Goal: Task Accomplishment & Management: Use online tool/utility

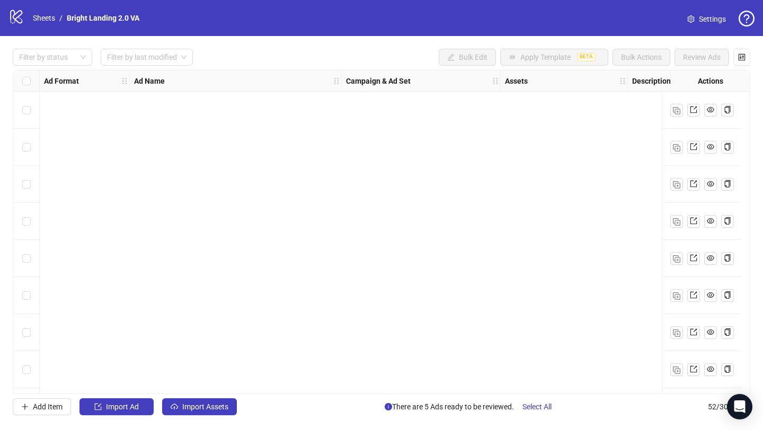
scroll to position [1630, 0]
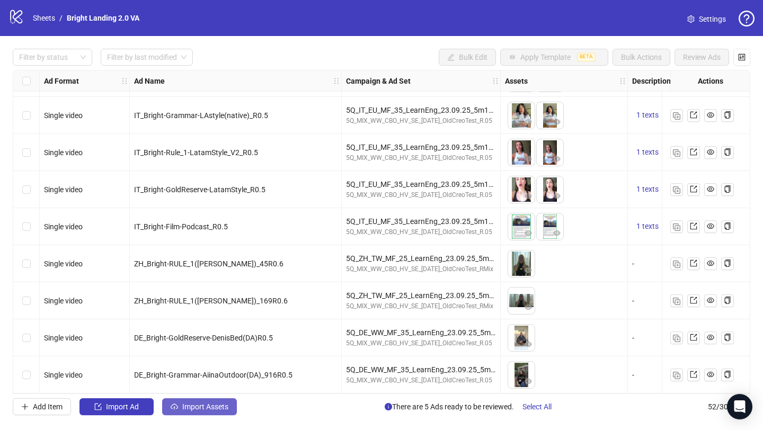
click at [190, 407] on span "Import Assets" at bounding box center [205, 406] width 46 height 8
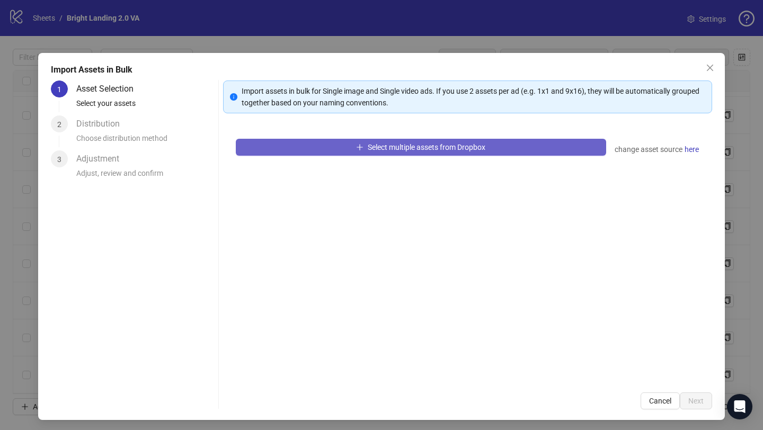
click at [338, 150] on button "Select multiple assets from Dropbox" at bounding box center [421, 147] width 370 height 17
click at [515, 142] on button "Select multiple assets from Dropbox" at bounding box center [421, 147] width 370 height 17
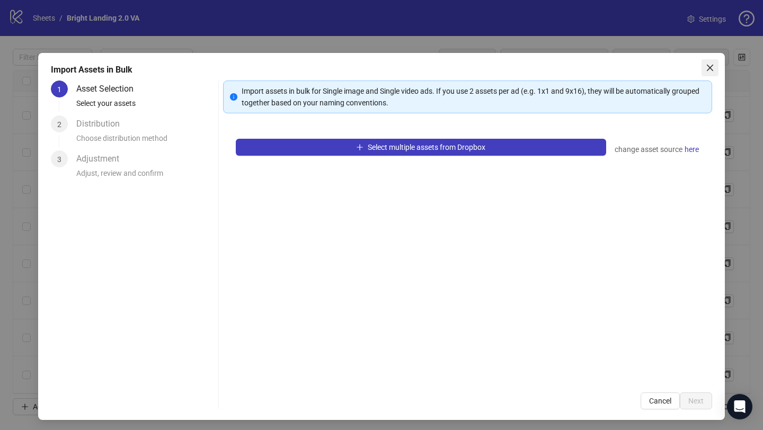
click at [705, 69] on icon "close" at bounding box center [709, 68] width 8 height 8
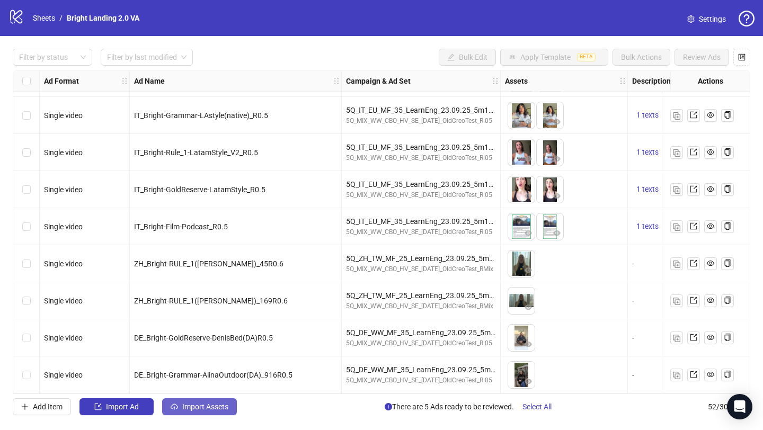
click at [183, 407] on span "Import Assets" at bounding box center [205, 406] width 46 height 8
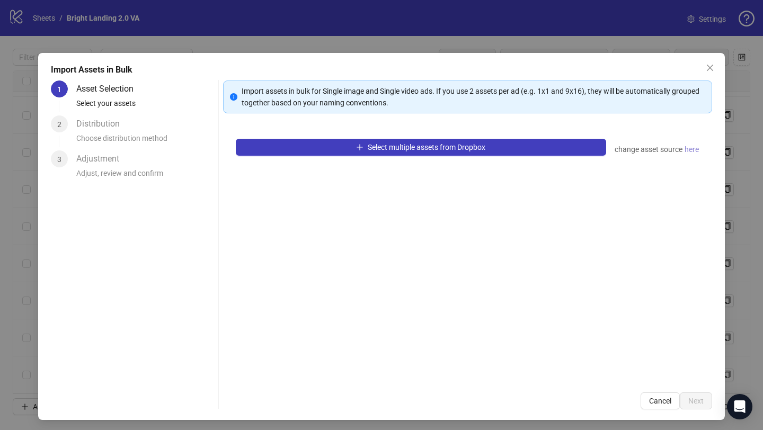
click at [691, 146] on span "here" at bounding box center [691, 150] width 14 height 12
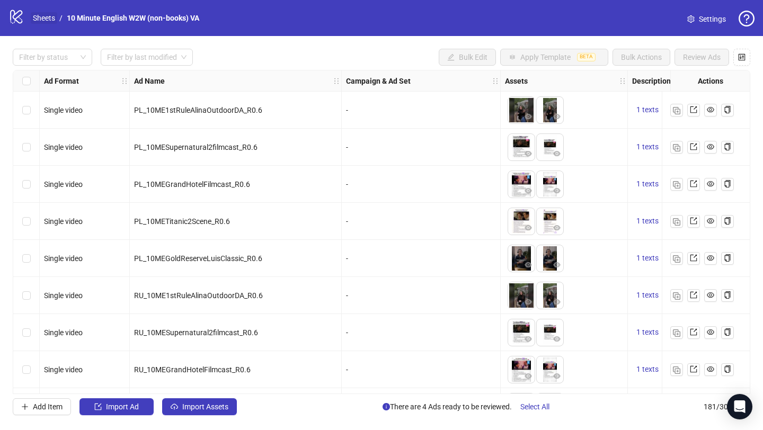
click at [46, 20] on link "Sheets" at bounding box center [44, 18] width 26 height 12
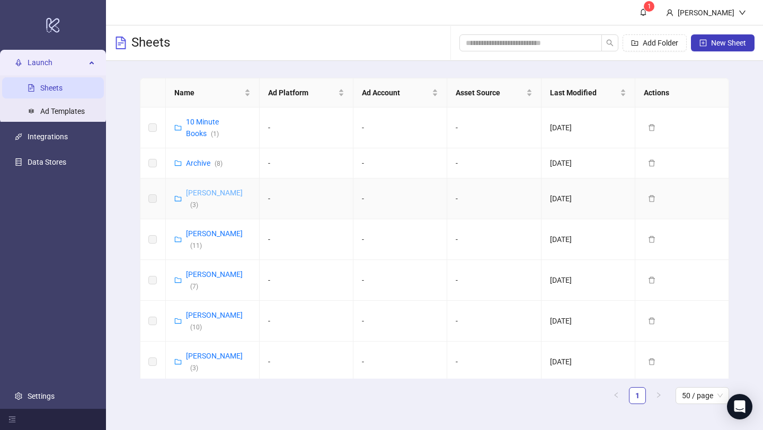
click at [205, 193] on link "Vasilii Albul ( 3 )" at bounding box center [214, 199] width 57 height 20
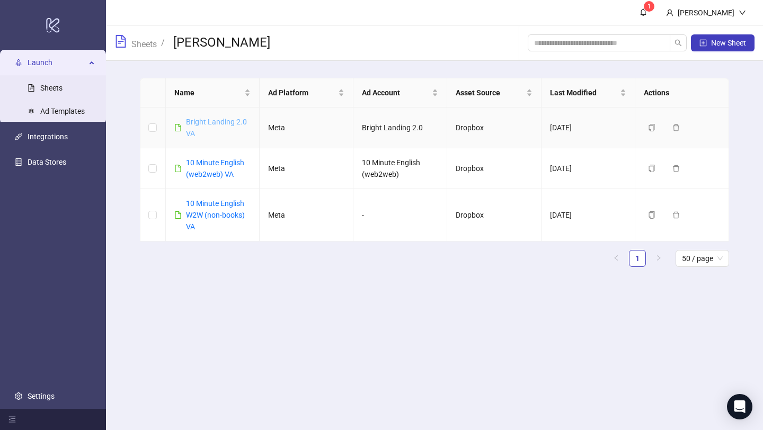
click at [231, 122] on link "Bright Landing 2.0 VA" at bounding box center [216, 128] width 61 height 20
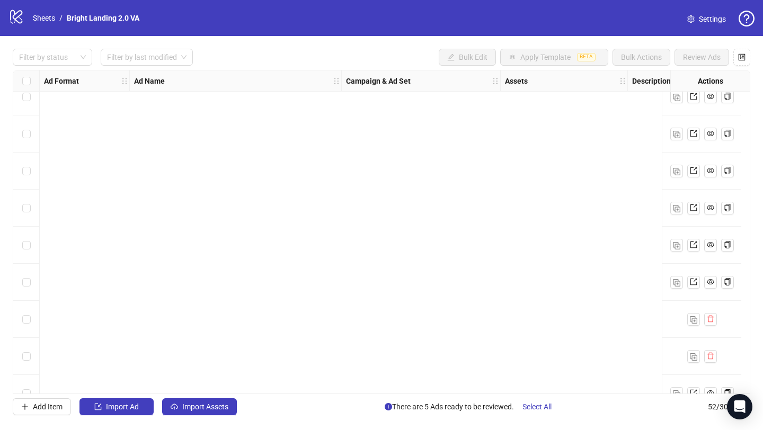
scroll to position [1630, 0]
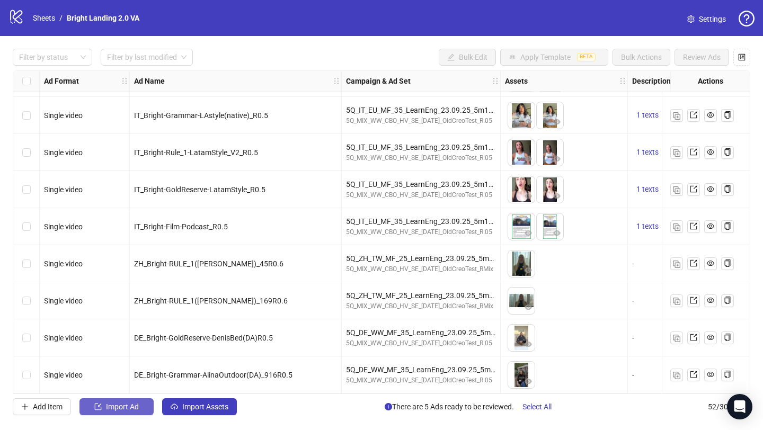
click at [112, 405] on span "Import Ad" at bounding box center [122, 406] width 33 height 8
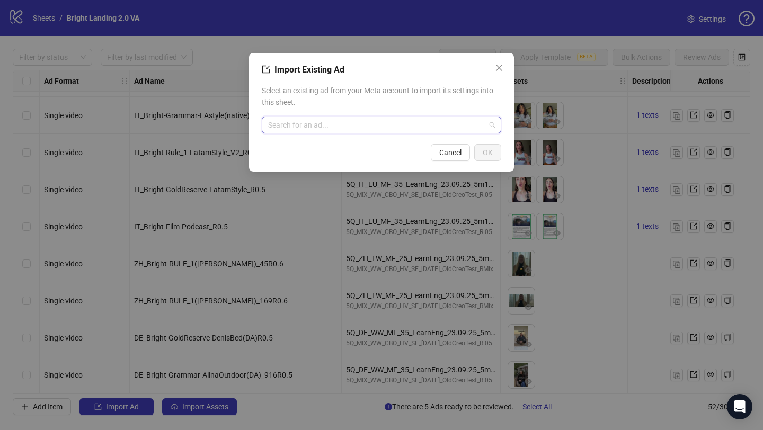
click at [357, 125] on input "search" at bounding box center [376, 125] width 217 height 16
click at [396, 93] on span "Select an existing ad from your Meta account to import its settings into this s…" at bounding box center [381, 96] width 239 height 23
click at [500, 67] on icon "close" at bounding box center [499, 68] width 8 height 8
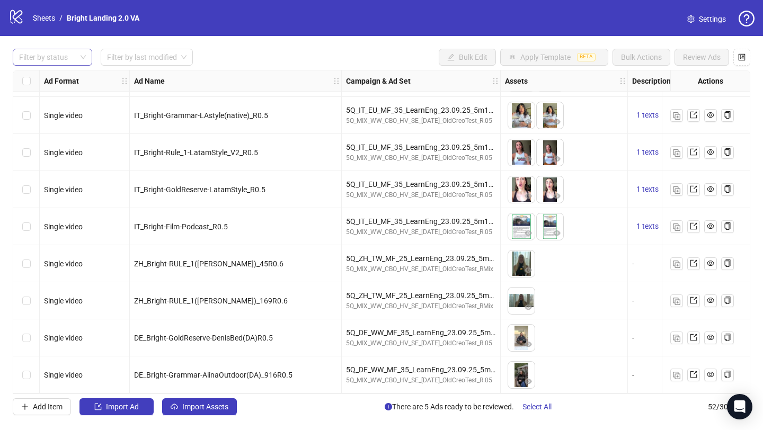
click at [59, 60] on div at bounding box center [47, 57] width 64 height 15
click at [60, 82] on div "Draft" at bounding box center [52, 79] width 62 height 12
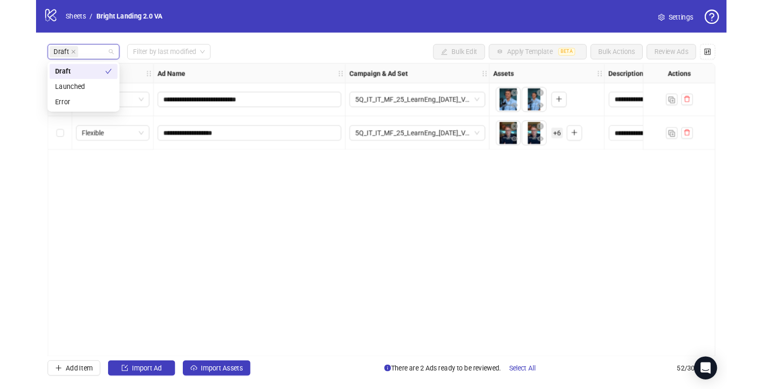
scroll to position [0, 0]
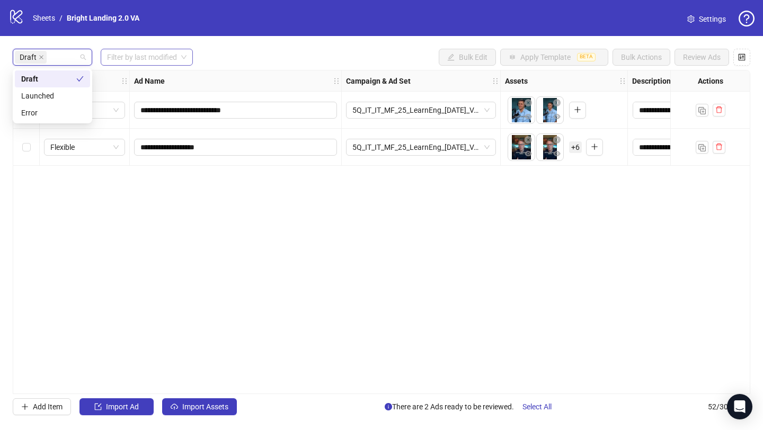
click at [156, 59] on input "search" at bounding box center [142, 57] width 70 height 16
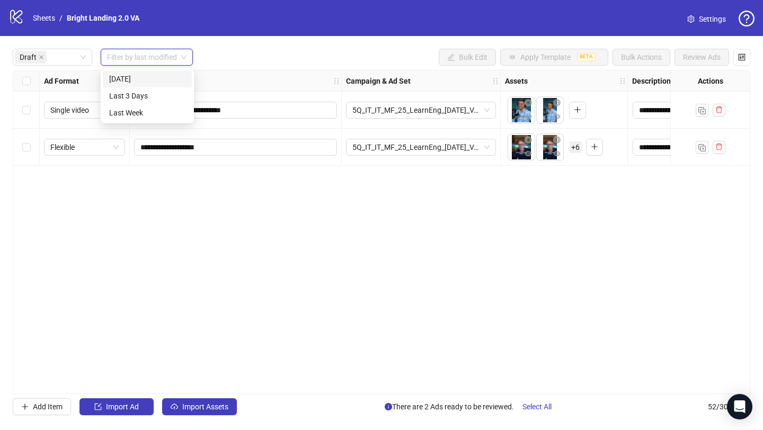
click at [154, 83] on div "[DATE]" at bounding box center [147, 79] width 76 height 12
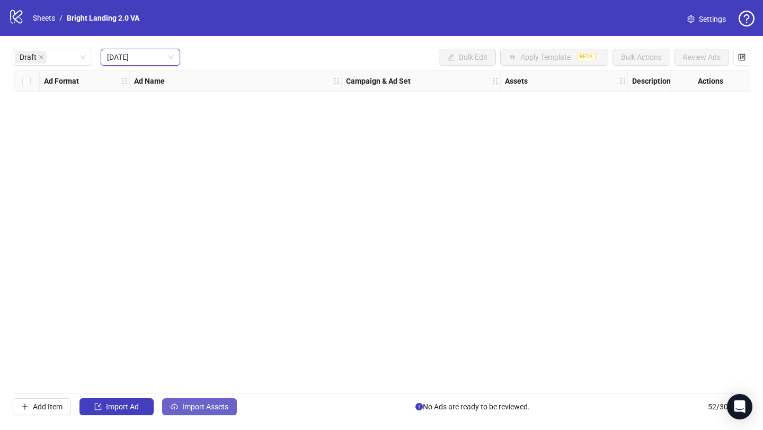
click at [202, 406] on span "Import Assets" at bounding box center [205, 406] width 46 height 8
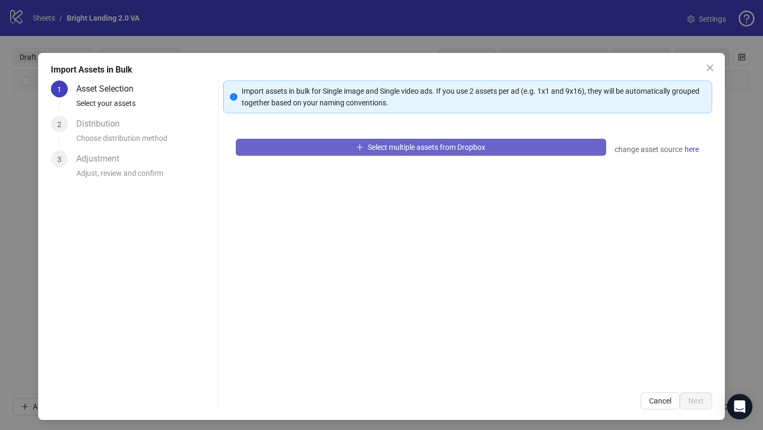
click at [383, 150] on span "Select multiple assets from Dropbox" at bounding box center [427, 147] width 118 height 8
click at [493, 144] on button "Select multiple assets from Dropbox" at bounding box center [421, 147] width 370 height 17
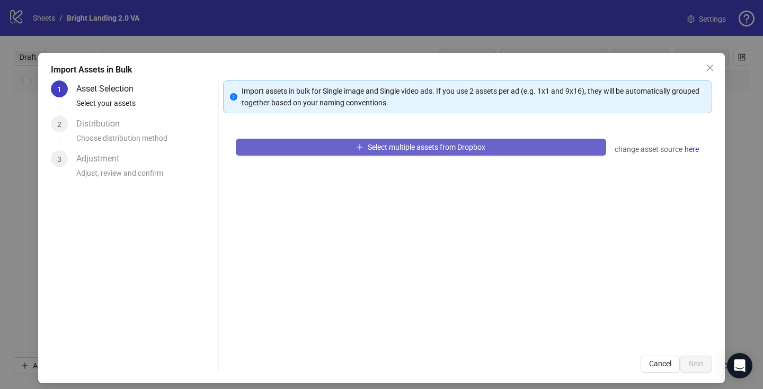
click at [421, 146] on span "Select multiple assets from Dropbox" at bounding box center [427, 147] width 118 height 8
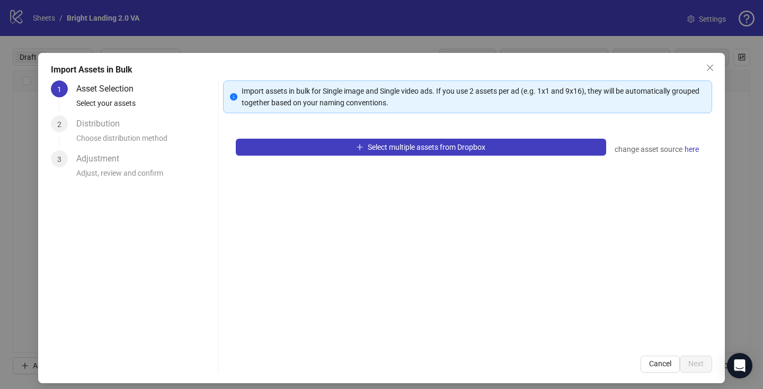
click at [78, 129] on div "Distribution" at bounding box center [102, 123] width 52 height 17
click at [709, 67] on icon "close" at bounding box center [709, 68] width 6 height 6
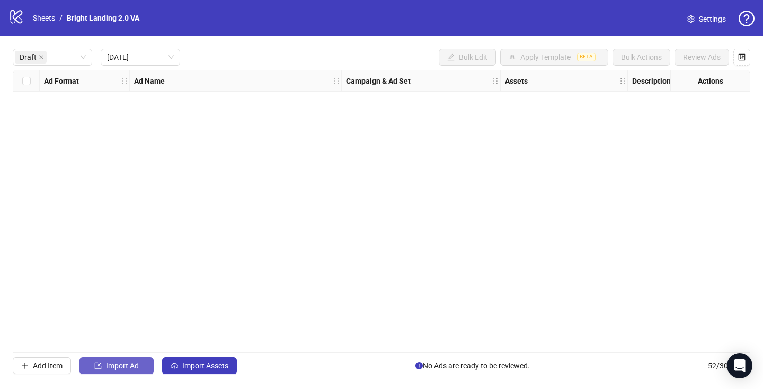
click at [118, 364] on span "Import Ad" at bounding box center [122, 366] width 33 height 8
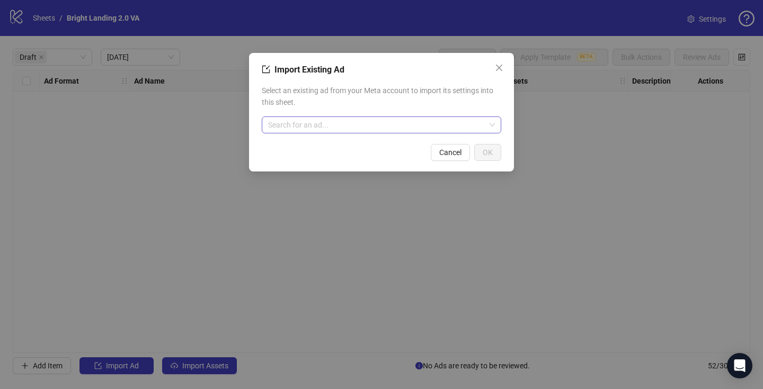
click at [385, 122] on input "search" at bounding box center [376, 125] width 217 height 16
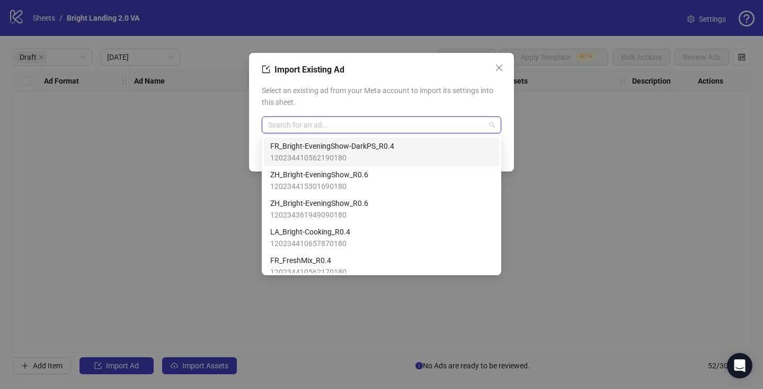
paste input "**********"
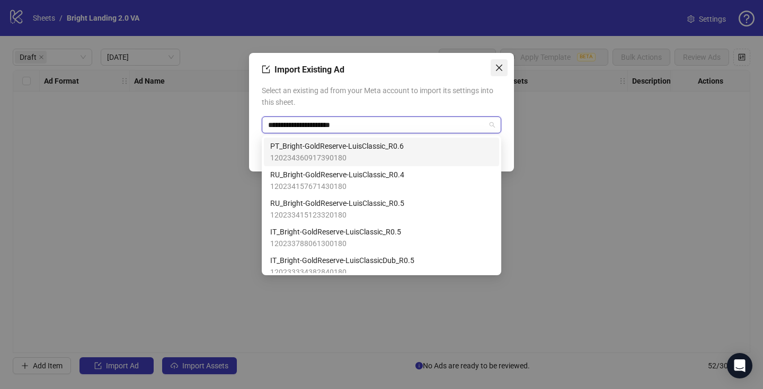
type input "**********"
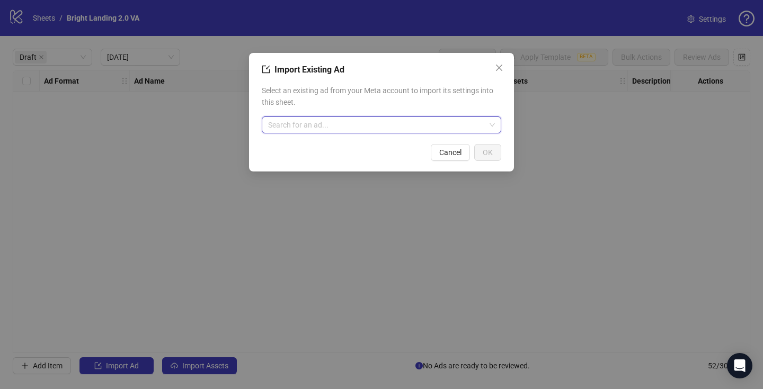
paste input "**********"
type input "**********"
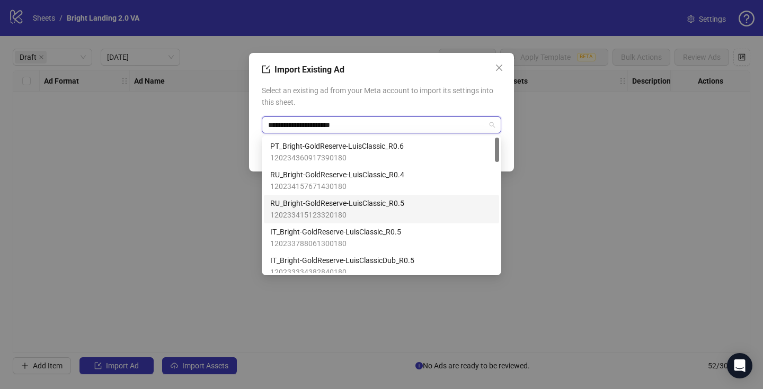
click at [343, 210] on span "120233415123320180" at bounding box center [337, 215] width 134 height 12
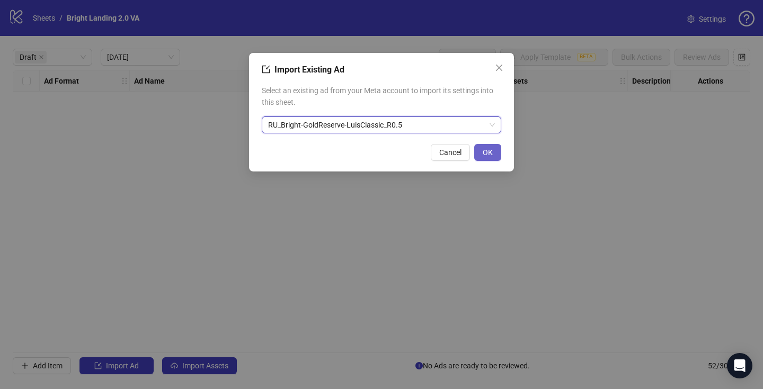
click at [491, 151] on span "OK" at bounding box center [487, 152] width 10 height 8
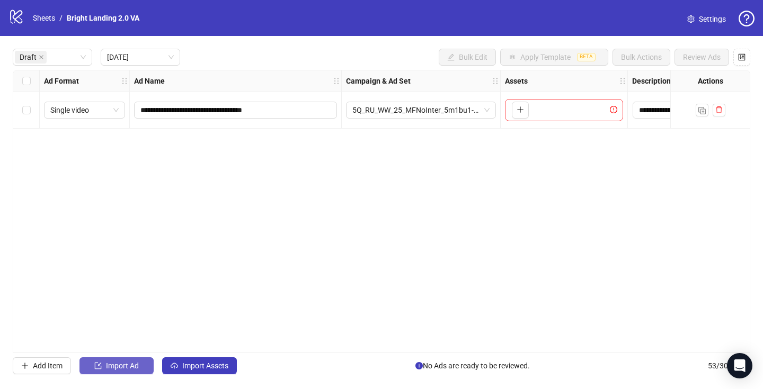
click at [124, 367] on span "Import Ad" at bounding box center [122, 366] width 33 height 8
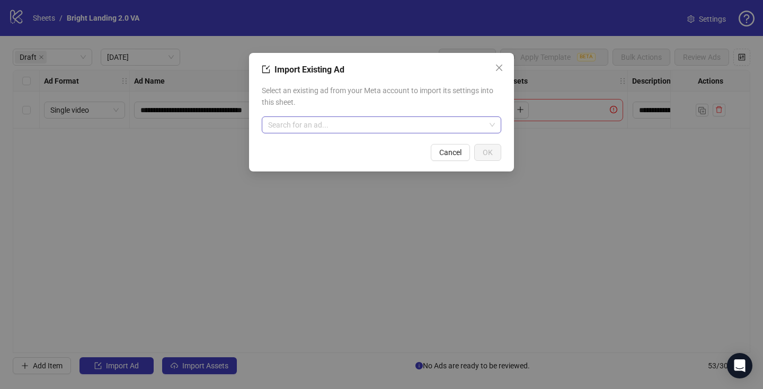
click at [342, 121] on input "search" at bounding box center [376, 125] width 217 height 16
click at [331, 70] on span "Import Existing Ad" at bounding box center [309, 70] width 70 height 10
click at [504, 69] on span "Close" at bounding box center [498, 68] width 17 height 8
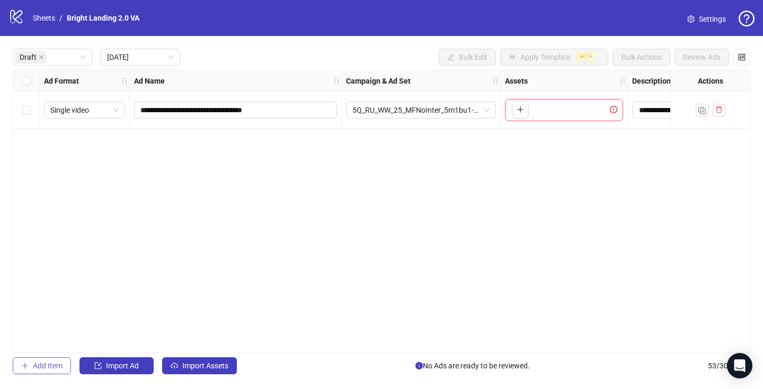
click at [31, 367] on button "Add Item" at bounding box center [42, 365] width 58 height 17
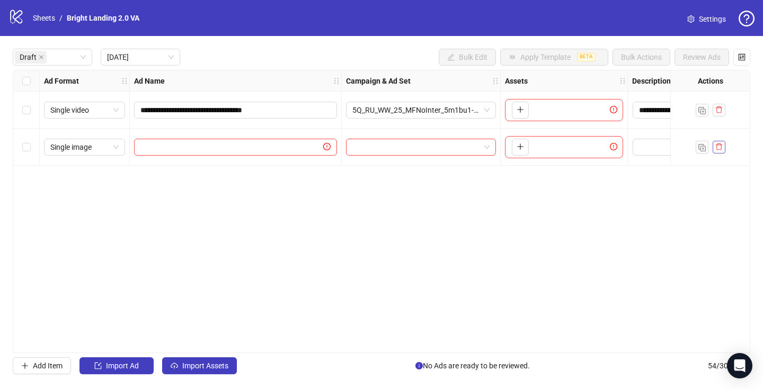
click at [723, 148] on button "button" at bounding box center [718, 147] width 13 height 13
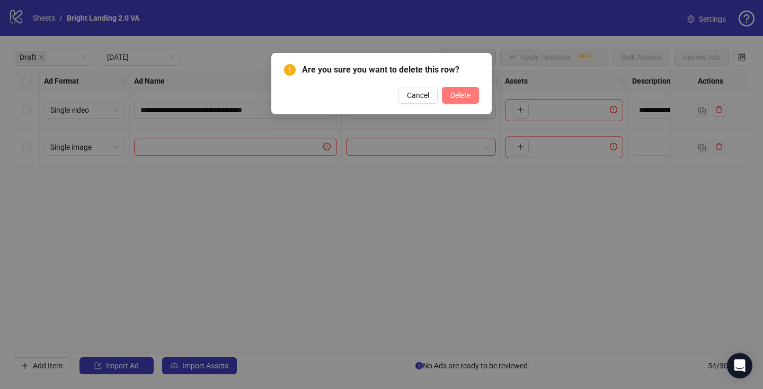
click at [461, 87] on button "Delete" at bounding box center [460, 95] width 37 height 17
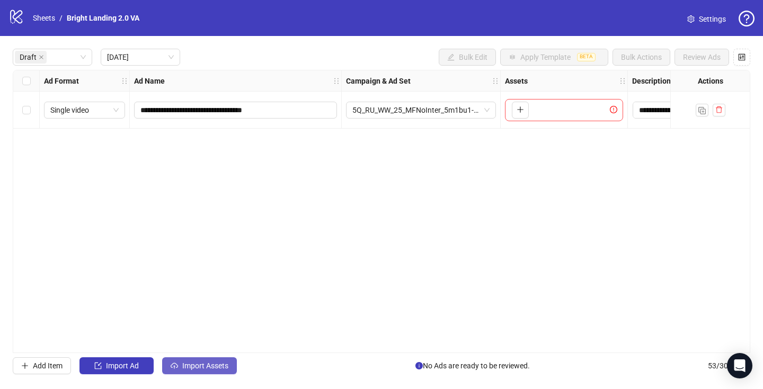
click at [213, 366] on span "Import Assets" at bounding box center [205, 366] width 46 height 8
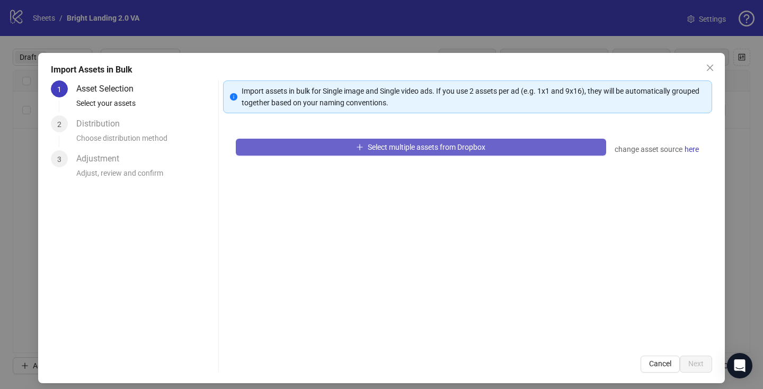
click at [419, 149] on span "Select multiple assets from Dropbox" at bounding box center [427, 147] width 118 height 8
click at [447, 151] on span "Select multiple assets from Dropbox" at bounding box center [427, 147] width 118 height 8
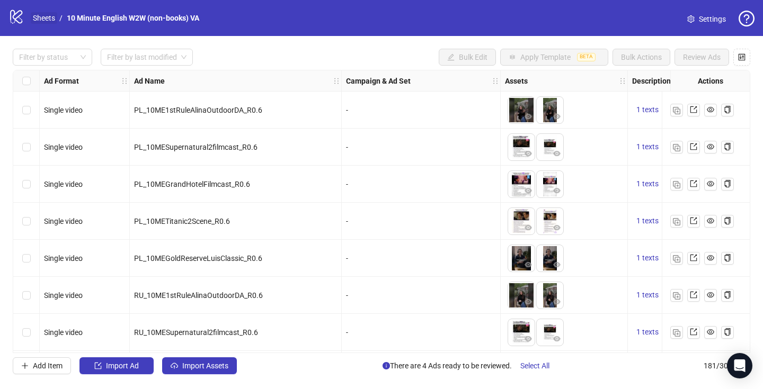
click at [43, 21] on link "Sheets" at bounding box center [44, 18] width 26 height 12
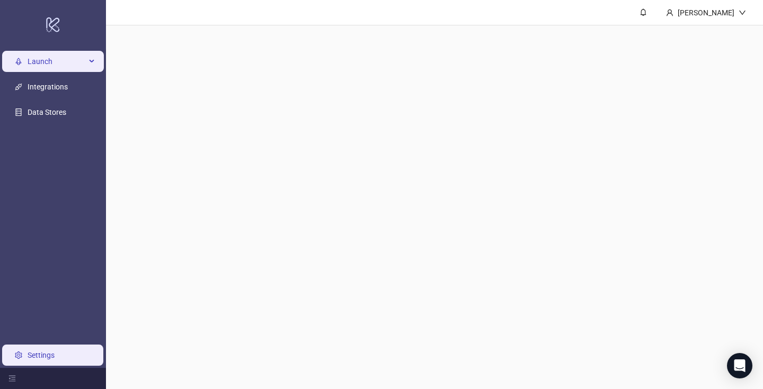
click at [65, 63] on span "Launch" at bounding box center [57, 61] width 58 height 21
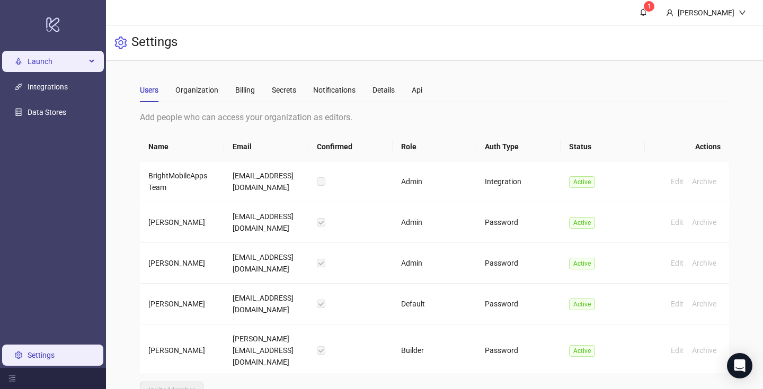
click at [58, 63] on span "Launch" at bounding box center [57, 61] width 58 height 21
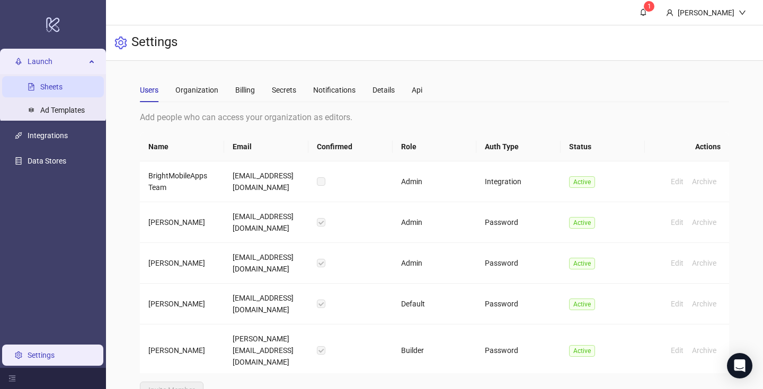
click at [58, 87] on link "Sheets" at bounding box center [51, 87] width 22 height 8
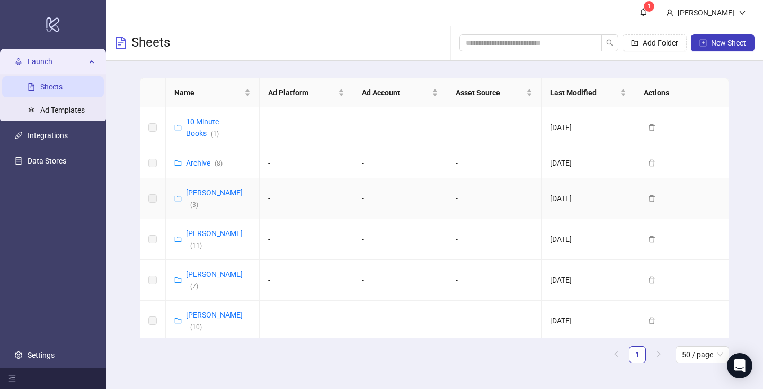
click at [210, 192] on link "[PERSON_NAME] ( 3 )" at bounding box center [214, 199] width 57 height 20
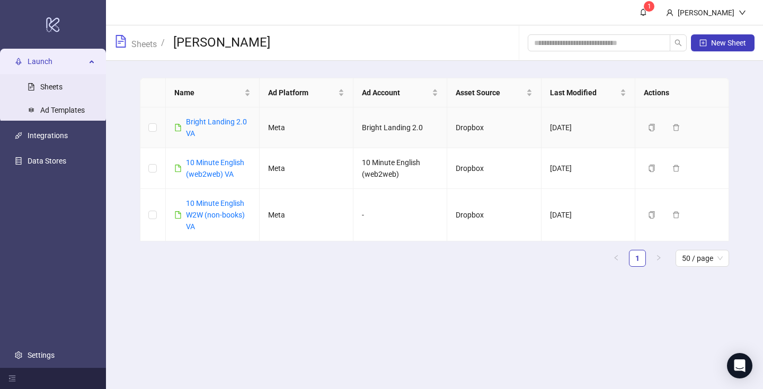
click at [218, 129] on div "Bright Landing 2.0 VA" at bounding box center [218, 127] width 65 height 23
click at [228, 116] on div "Bright Landing 2.0 VA" at bounding box center [218, 127] width 65 height 23
click at [224, 119] on link "Bright Landing 2.0 VA" at bounding box center [216, 128] width 61 height 20
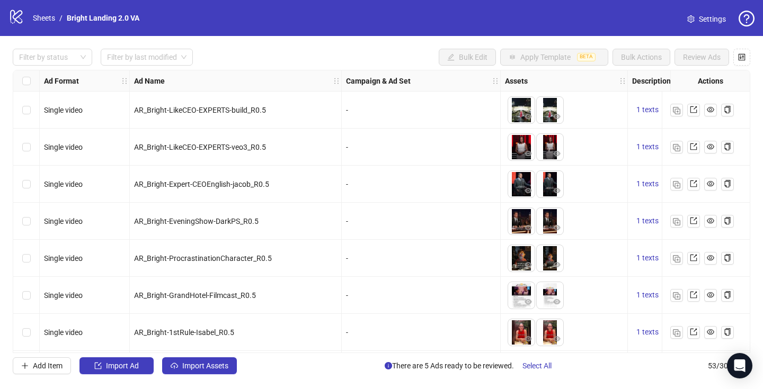
scroll to position [79, 0]
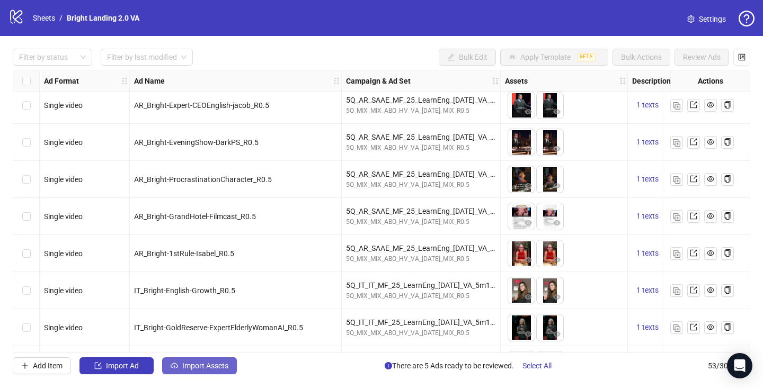
click at [174, 365] on icon "cloud-upload" at bounding box center [174, 365] width 7 height 7
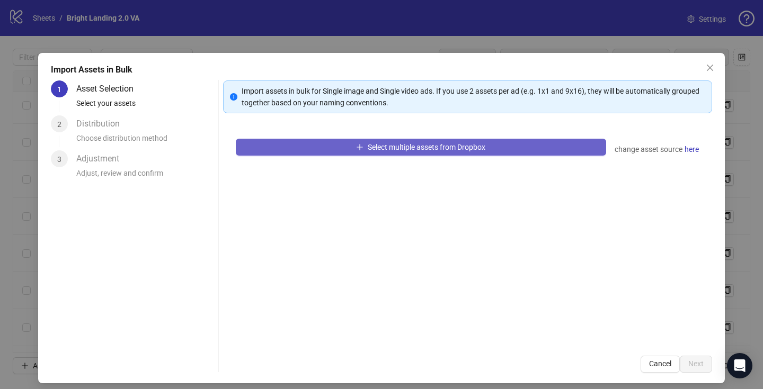
click at [346, 147] on button "Select multiple assets from Dropbox" at bounding box center [421, 147] width 370 height 17
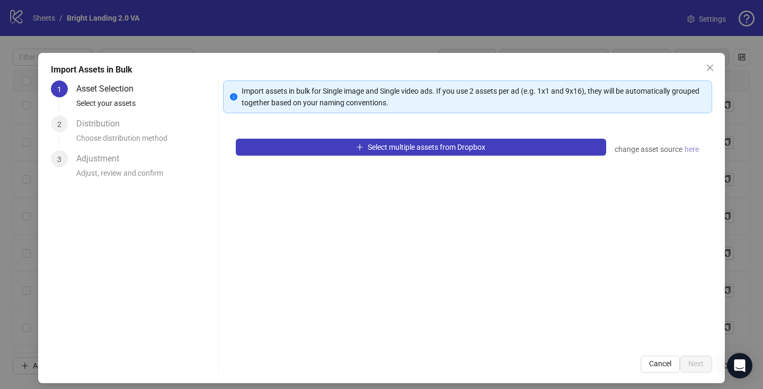
click at [695, 149] on span "here" at bounding box center [691, 150] width 14 height 12
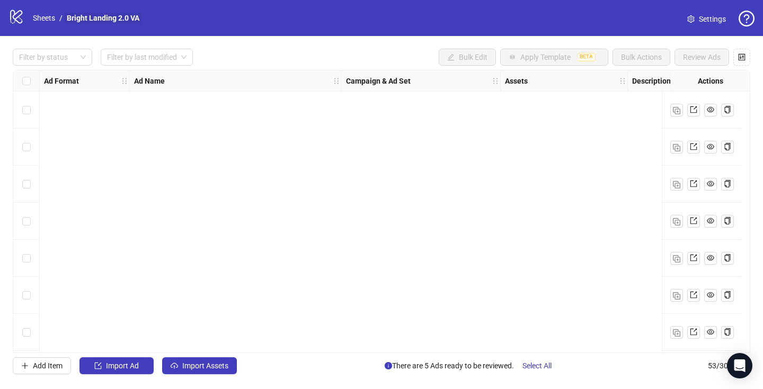
scroll to position [1708, 0]
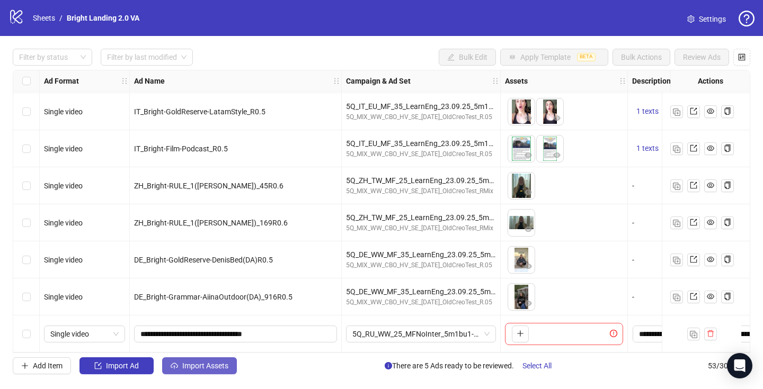
click at [196, 364] on span "Import Assets" at bounding box center [205, 366] width 46 height 8
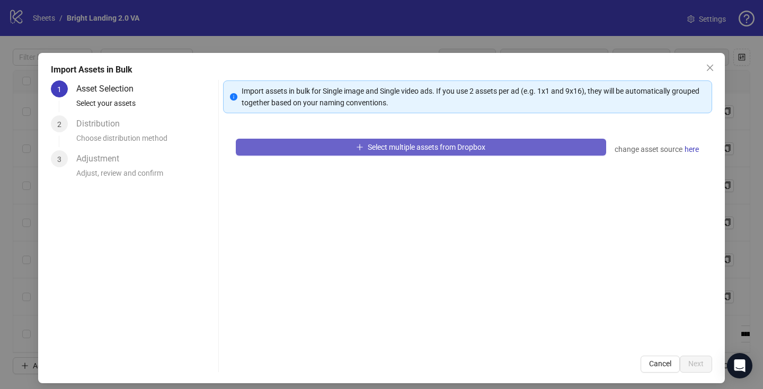
click at [406, 147] on span "Select multiple assets from Dropbox" at bounding box center [427, 147] width 118 height 8
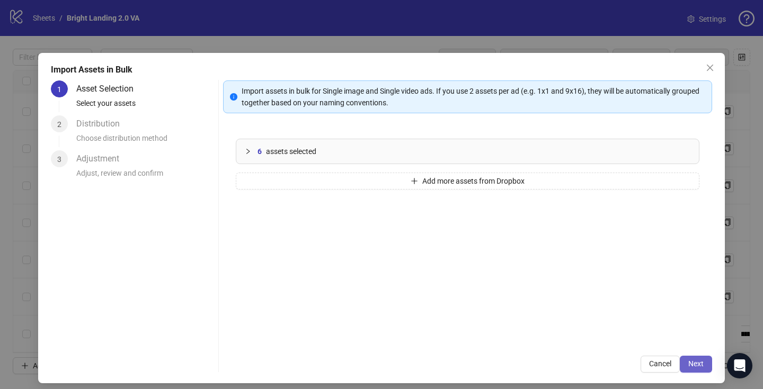
click at [699, 363] on span "Next" at bounding box center [695, 364] width 15 height 8
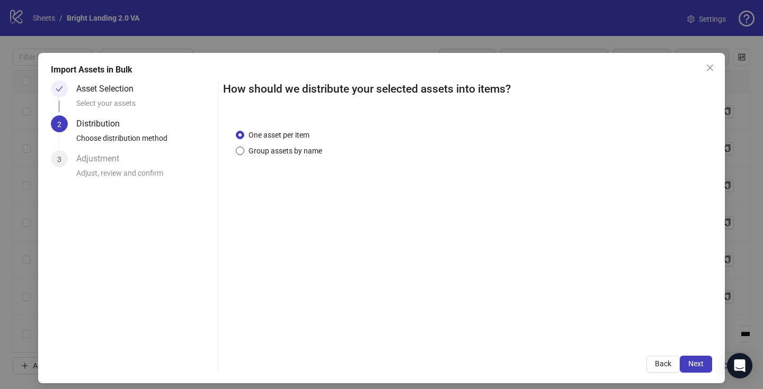
click at [298, 150] on span "Group assets by name" at bounding box center [285, 151] width 82 height 12
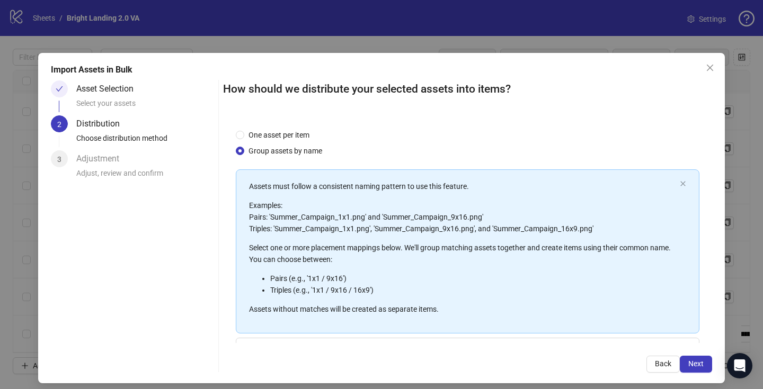
scroll to position [96, 0]
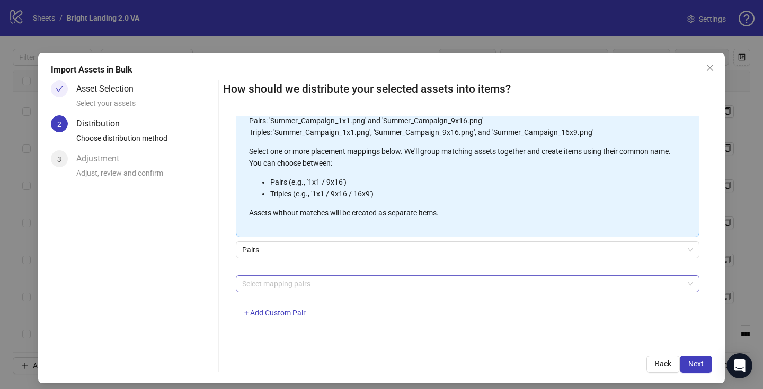
click at [350, 286] on div at bounding box center [462, 283] width 448 height 15
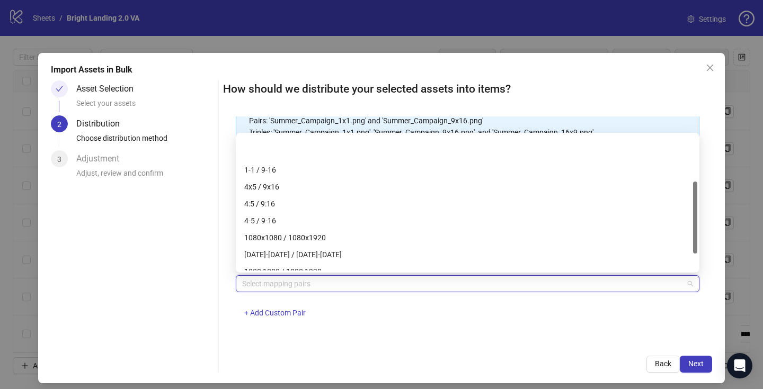
scroll to position [119, 0]
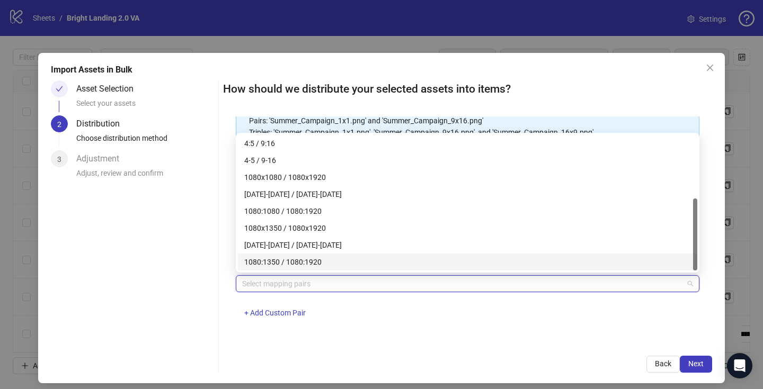
click at [379, 308] on div "Select mapping pairs + Add Custom Pair" at bounding box center [467, 302] width 463 height 55
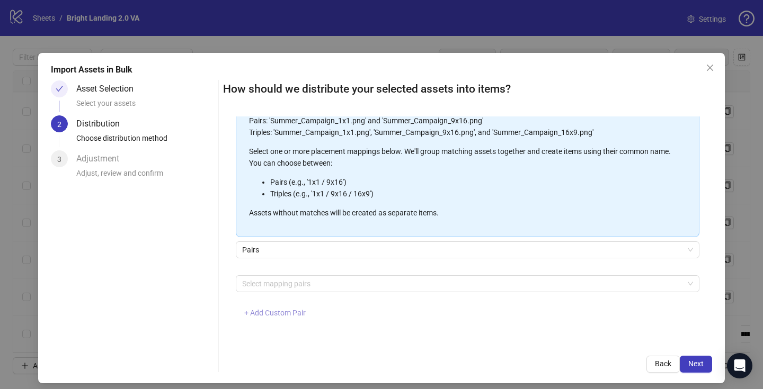
click at [280, 310] on span "+ Add Custom Pair" at bounding box center [274, 313] width 61 height 8
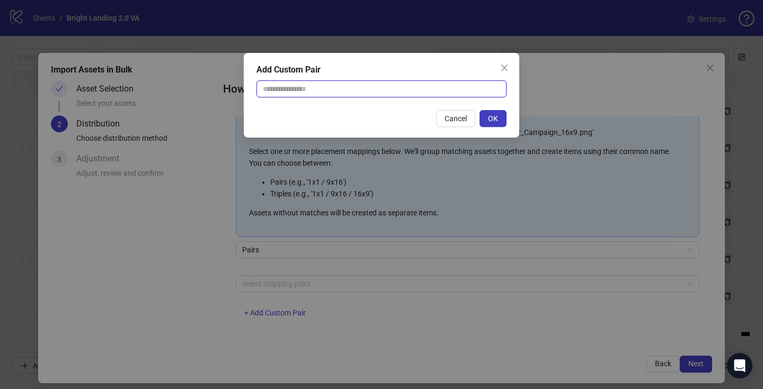
click at [349, 82] on input "text" at bounding box center [381, 88] width 250 height 17
type input "******"
click at [498, 116] on button "OK" at bounding box center [492, 118] width 27 height 17
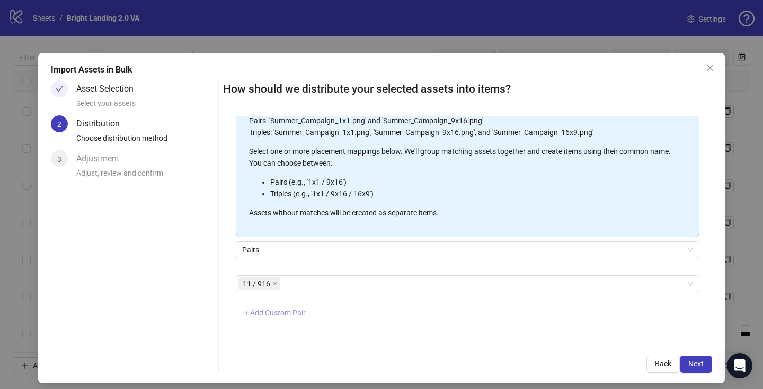
click at [283, 315] on span "+ Add Custom Pair" at bounding box center [274, 313] width 61 height 8
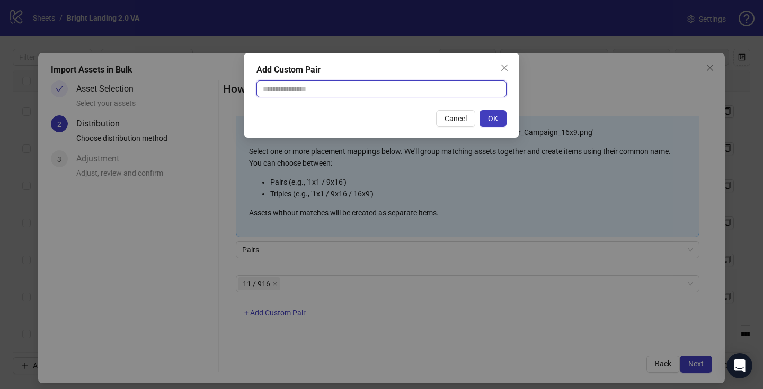
click at [378, 92] on input "text" at bounding box center [381, 88] width 250 height 17
type input "******"
click at [495, 121] on span "OK" at bounding box center [493, 118] width 10 height 8
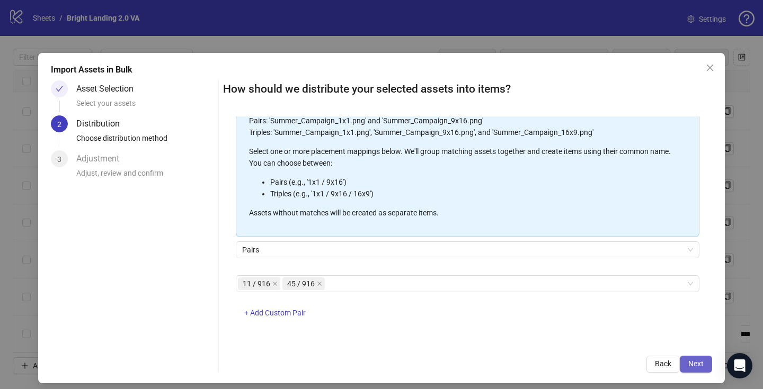
click at [702, 363] on span "Next" at bounding box center [695, 364] width 15 height 8
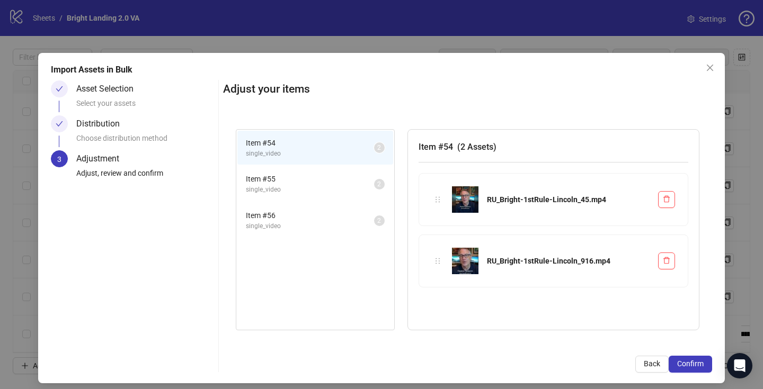
click at [331, 190] on span "single_video" at bounding box center [310, 190] width 128 height 10
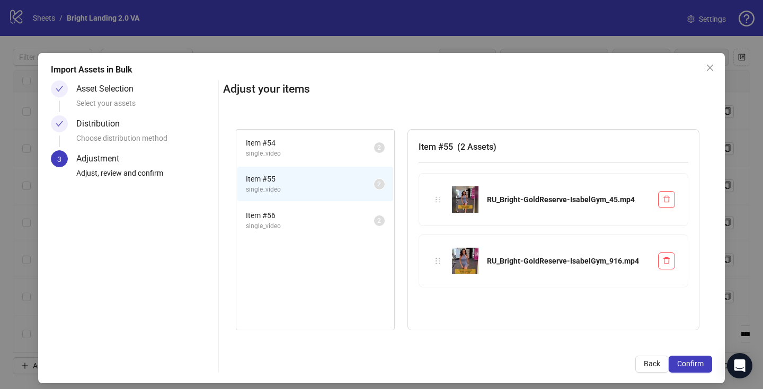
click at [324, 212] on span "Item # 56" at bounding box center [310, 216] width 128 height 12
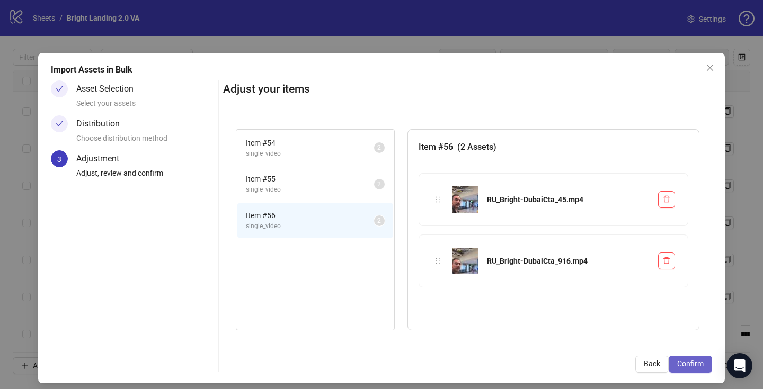
click at [686, 361] on span "Confirm" at bounding box center [690, 364] width 26 height 8
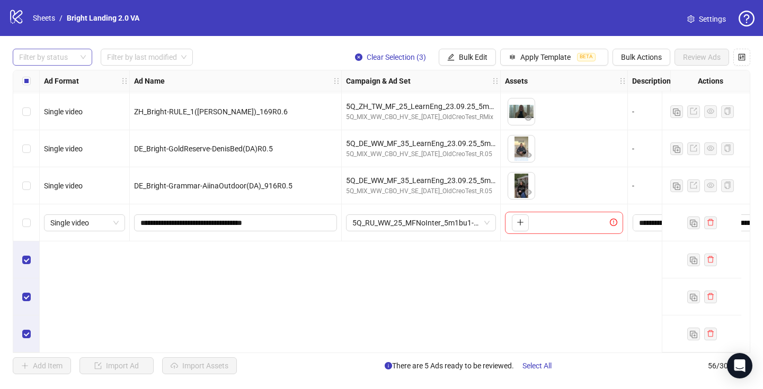
scroll to position [1636, 0]
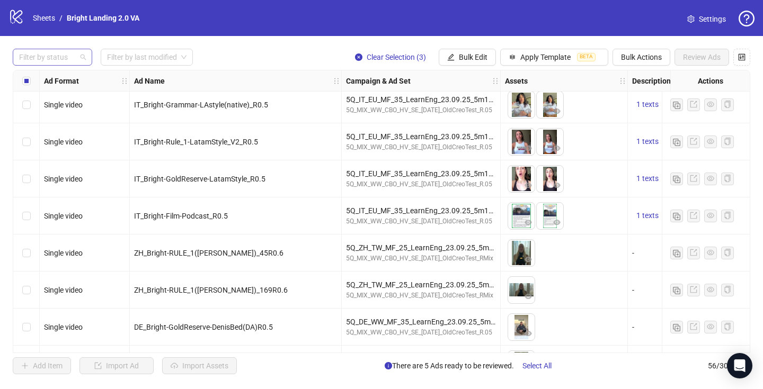
click at [78, 59] on div "Filter by status" at bounding box center [52, 57] width 79 height 17
click at [73, 77] on div "Draft" at bounding box center [52, 79] width 62 height 12
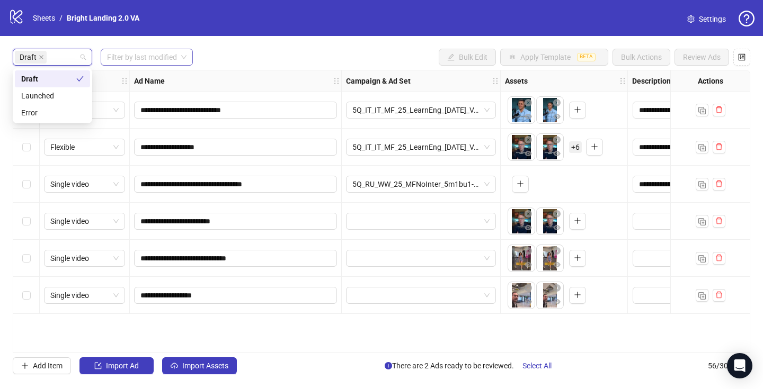
scroll to position [0, 0]
click at [134, 56] on input "search" at bounding box center [142, 57] width 70 height 16
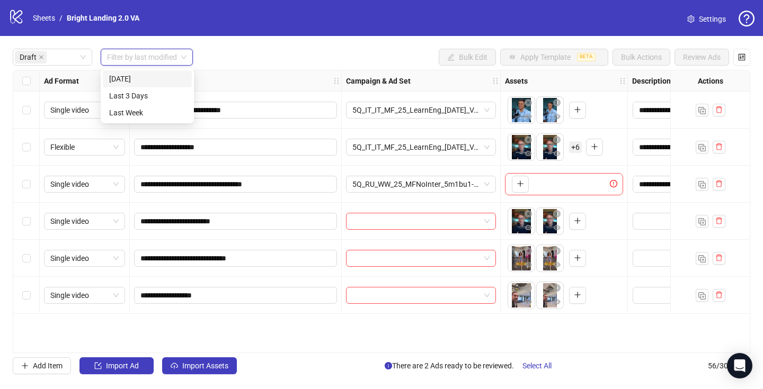
click at [133, 76] on div "[DATE]" at bounding box center [147, 79] width 76 height 12
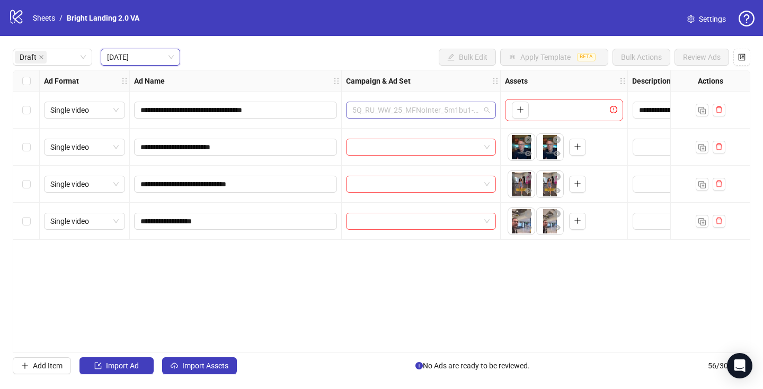
click at [426, 114] on span "5Q_RU_WW_25_MFNoInter_5m1bu1-8_06.09.25_R0.5" at bounding box center [420, 110] width 137 height 16
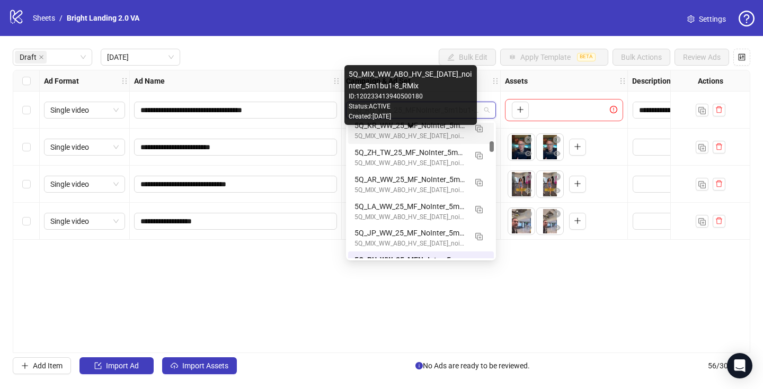
scroll to position [1746, 0]
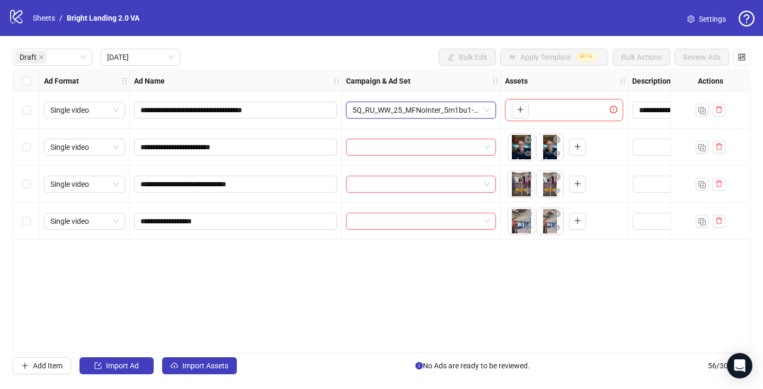
click at [410, 112] on span "5Q_RU_WW_25_MFNoInter_5m1bu1-8_06.09.25_R0.5" at bounding box center [420, 110] width 137 height 16
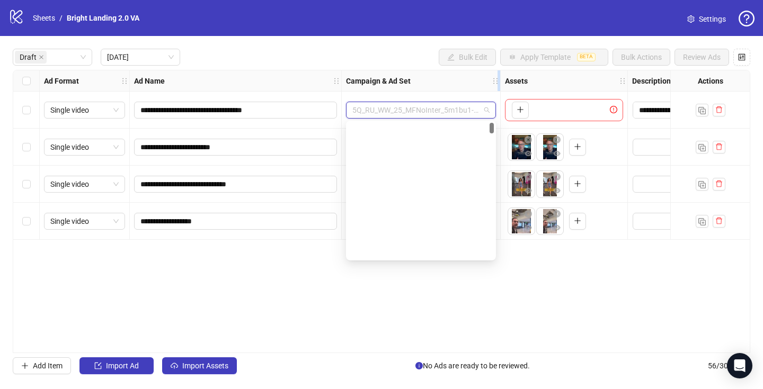
scroll to position [0, 0]
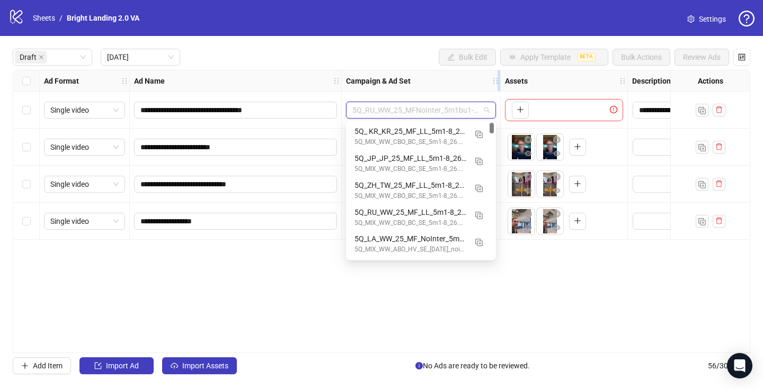
drag, startPoint x: 492, startPoint y: 147, endPoint x: 498, endPoint y: 89, distance: 58.5
click at [498, 89] on body "**********" at bounding box center [381, 194] width 763 height 389
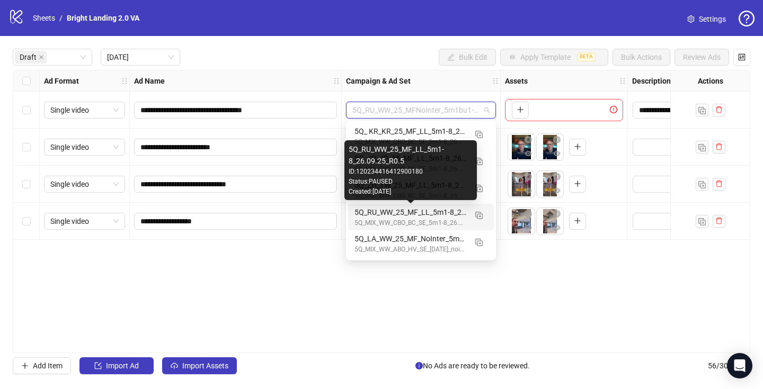
click at [411, 211] on div "5Q_RU_WW_25_MF_LL_5m1-8_26.09.25_R0.5" at bounding box center [410, 213] width 112 height 12
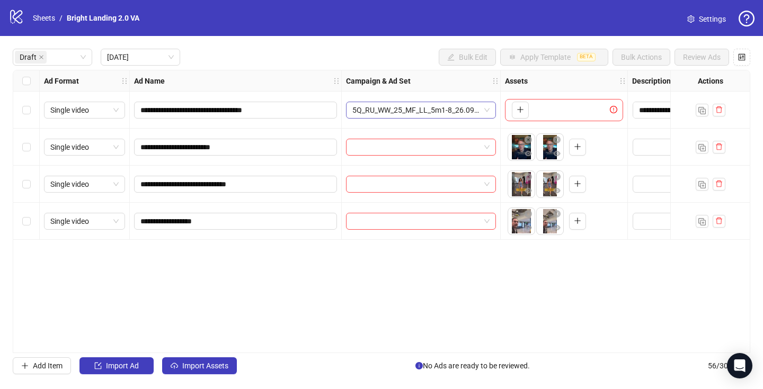
click at [460, 115] on span "5Q_RU_WW_25_MF_LL_5m1-8_26.09.25_R0.5" at bounding box center [420, 110] width 137 height 16
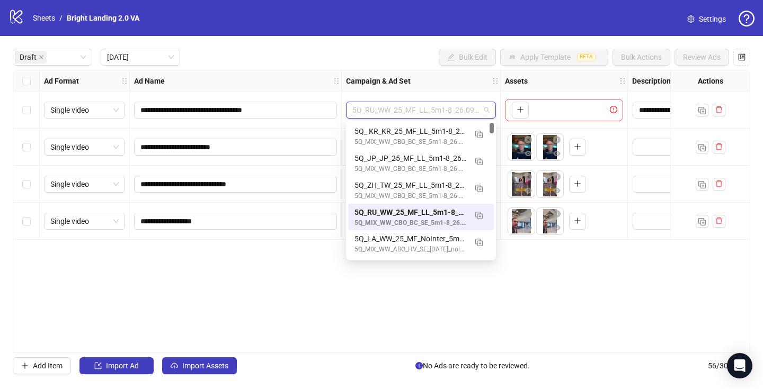
click at [460, 115] on span "5Q_RU_WW_25_MF_LL_5m1-8_26.09.25_R0.5" at bounding box center [420, 110] width 137 height 16
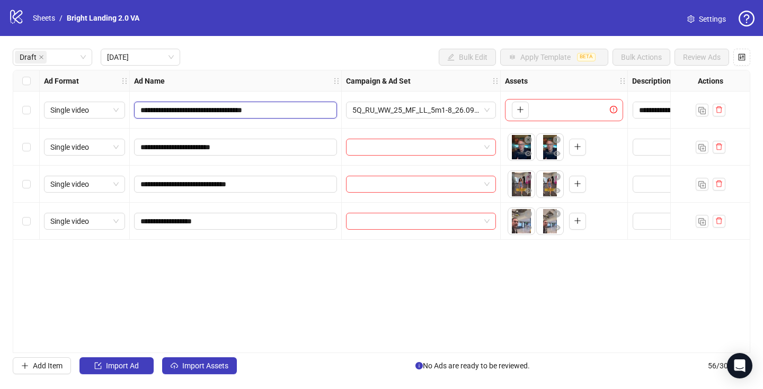
drag, startPoint x: 142, startPoint y: 110, endPoint x: 205, endPoint y: 107, distance: 62.5
click at [205, 107] on input "**********" at bounding box center [234, 110] width 188 height 12
drag, startPoint x: 255, startPoint y: 108, endPoint x: 128, endPoint y: 107, distance: 127.1
click at [129, 70] on div "**********" at bounding box center [677, 70] width 1329 height 0
click at [282, 112] on input "**********" at bounding box center [234, 110] width 188 height 12
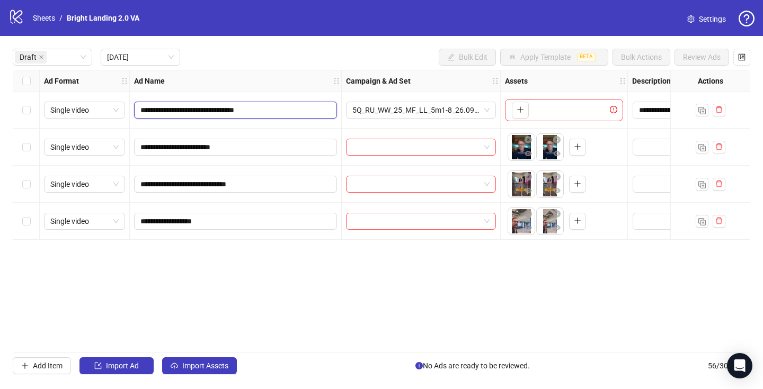
type input "**********"
click at [521, 109] on icon "plus" at bounding box center [519, 109] width 7 height 7
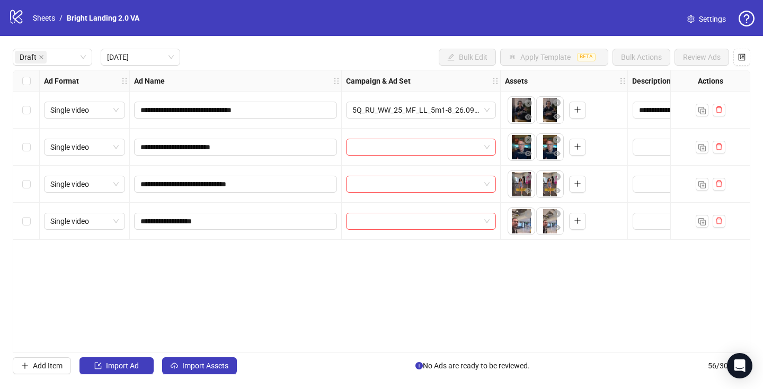
drag, startPoint x: 546, startPoint y: 115, endPoint x: 523, endPoint y: 114, distance: 22.8
click at [523, 114] on body "**********" at bounding box center [381, 194] width 763 height 389
click at [45, 365] on span "Add Item" at bounding box center [48, 366] width 30 height 8
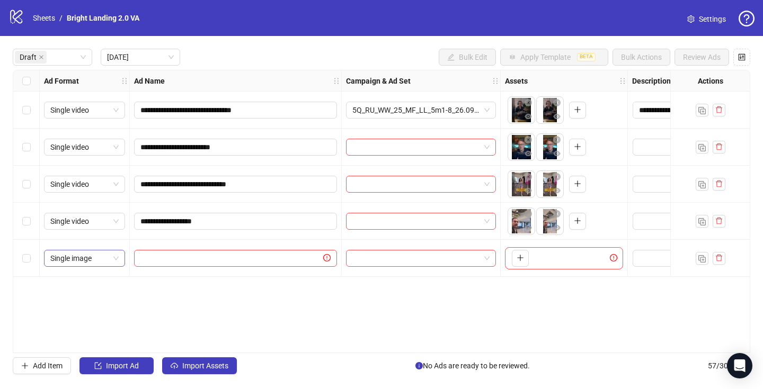
click at [75, 262] on span "Single image" at bounding box center [84, 258] width 68 height 16
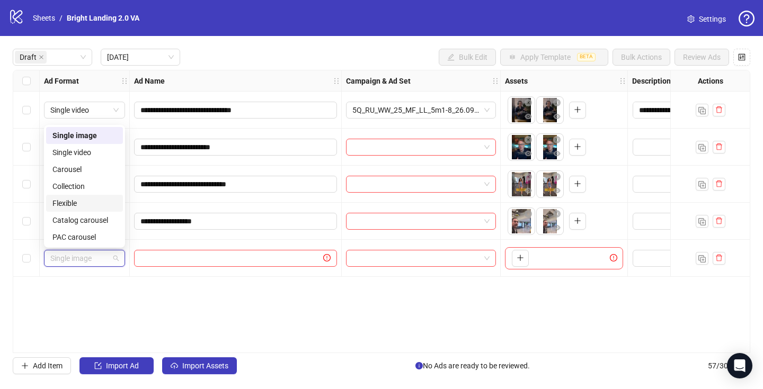
click at [85, 203] on div "Flexible" at bounding box center [84, 204] width 64 height 12
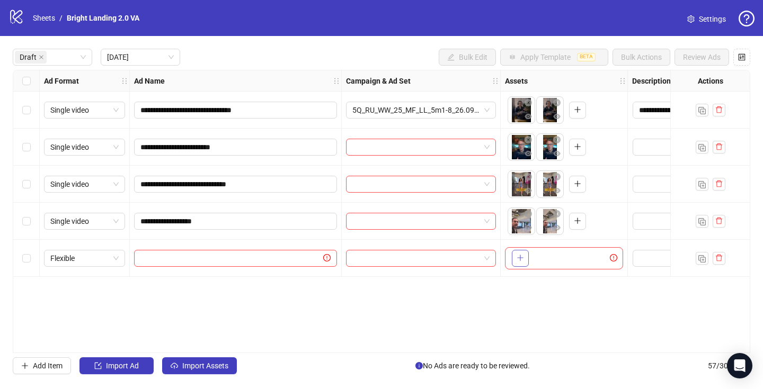
click at [515, 259] on button "button" at bounding box center [520, 258] width 17 height 17
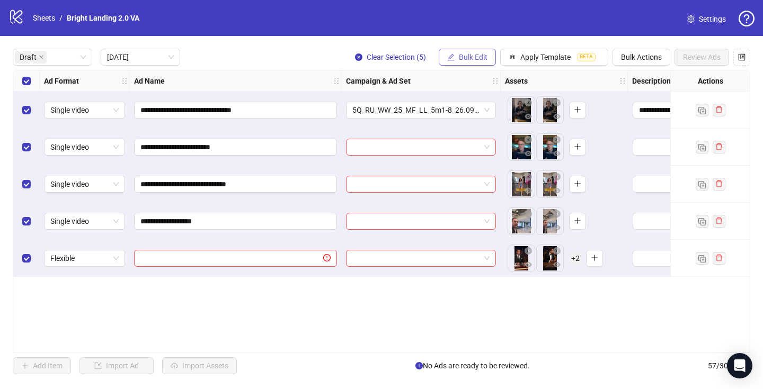
click at [469, 59] on span "Bulk Edit" at bounding box center [473, 57] width 29 height 8
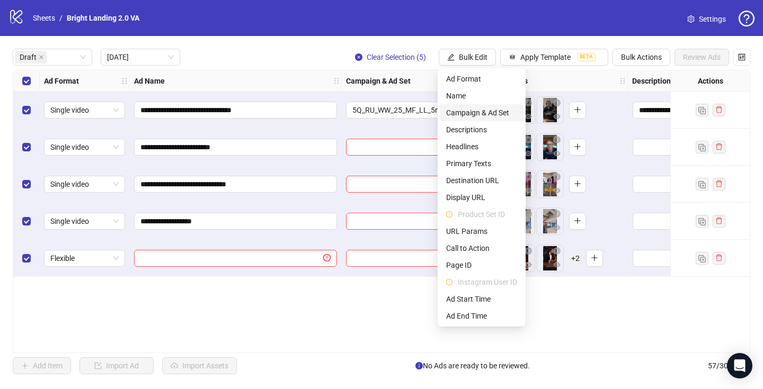
click at [479, 113] on span "Campaign & Ad Set" at bounding box center [481, 113] width 71 height 12
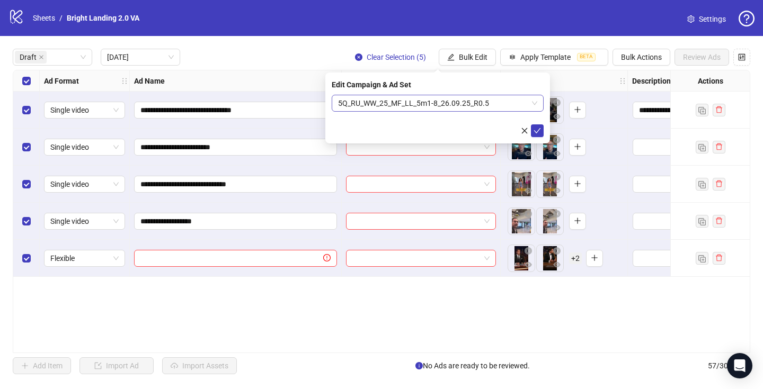
click at [489, 95] on span "5Q_RU_WW_25_MF_LL_5m1-8_26.09.25_R0.5" at bounding box center [437, 103] width 199 height 16
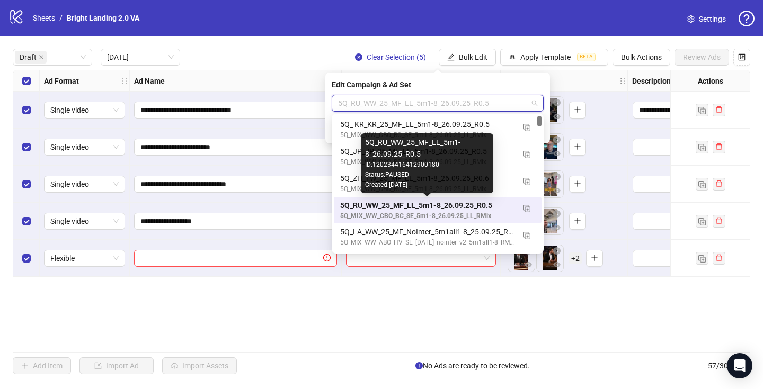
click at [453, 207] on div "5Q_RU_WW_25_MF_LL_5m1-8_26.09.25_R0.5" at bounding box center [427, 206] width 174 height 12
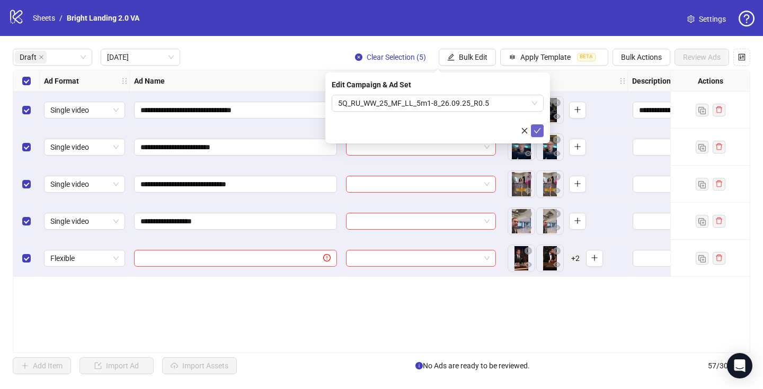
click at [535, 128] on icon "check" at bounding box center [536, 130] width 7 height 7
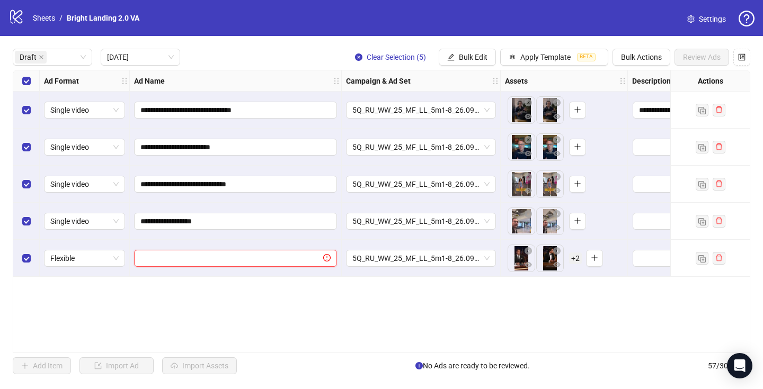
click at [189, 253] on input "text" at bounding box center [230, 259] width 181 height 12
paste input "**********"
type input "**********"
click at [522, 61] on span "Apply Template" at bounding box center [545, 57] width 50 height 8
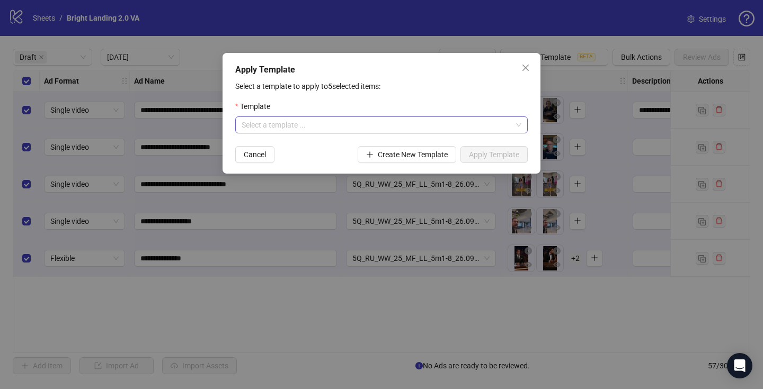
click at [447, 133] on div "Select a template ..." at bounding box center [381, 124] width 292 height 17
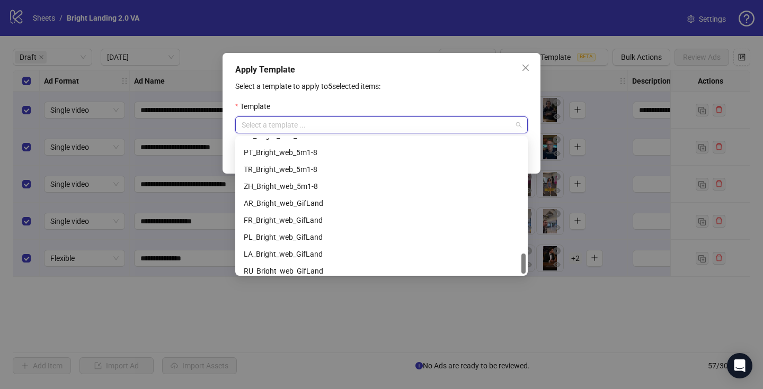
scroll to position [763, 0]
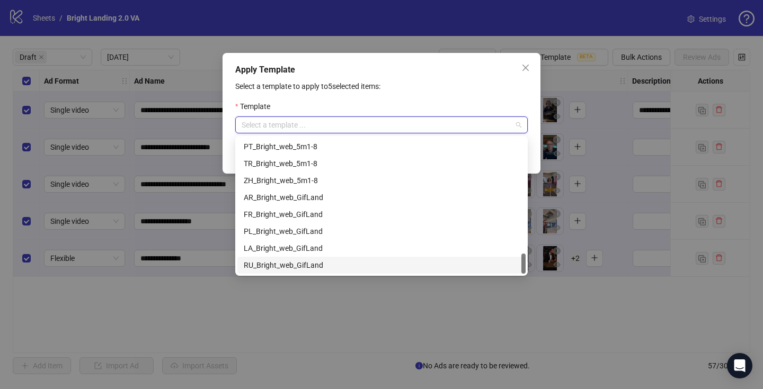
click at [372, 263] on div "RU_Bright_web_GifLand" at bounding box center [381, 265] width 275 height 12
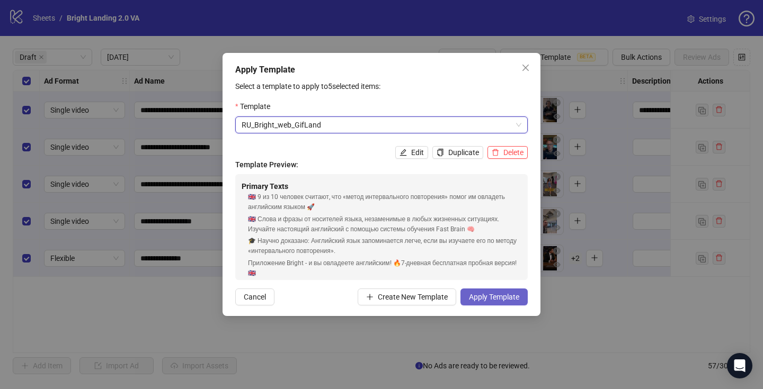
click at [507, 297] on span "Apply Template" at bounding box center [494, 297] width 50 height 8
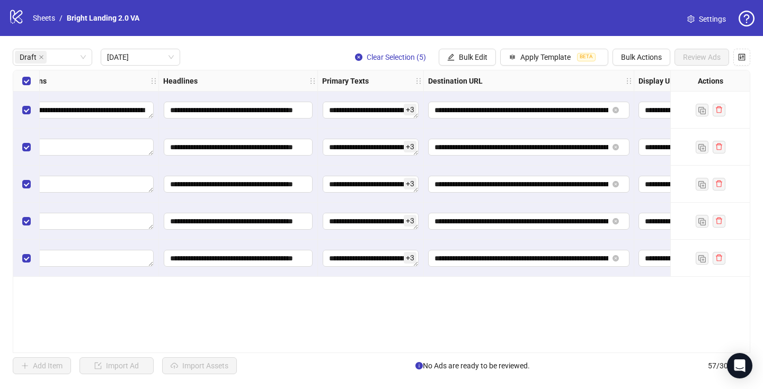
scroll to position [0, 470]
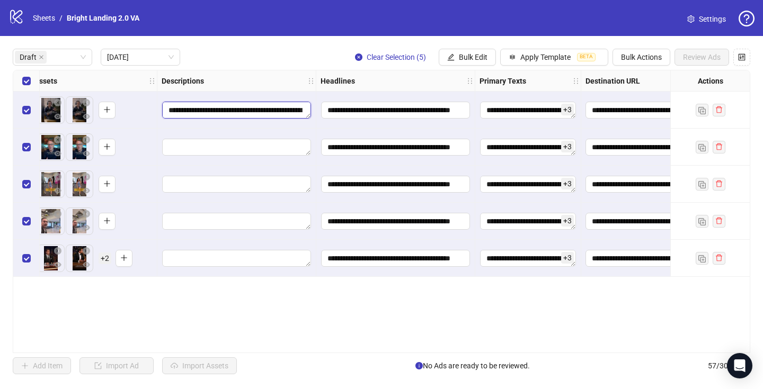
click at [243, 110] on textarea "**********" at bounding box center [236, 110] width 149 height 17
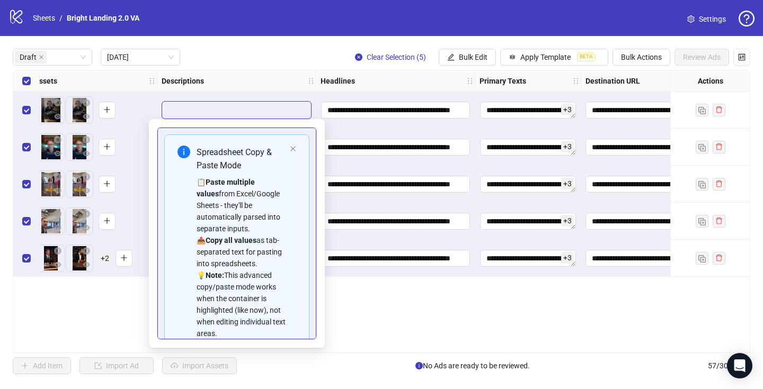
click at [263, 115] on textarea "**********" at bounding box center [236, 110] width 149 height 17
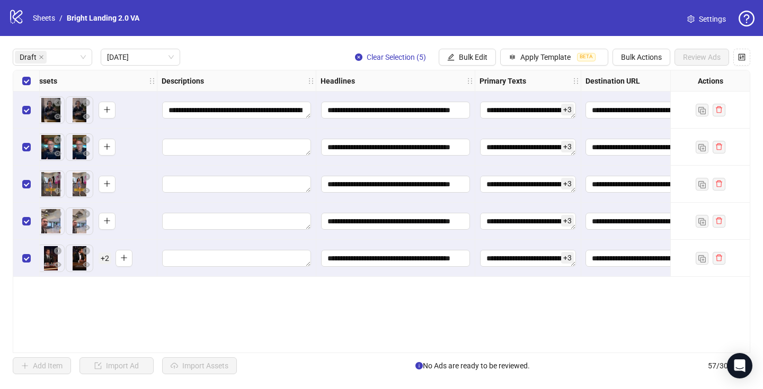
click at [330, 316] on div "**********" at bounding box center [381, 211] width 737 height 283
click at [244, 115] on textarea "**********" at bounding box center [236, 110] width 149 height 17
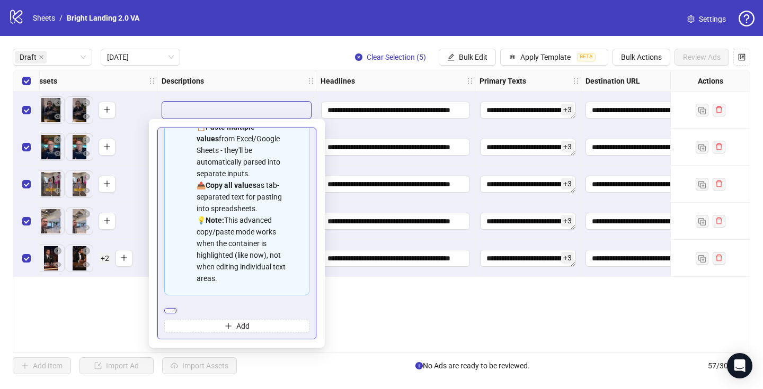
click at [177, 308] on textarea "**********" at bounding box center [170, 310] width 13 height 5
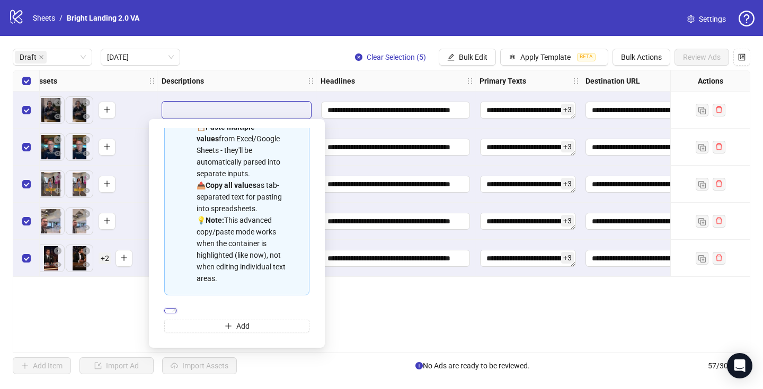
click at [177, 308] on textarea "**********" at bounding box center [170, 310] width 13 height 5
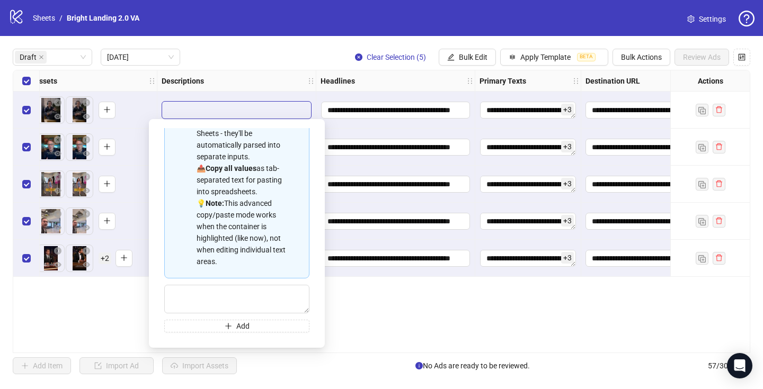
click at [423, 321] on div "**********" at bounding box center [381, 211] width 737 height 283
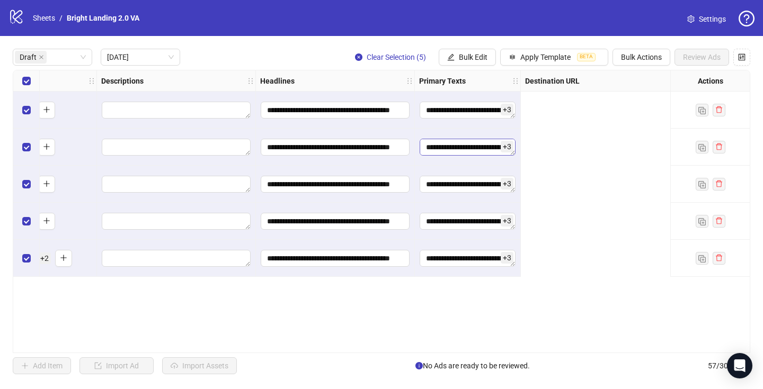
scroll to position [0, 0]
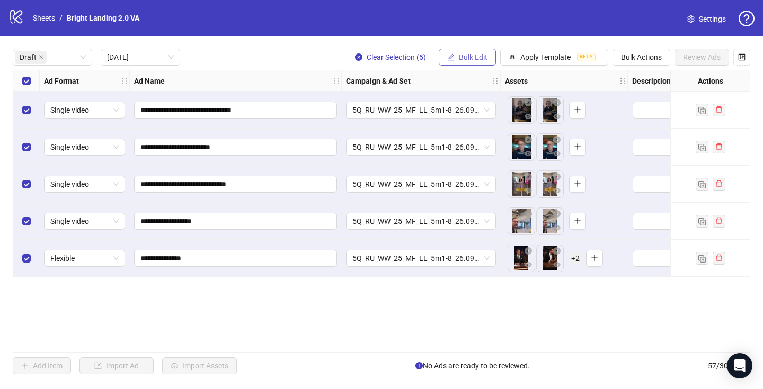
click at [481, 57] on span "Bulk Edit" at bounding box center [473, 57] width 29 height 8
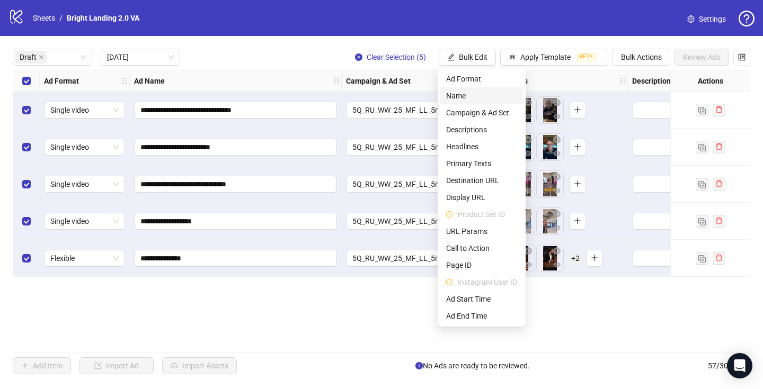
click at [481, 95] on span "Name" at bounding box center [481, 96] width 71 height 12
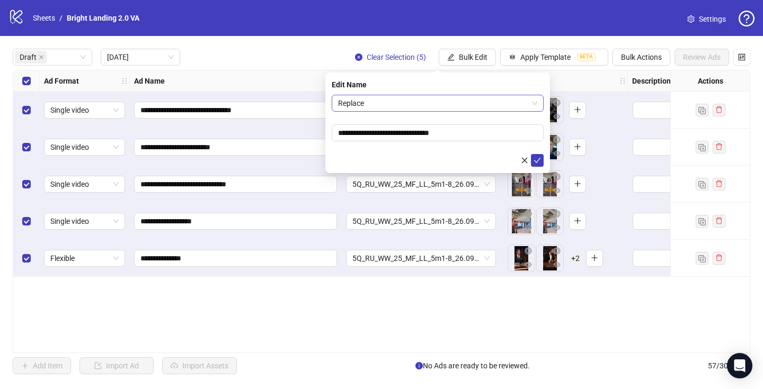
click at [480, 95] on span "Replace" at bounding box center [437, 103] width 199 height 16
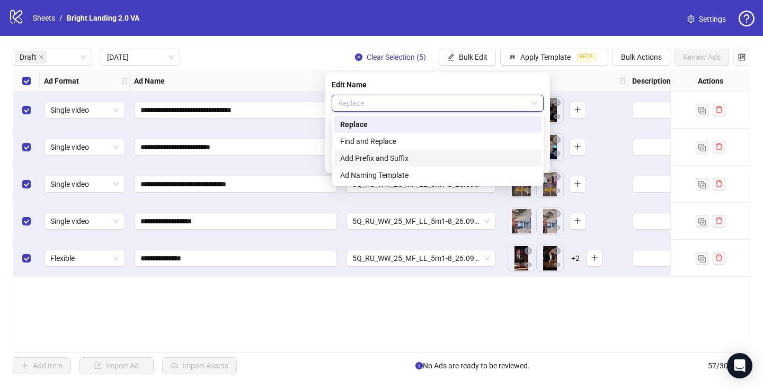
click at [454, 154] on div "Add Prefix and Suffix" at bounding box center [437, 159] width 195 height 12
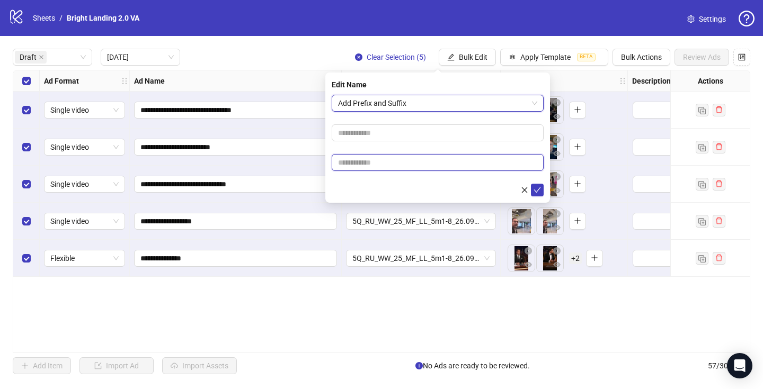
click at [436, 160] on input "text" at bounding box center [437, 162] width 212 height 17
type input "****"
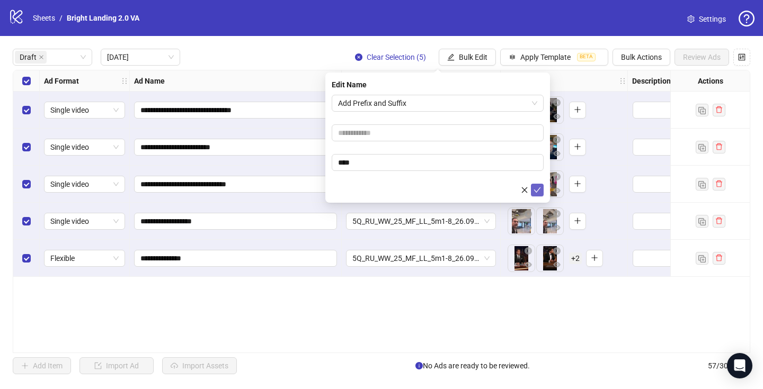
click at [536, 188] on icon "check" at bounding box center [536, 189] width 7 height 7
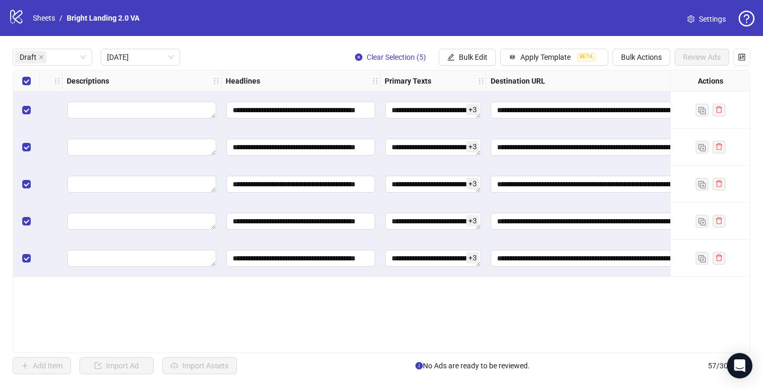
scroll to position [0, 805]
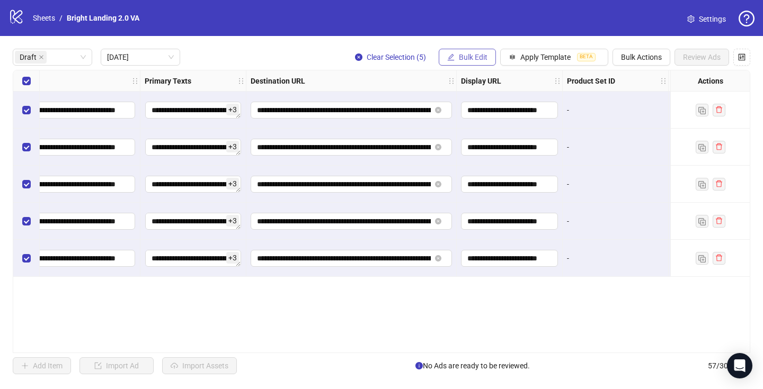
click at [461, 51] on button "Bulk Edit" at bounding box center [466, 57] width 57 height 17
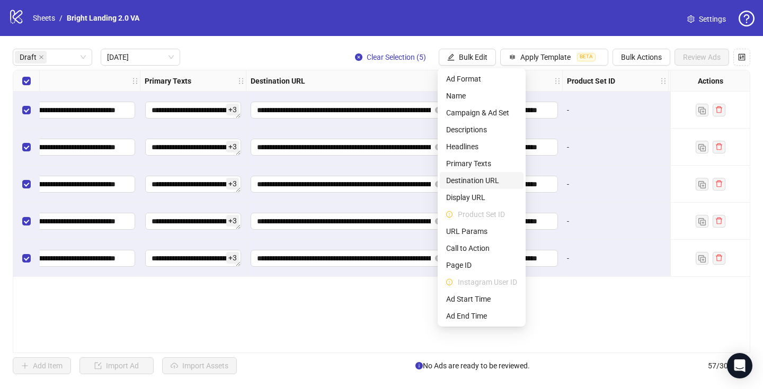
click at [480, 179] on span "Destination URL" at bounding box center [481, 181] width 71 height 12
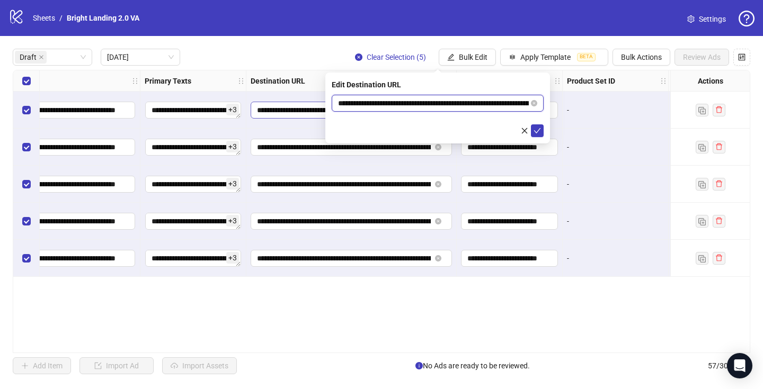
drag, startPoint x: 487, startPoint y: 103, endPoint x: 285, endPoint y: 106, distance: 202.3
click at [285, 106] on body "**********" at bounding box center [381, 194] width 763 height 389
paste input "text"
type input "**********"
click at [535, 131] on icon "check" at bounding box center [537, 130] width 7 height 5
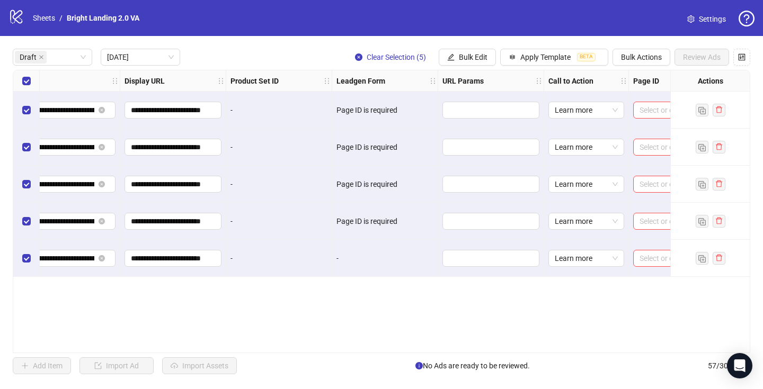
scroll to position [0, 1329]
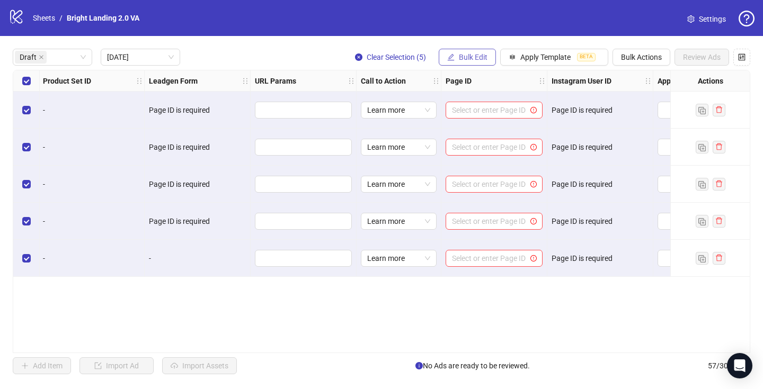
click at [473, 58] on span "Bulk Edit" at bounding box center [473, 57] width 29 height 8
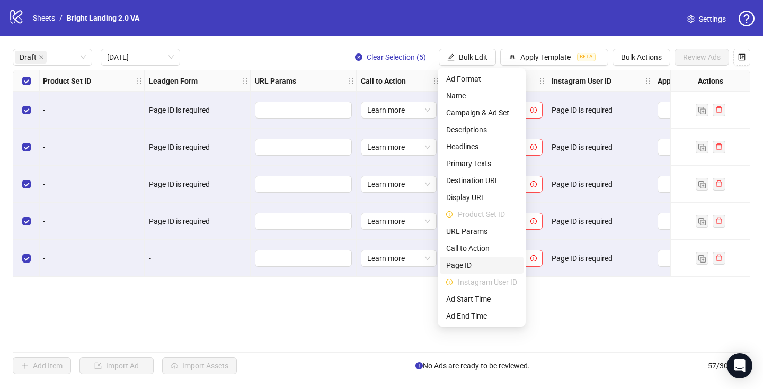
click at [480, 271] on li "Page ID" at bounding box center [482, 265] width 84 height 17
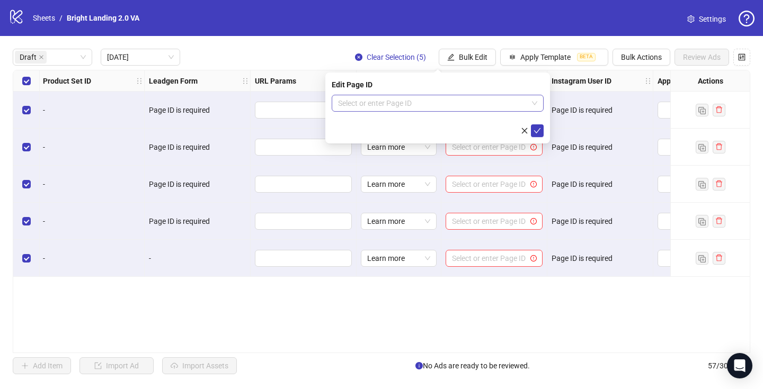
click at [483, 101] on input "search" at bounding box center [433, 103] width 190 height 16
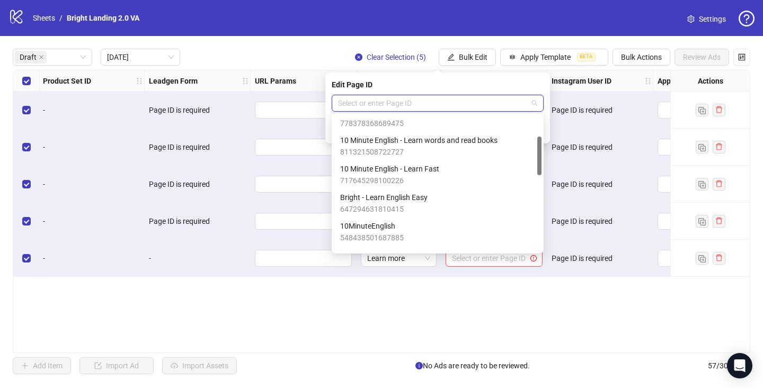
scroll to position [78, 0]
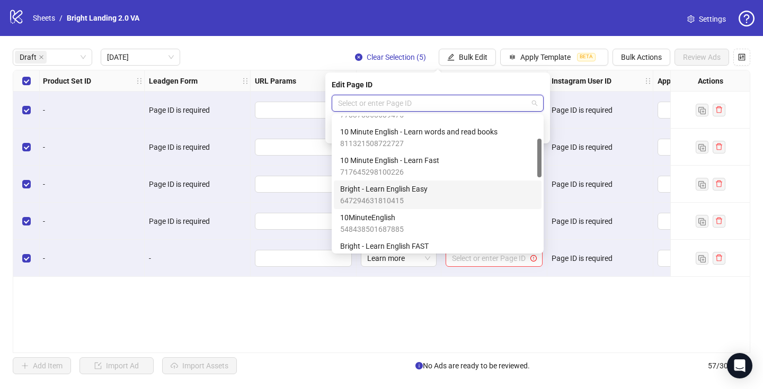
click at [468, 193] on div "Bright - Learn English Easy 647294631810415" at bounding box center [437, 194] width 195 height 23
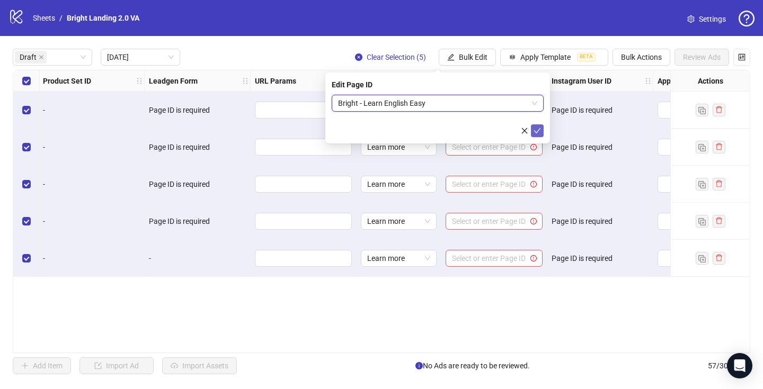
click at [540, 127] on icon "check" at bounding box center [536, 130] width 7 height 7
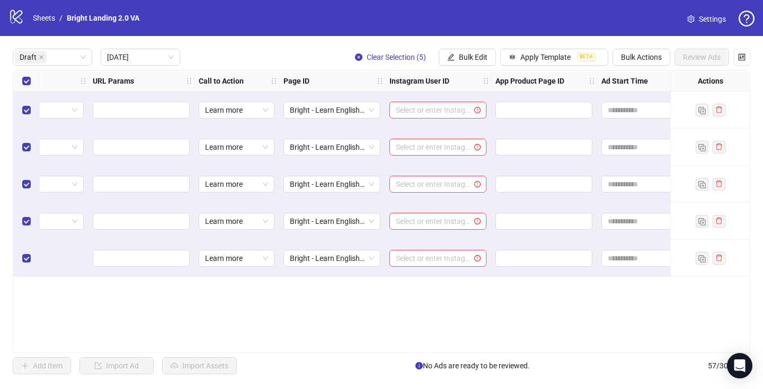
scroll to position [0, 1618]
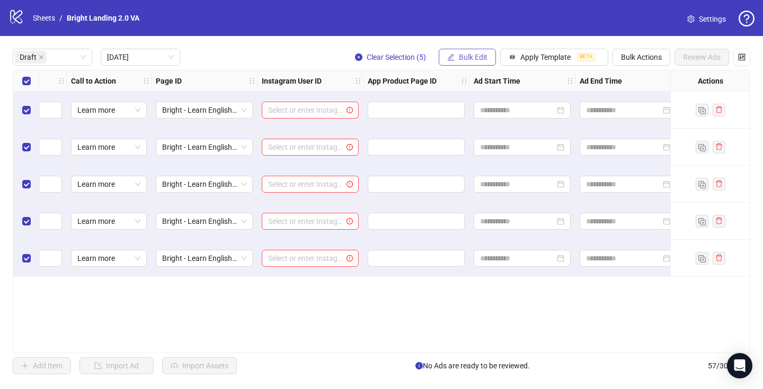
click at [478, 60] on span "Bulk Edit" at bounding box center [473, 57] width 29 height 8
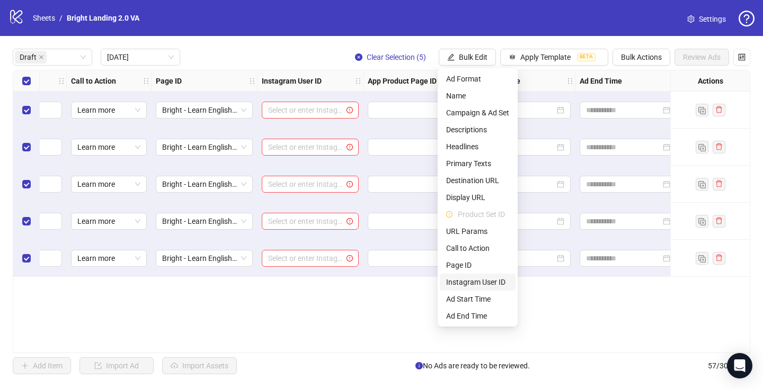
click at [490, 282] on span "Instagram User ID" at bounding box center [477, 282] width 63 height 12
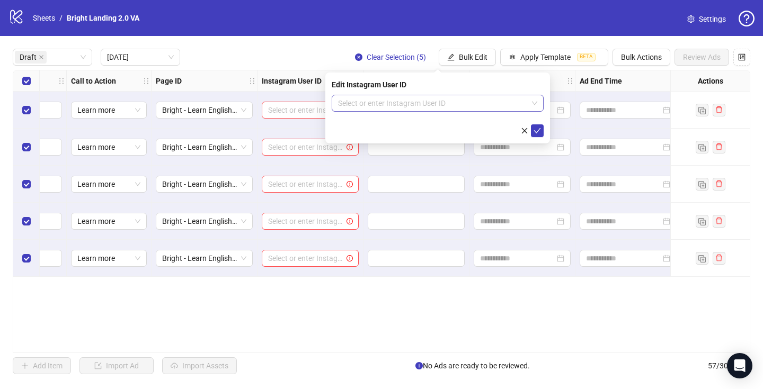
click at [476, 102] on input "search" at bounding box center [433, 103] width 190 height 16
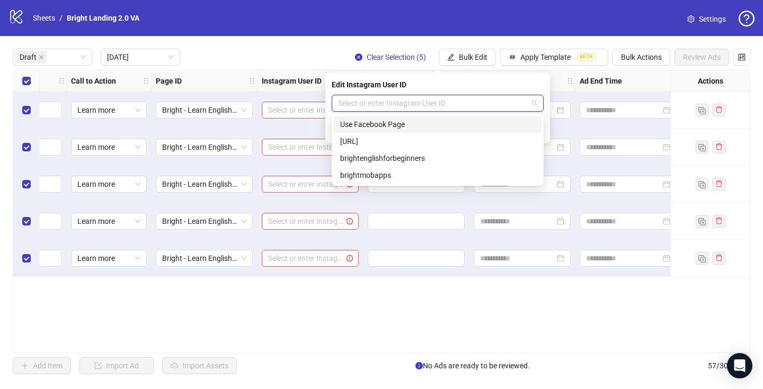
click at [474, 122] on div "Use Facebook Page" at bounding box center [437, 125] width 195 height 12
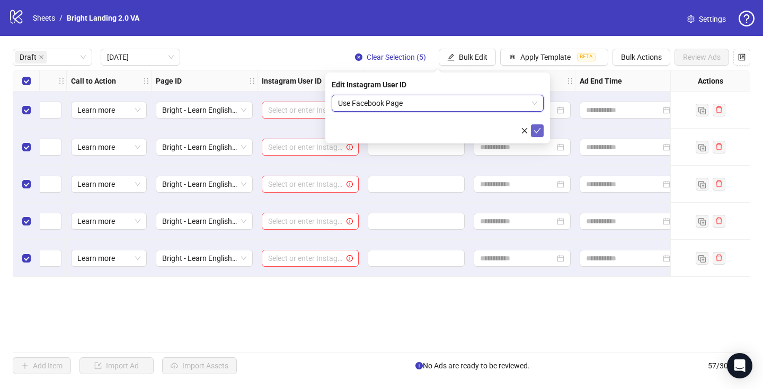
click at [539, 130] on icon "check" at bounding box center [536, 130] width 7 height 7
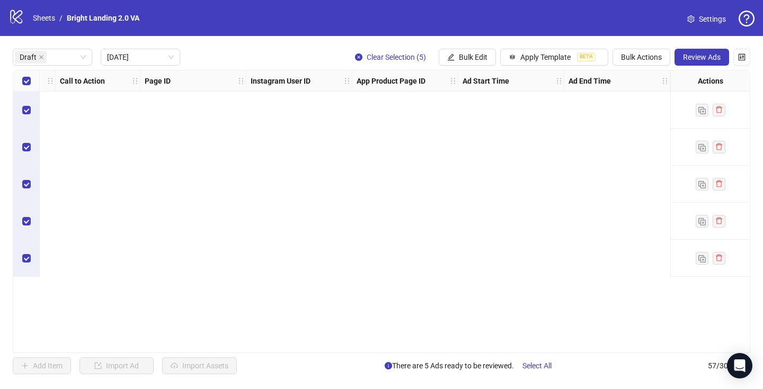
scroll to position [0, 0]
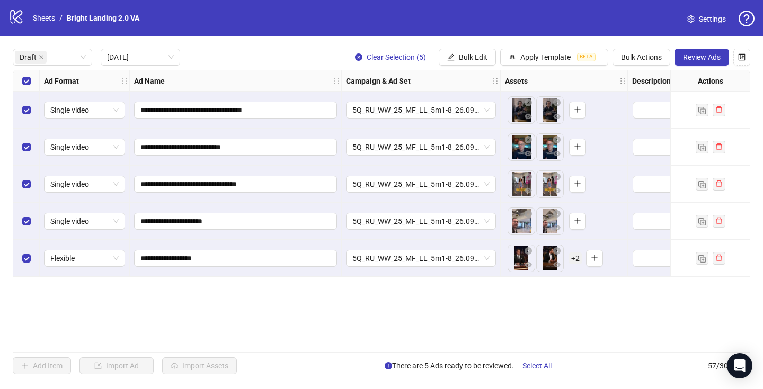
click at [21, 84] on div "Select all rows" at bounding box center [26, 80] width 26 height 21
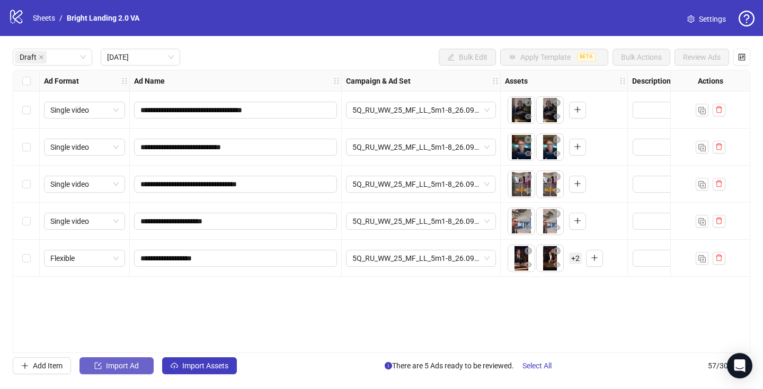
click at [133, 370] on span "Import Ad" at bounding box center [122, 366] width 33 height 8
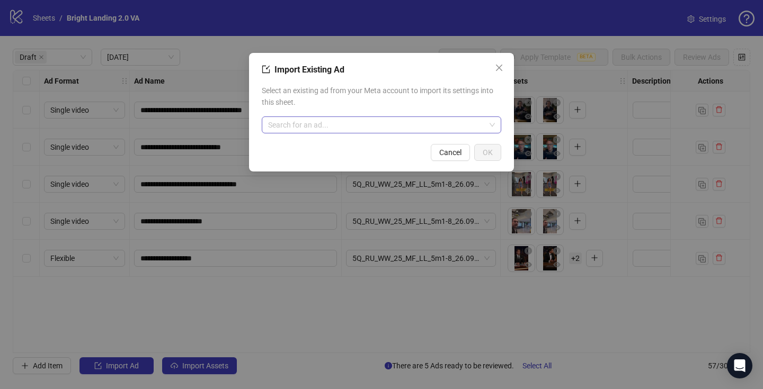
click at [330, 123] on input "search" at bounding box center [376, 125] width 217 height 16
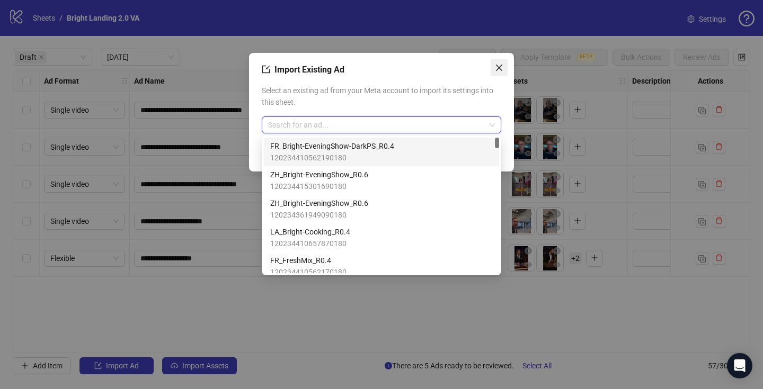
click at [501, 67] on icon "close" at bounding box center [499, 68] width 8 height 8
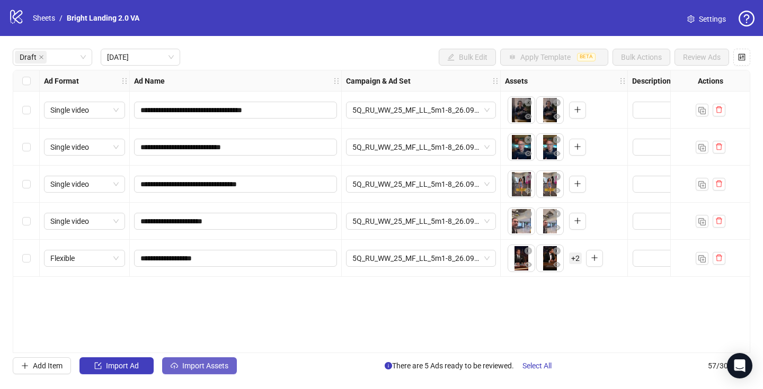
click at [207, 364] on span "Import Assets" at bounding box center [205, 366] width 46 height 8
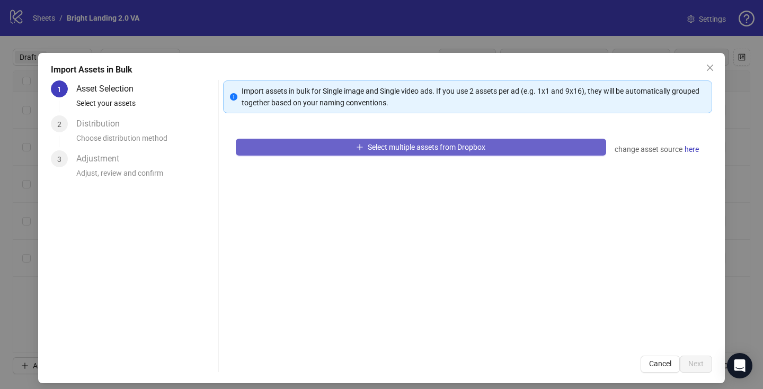
click at [389, 141] on button "Select multiple assets from Dropbox" at bounding box center [421, 147] width 370 height 17
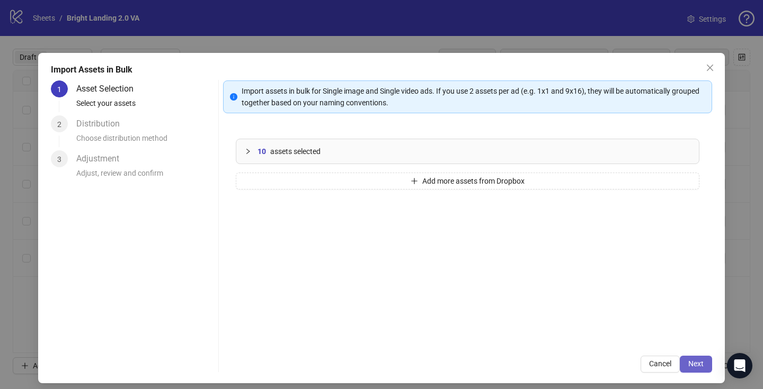
click at [690, 361] on span "Next" at bounding box center [695, 364] width 15 height 8
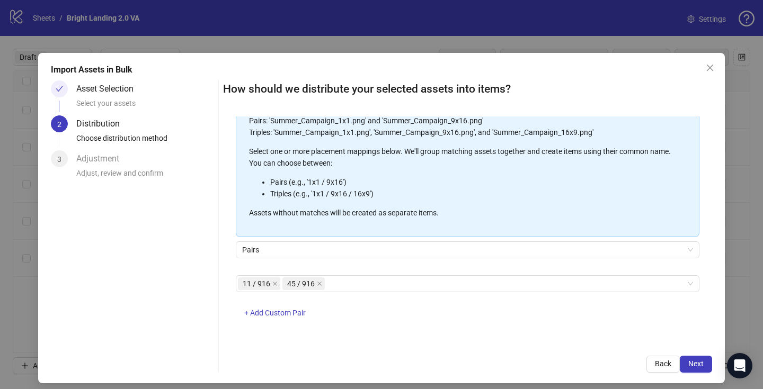
scroll to position [6, 0]
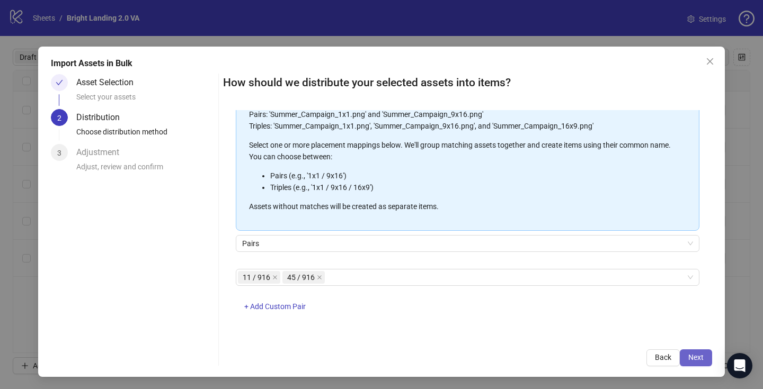
click at [695, 354] on span "Next" at bounding box center [695, 357] width 15 height 8
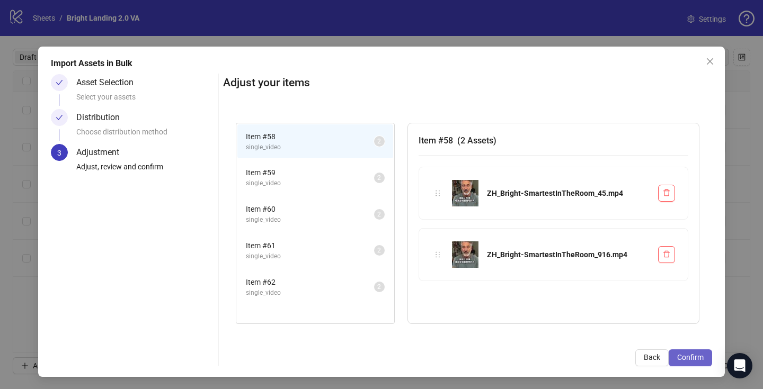
click at [697, 357] on span "Confirm" at bounding box center [690, 357] width 26 height 8
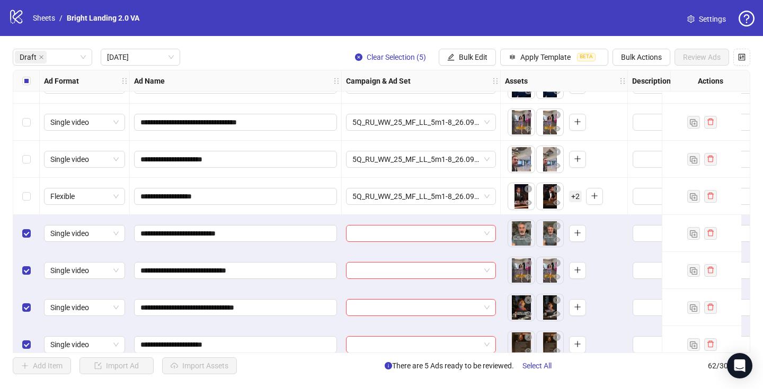
scroll to position [114, 0]
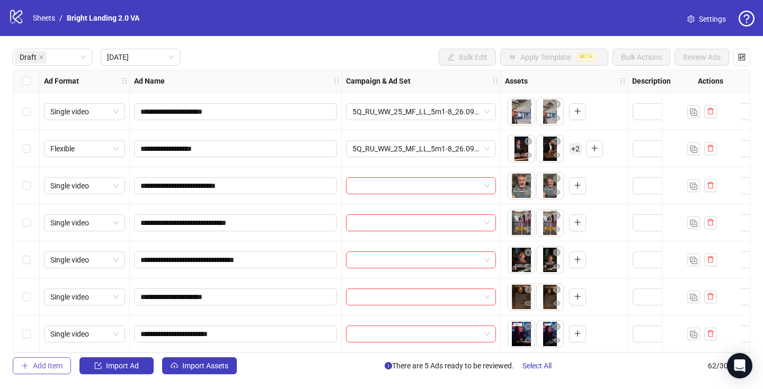
click at [47, 365] on span "Add Item" at bounding box center [48, 366] width 30 height 8
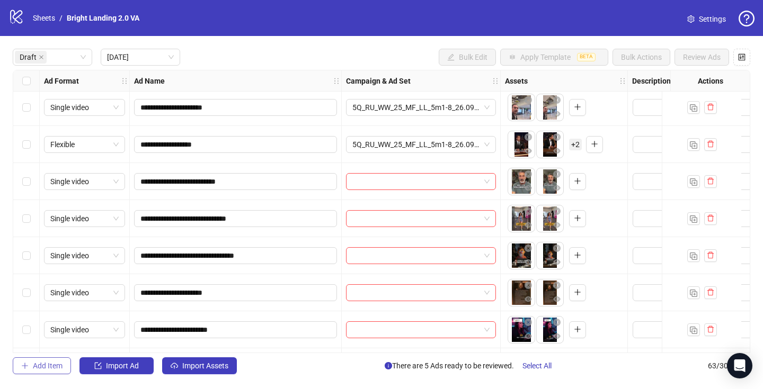
click at [42, 366] on span "Add Item" at bounding box center [48, 366] width 30 height 8
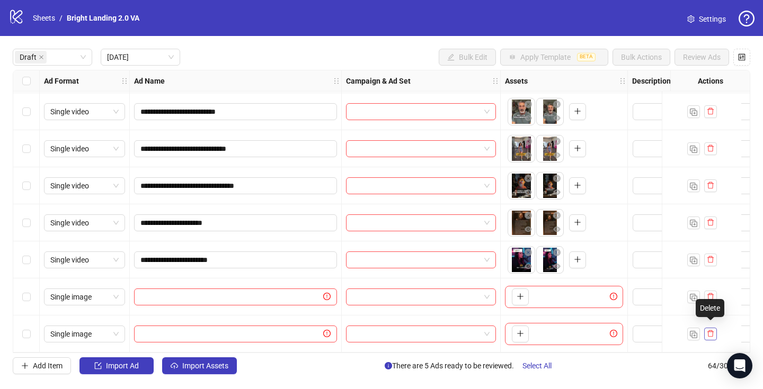
click at [709, 330] on icon "delete" at bounding box center [709, 333] width 7 height 7
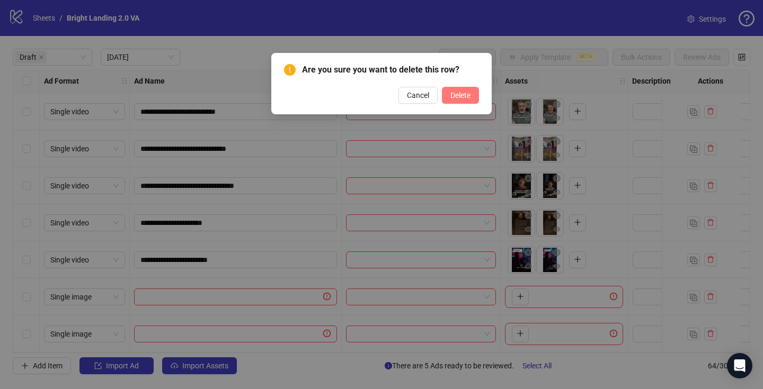
click at [468, 102] on button "Delete" at bounding box center [460, 95] width 37 height 17
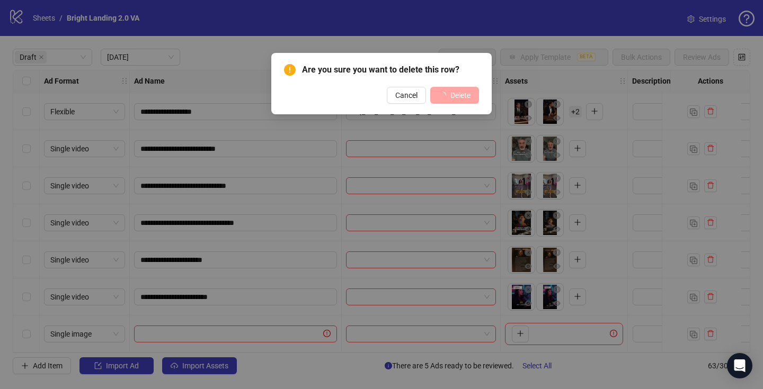
scroll to position [151, 0]
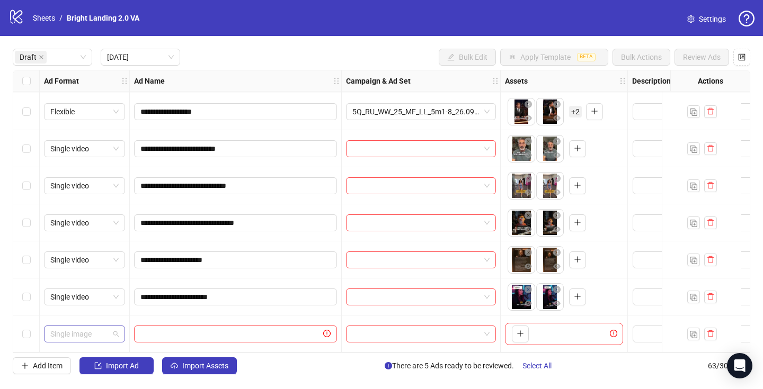
click at [107, 332] on span "Single image" at bounding box center [84, 334] width 68 height 16
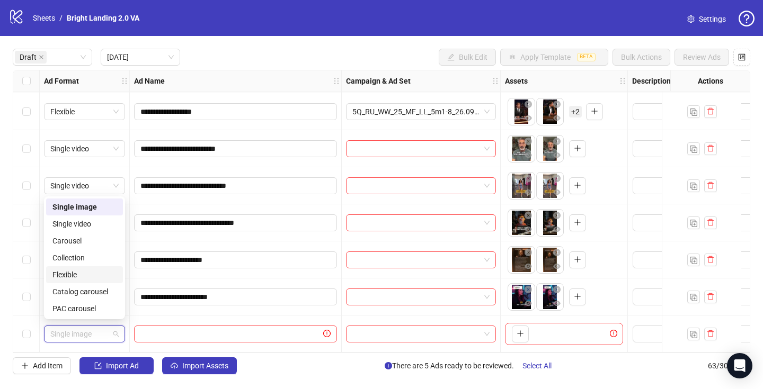
click at [93, 273] on div "Flexible" at bounding box center [84, 275] width 64 height 12
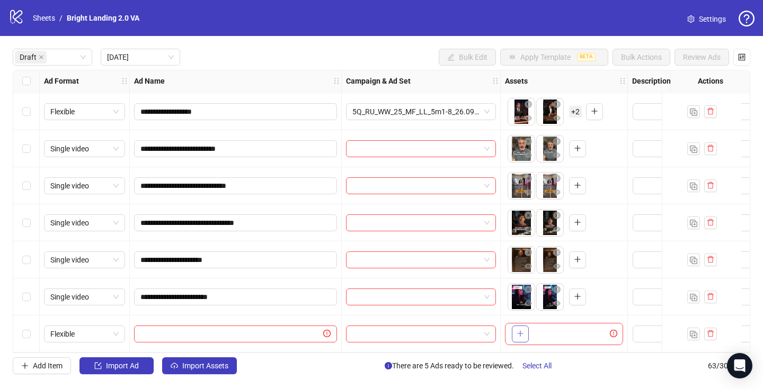
click at [518, 330] on icon "plus" at bounding box center [519, 333] width 7 height 7
click at [170, 331] on input "text" at bounding box center [230, 334] width 181 height 12
paste input "**********"
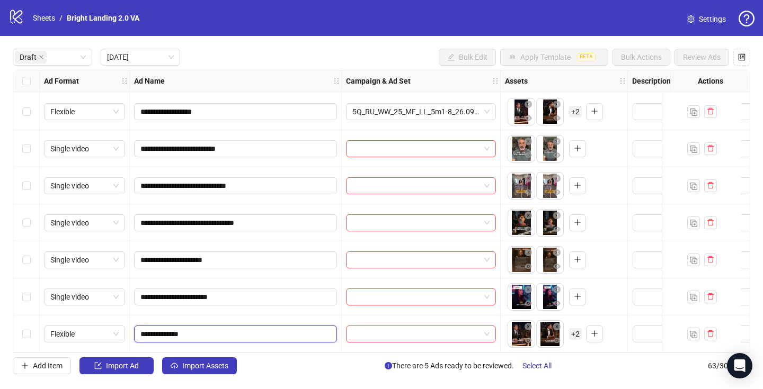
type input "**********"
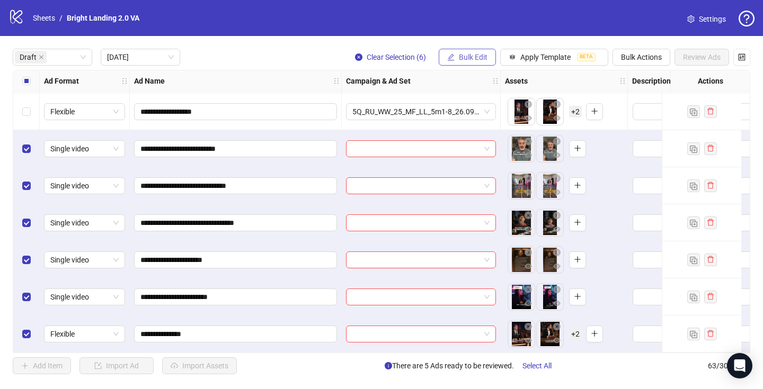
click at [480, 60] on span "Bulk Edit" at bounding box center [473, 57] width 29 height 8
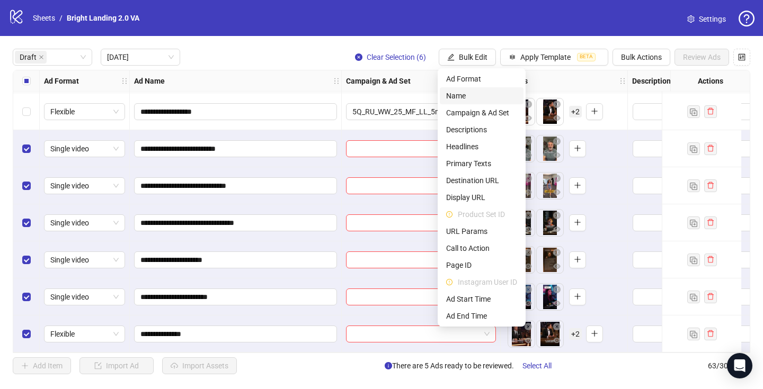
click at [486, 101] on span "Name" at bounding box center [481, 96] width 71 height 12
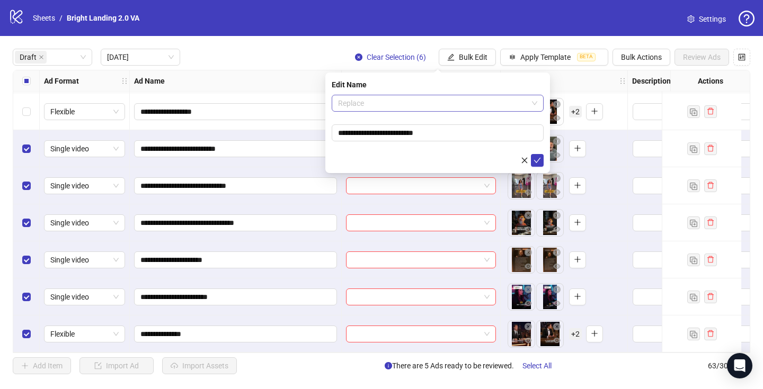
click at [428, 104] on span "Replace" at bounding box center [437, 103] width 199 height 16
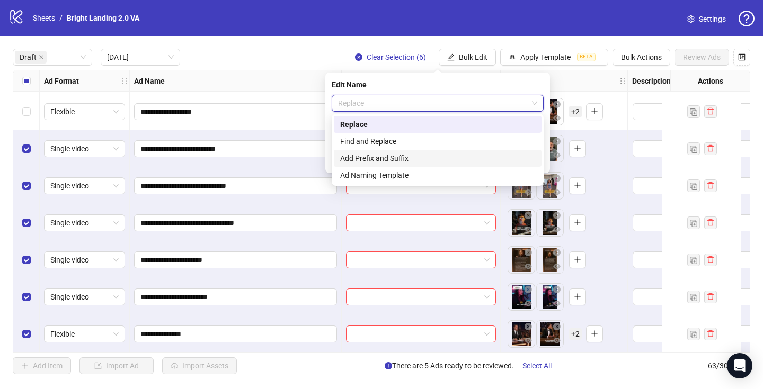
click at [424, 157] on div "Add Prefix and Suffix" at bounding box center [437, 159] width 195 height 12
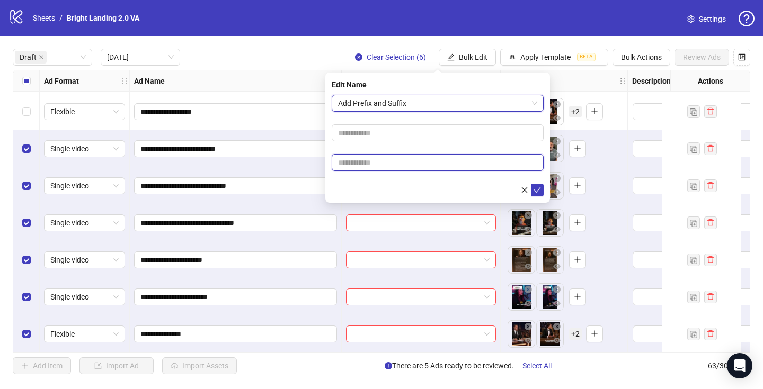
click at [429, 163] on input "text" at bounding box center [437, 162] width 212 height 17
type input "****"
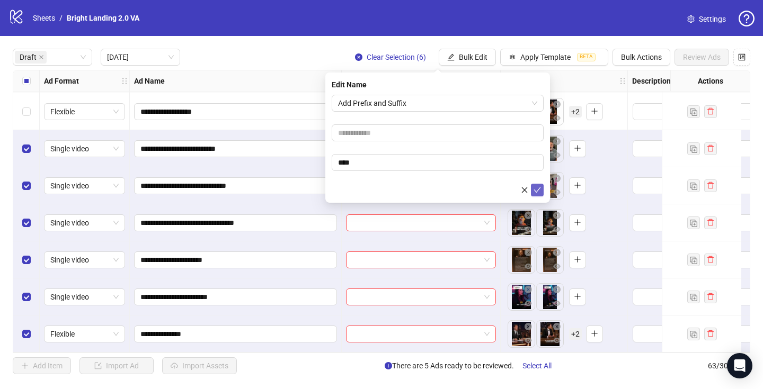
click at [536, 193] on icon "check" at bounding box center [536, 189] width 7 height 7
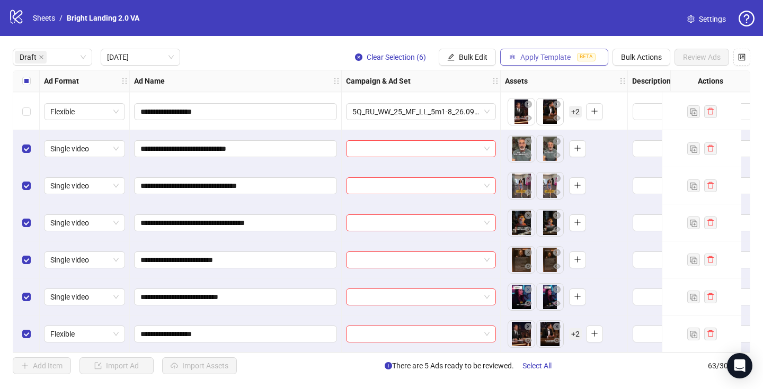
click at [552, 62] on button "Apply Template BETA" at bounding box center [554, 57] width 108 height 17
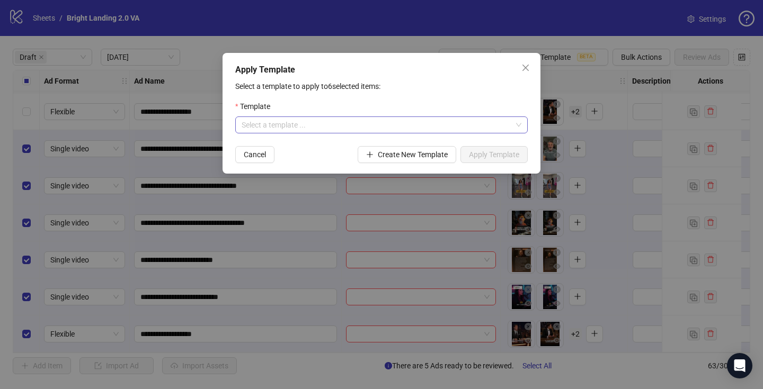
click at [401, 129] on input "search" at bounding box center [376, 125] width 270 height 16
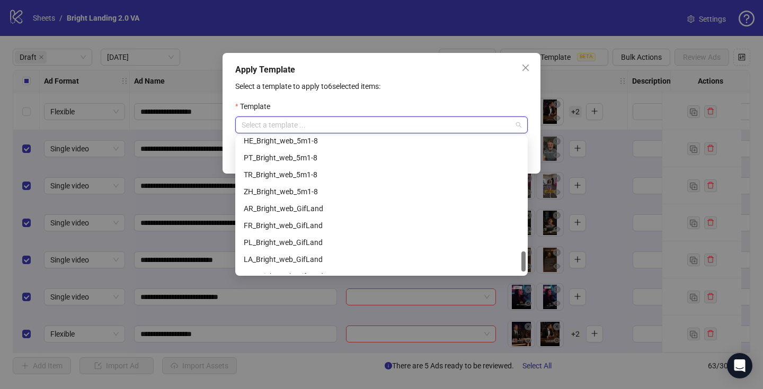
scroll to position [750, 0]
click at [345, 192] on div "ZH_Bright_web_5m1-8" at bounding box center [381, 193] width 275 height 12
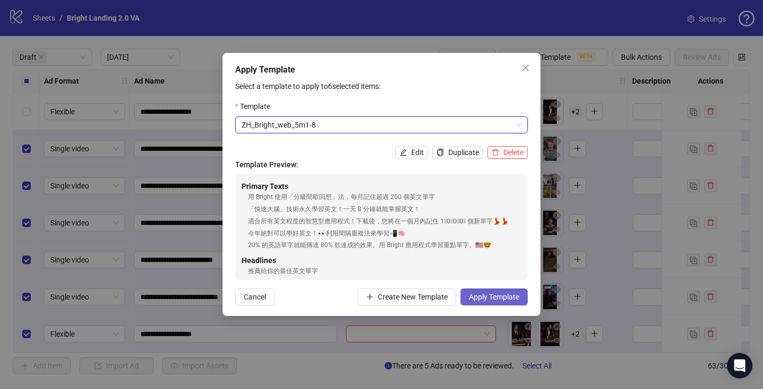
click at [499, 298] on span "Apply Template" at bounding box center [494, 297] width 50 height 8
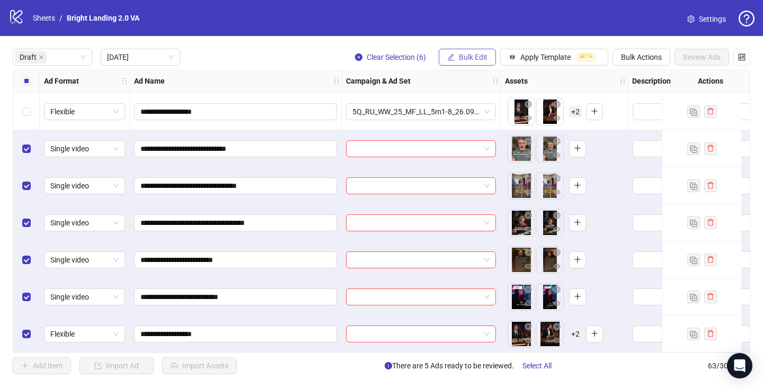
click at [480, 51] on button "Bulk Edit" at bounding box center [466, 57] width 57 height 17
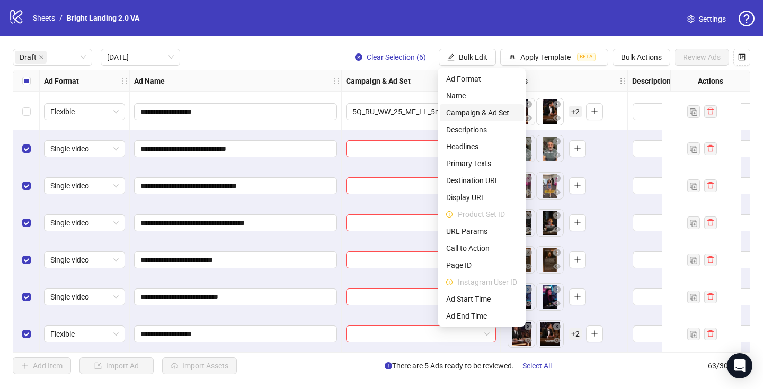
click at [479, 114] on span "Campaign & Ad Set" at bounding box center [481, 113] width 71 height 12
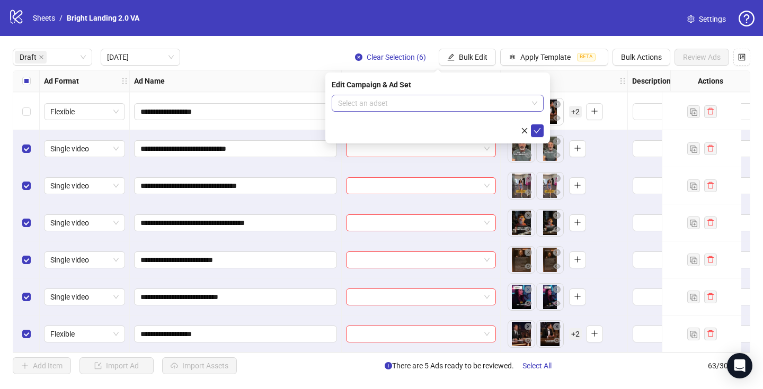
click at [438, 108] on input "search" at bounding box center [433, 103] width 190 height 16
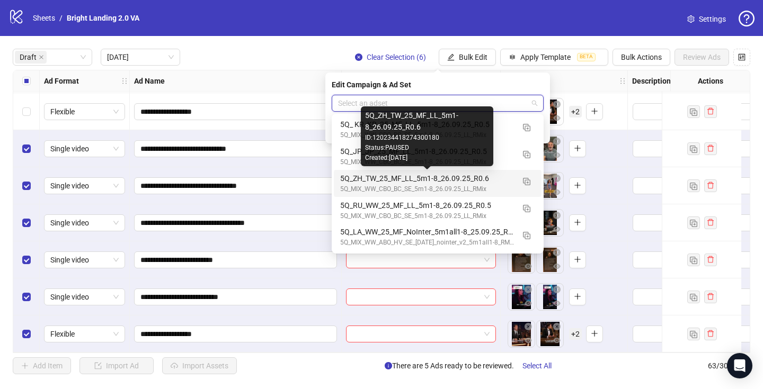
click at [482, 174] on div "5Q_ZH_TW_25_MF_LL_5m1-8_26.09.25_R0.6" at bounding box center [427, 179] width 174 height 12
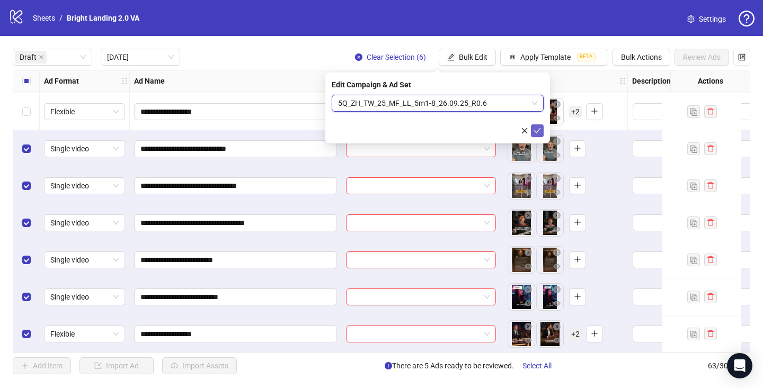
click at [536, 133] on icon "check" at bounding box center [536, 130] width 7 height 7
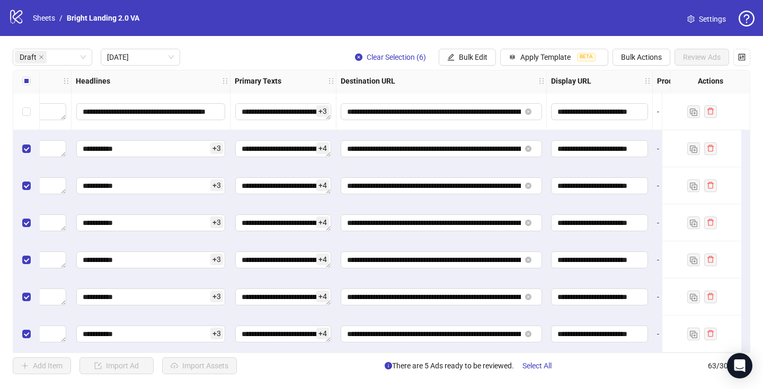
scroll to position [151, 749]
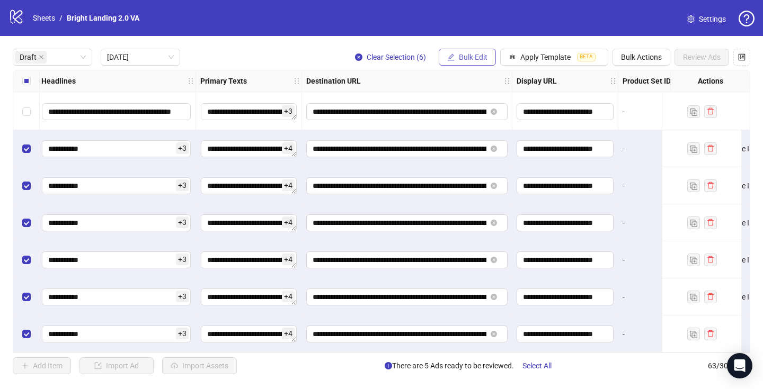
click at [471, 54] on span "Bulk Edit" at bounding box center [473, 57] width 29 height 8
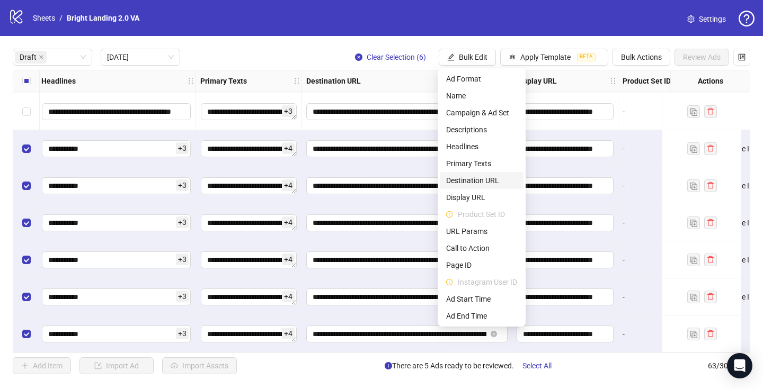
click at [488, 176] on span "Destination URL" at bounding box center [481, 181] width 71 height 12
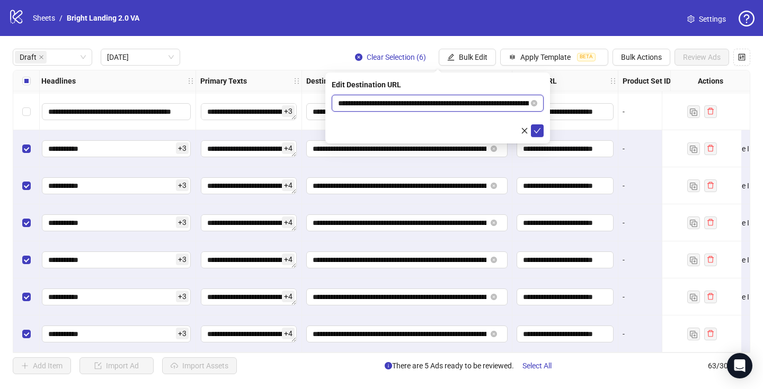
drag, startPoint x: 484, startPoint y: 103, endPoint x: 293, endPoint y: 107, distance: 191.2
click at [293, 107] on body "**********" at bounding box center [381, 194] width 763 height 389
click at [541, 127] on button "submit" at bounding box center [537, 130] width 13 height 13
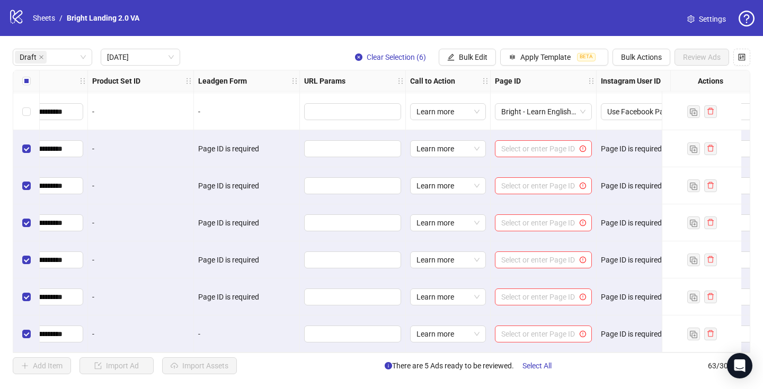
scroll to position [151, 1335]
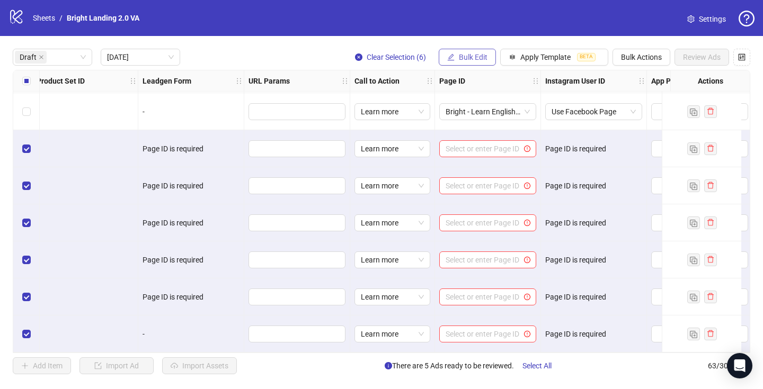
click at [479, 61] on span "Bulk Edit" at bounding box center [473, 57] width 29 height 8
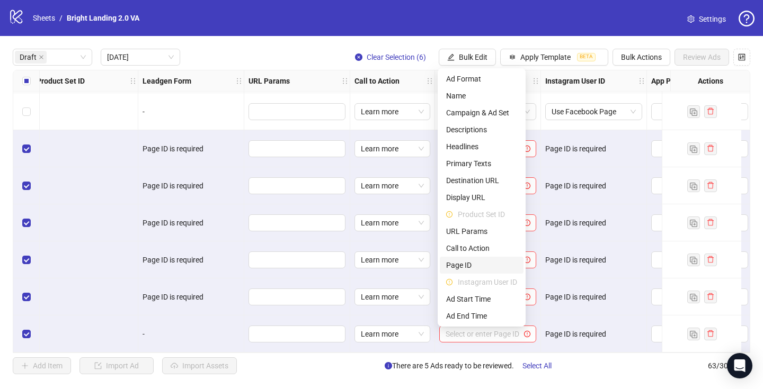
click at [485, 262] on span "Page ID" at bounding box center [481, 265] width 71 height 12
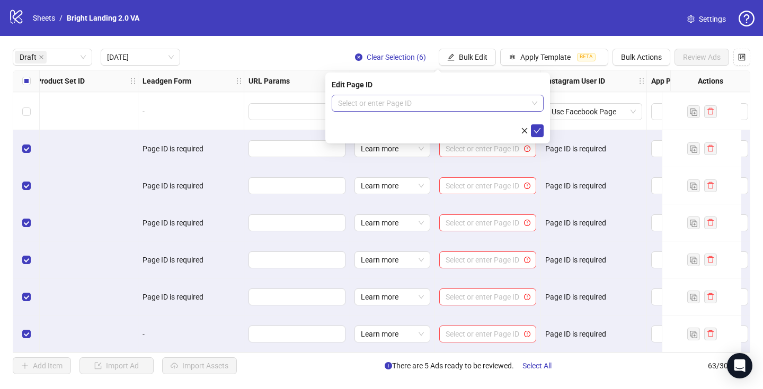
click at [502, 101] on input "search" at bounding box center [433, 103] width 190 height 16
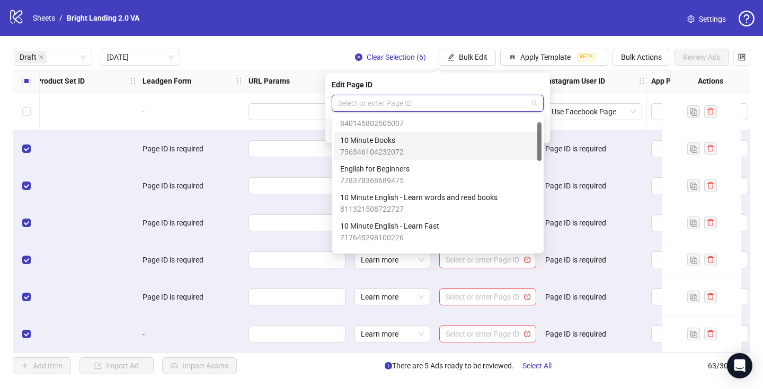
scroll to position [22, 0]
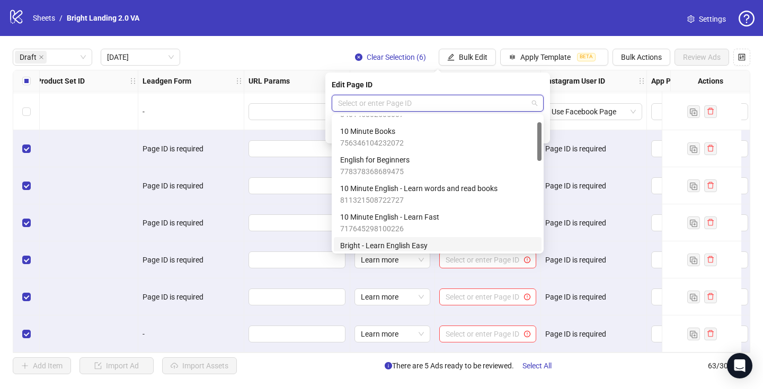
click at [460, 243] on div "Bright - Learn English Easy 647294631810415" at bounding box center [437, 251] width 195 height 23
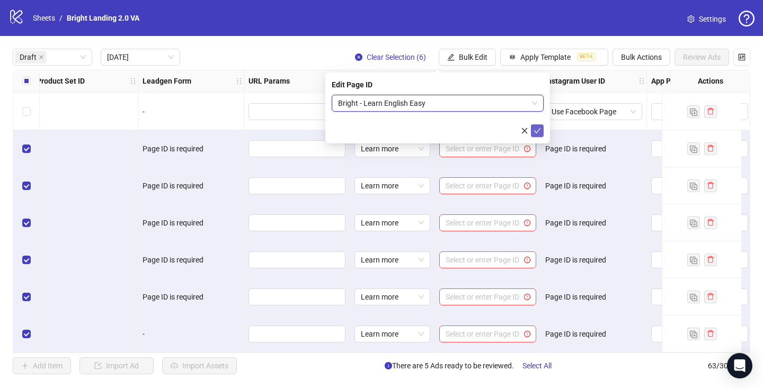
click at [540, 129] on icon "check" at bounding box center [536, 130] width 7 height 7
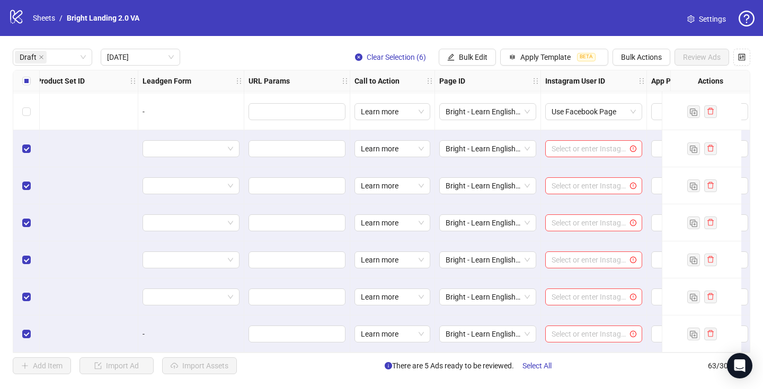
scroll to position [151, 1388]
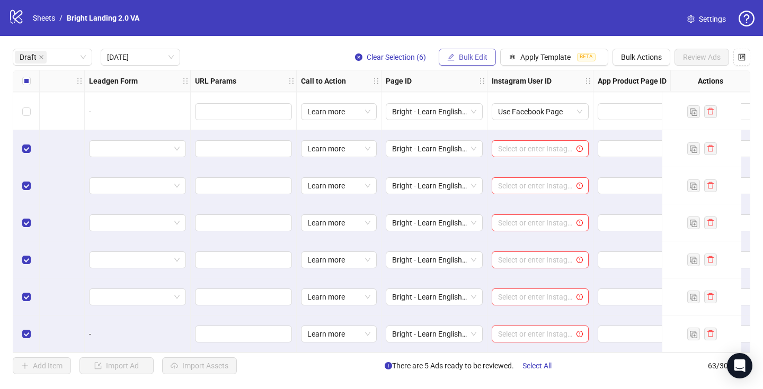
click at [457, 62] on button "Bulk Edit" at bounding box center [466, 57] width 57 height 17
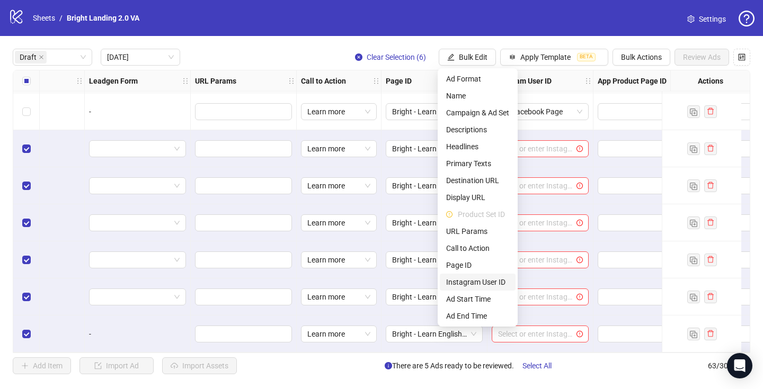
click at [481, 279] on span "Instagram User ID" at bounding box center [477, 282] width 63 height 12
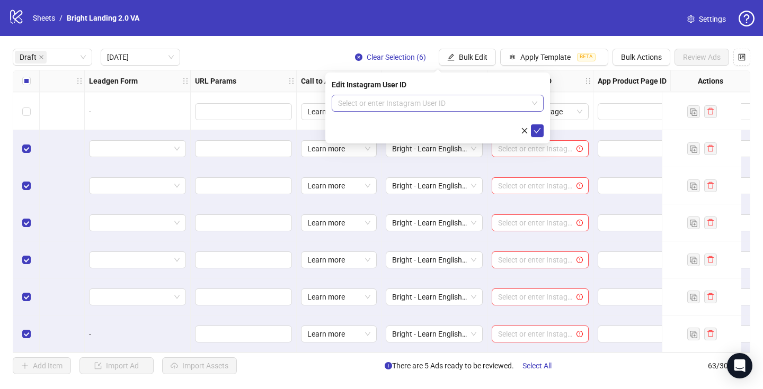
click at [482, 106] on input "search" at bounding box center [433, 103] width 190 height 16
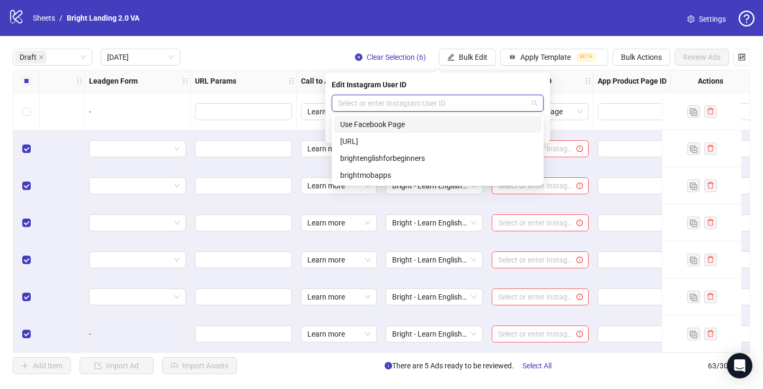
click at [474, 121] on div "Use Facebook Page" at bounding box center [437, 125] width 195 height 12
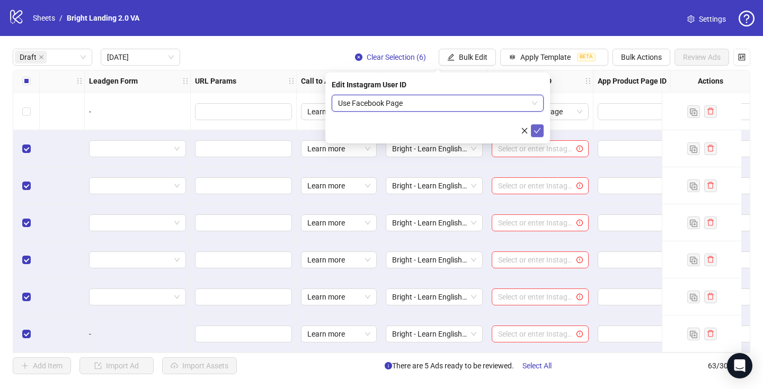
click at [542, 129] on button "submit" at bounding box center [537, 130] width 13 height 13
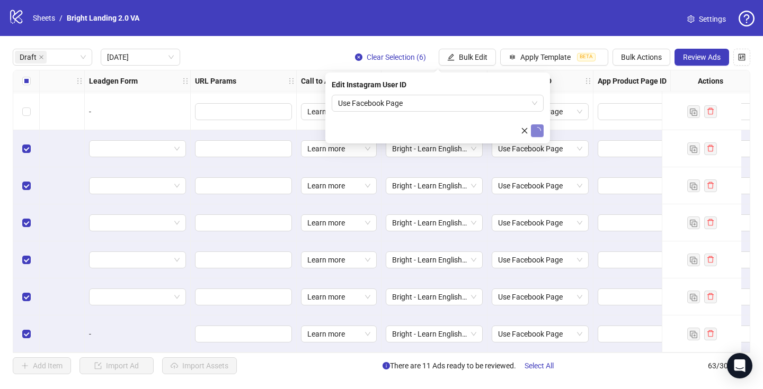
scroll to position [151, 1638]
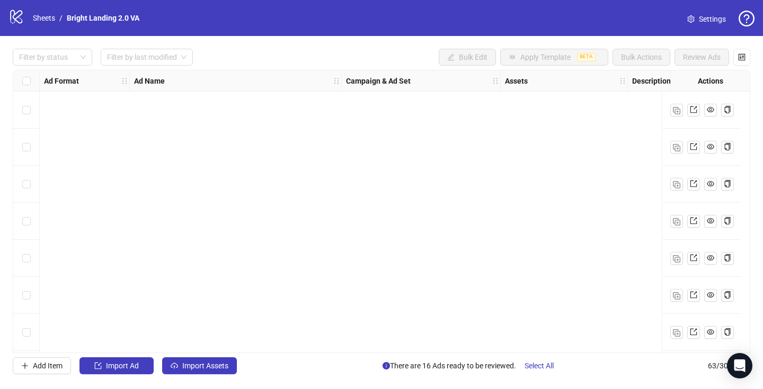
scroll to position [1148, 0]
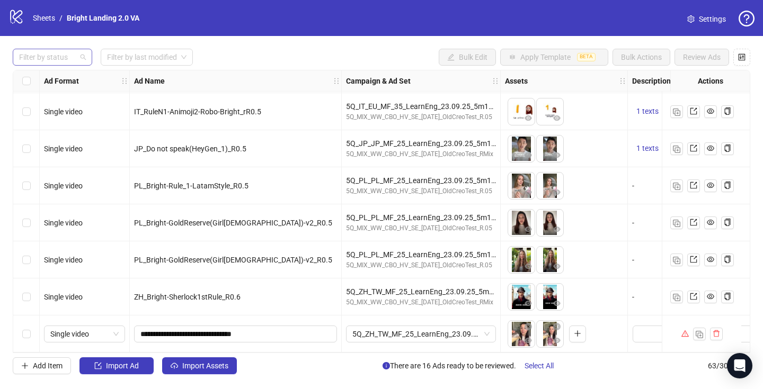
click at [67, 56] on div at bounding box center [47, 57] width 64 height 15
click at [66, 75] on div "Draft" at bounding box center [52, 79] width 62 height 12
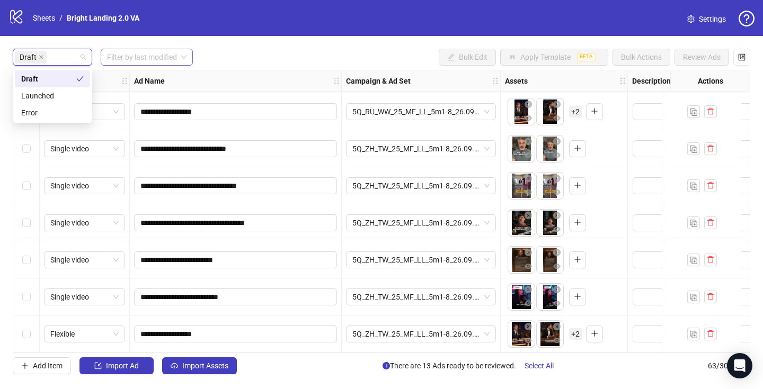
scroll to position [225, 0]
click at [153, 56] on input "search" at bounding box center [142, 57] width 70 height 16
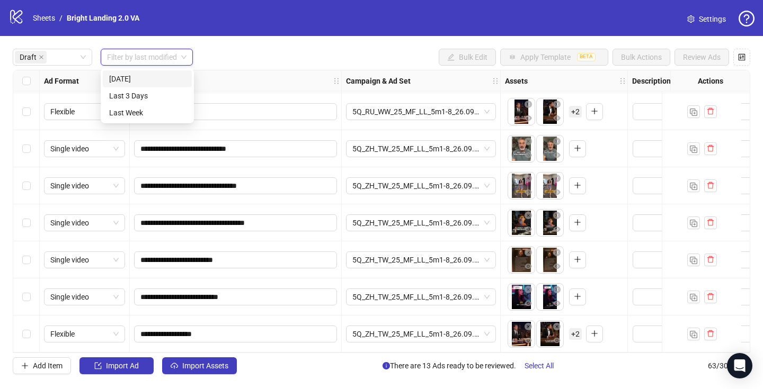
click at [151, 75] on div "[DATE]" at bounding box center [147, 79] width 76 height 12
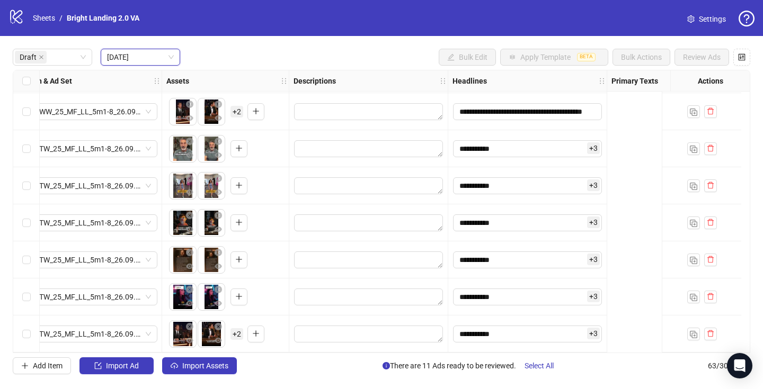
scroll to position [151, 0]
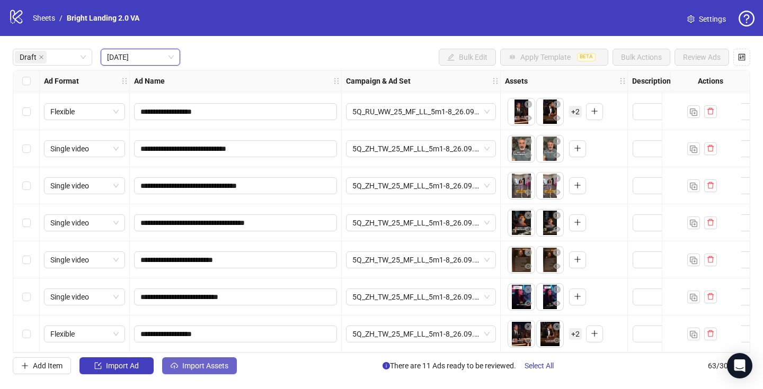
click at [184, 363] on span "Import Assets" at bounding box center [205, 366] width 46 height 8
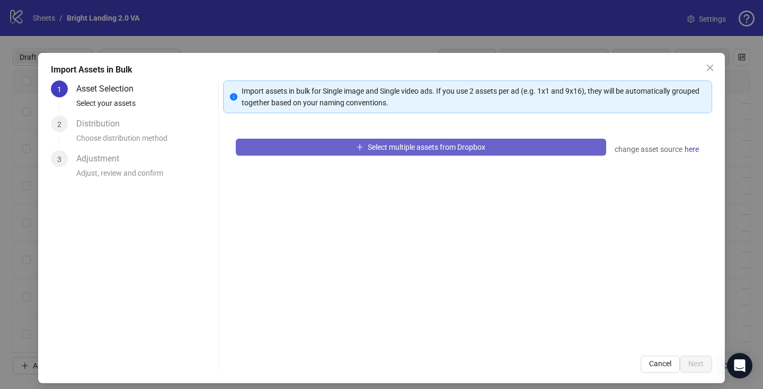
click at [360, 149] on icon "plus" at bounding box center [360, 147] width 1 height 6
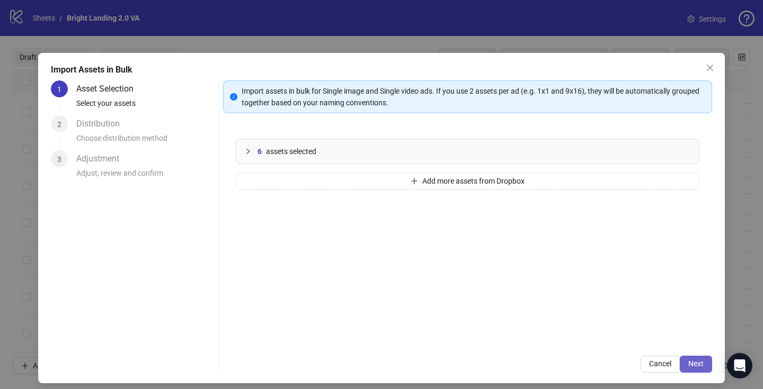
click at [702, 366] on span "Next" at bounding box center [695, 364] width 15 height 8
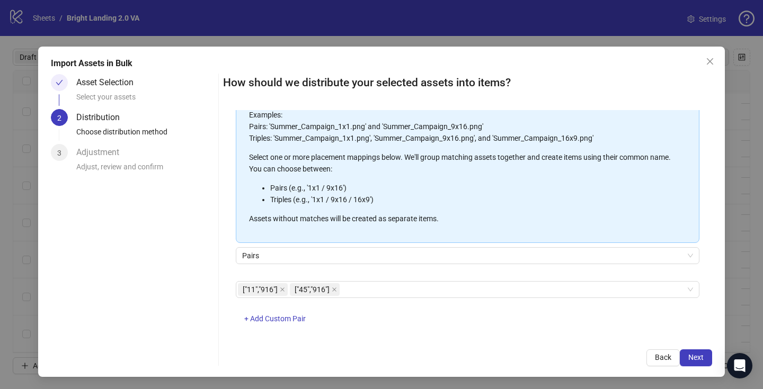
scroll to position [96, 0]
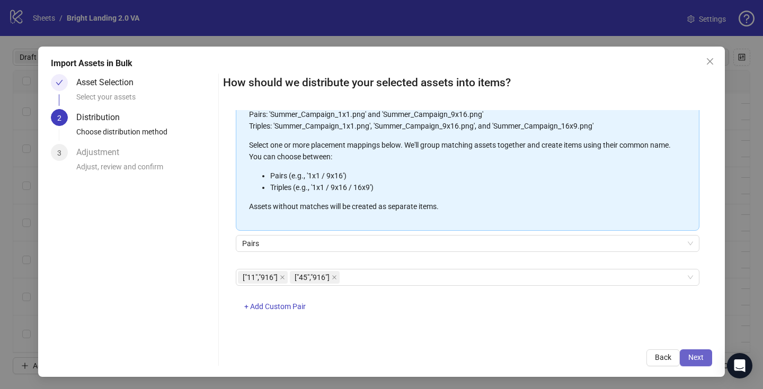
click at [690, 356] on span "Next" at bounding box center [695, 357] width 15 height 8
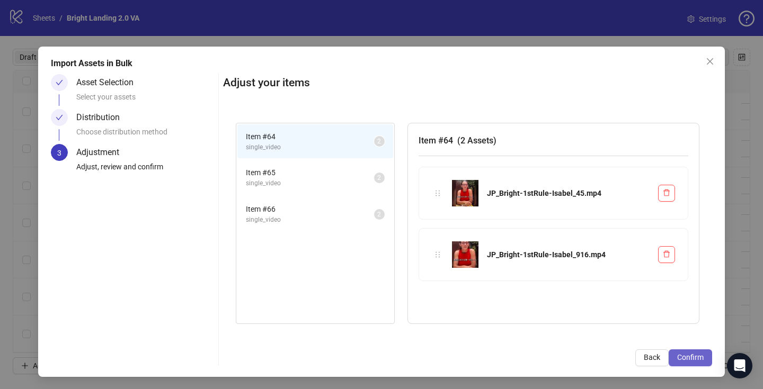
click at [697, 359] on span "Confirm" at bounding box center [690, 357] width 26 height 8
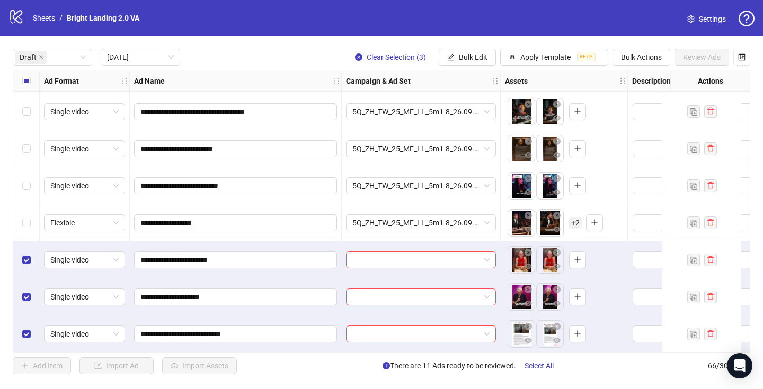
scroll to position [0, 0]
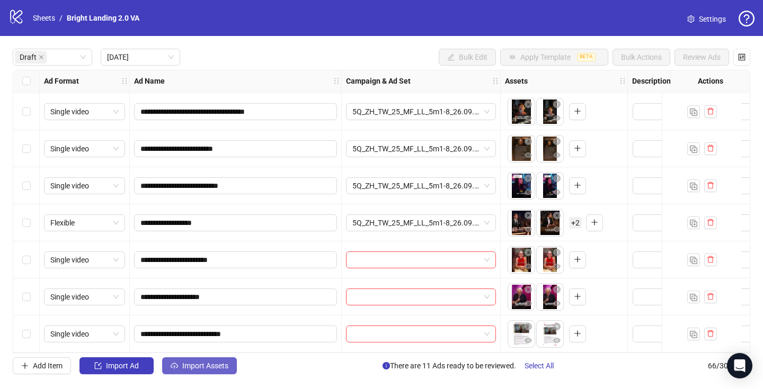
click at [194, 364] on span "Import Assets" at bounding box center [205, 366] width 46 height 8
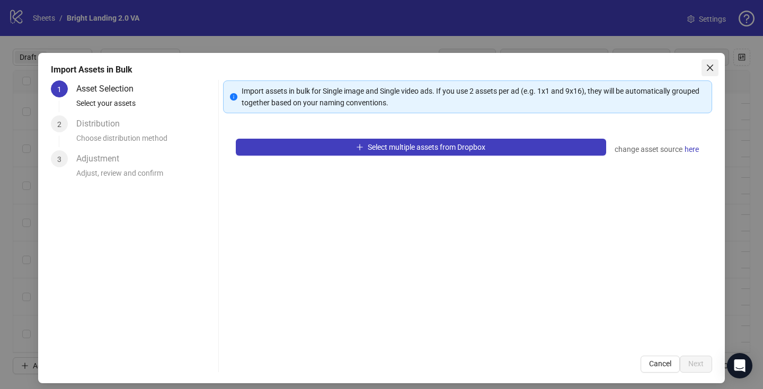
click at [704, 67] on span "Close" at bounding box center [709, 68] width 17 height 8
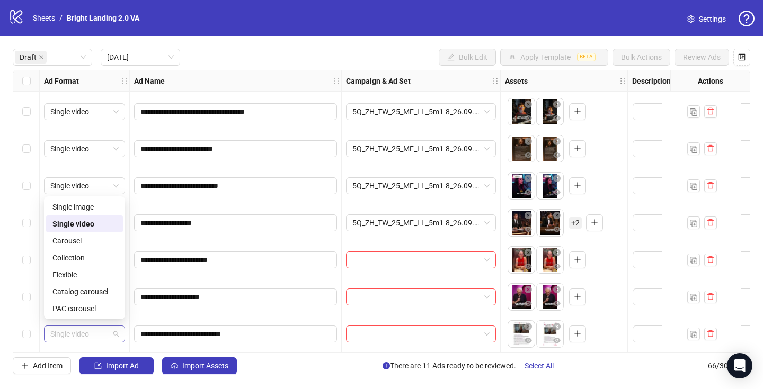
click at [73, 331] on span "Single video" at bounding box center [84, 334] width 68 height 16
click at [83, 329] on span "Single video" at bounding box center [84, 334] width 68 height 16
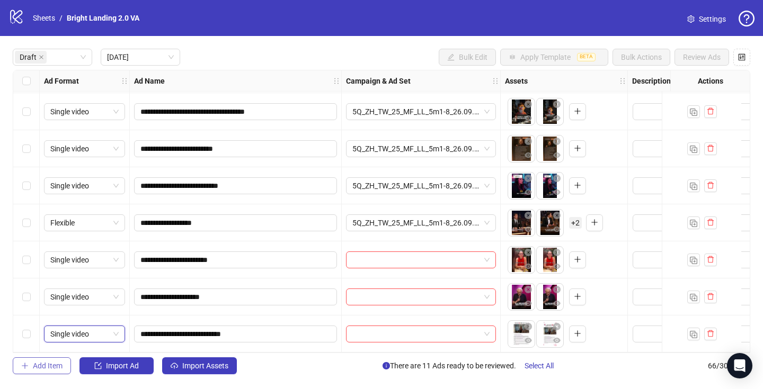
click at [39, 369] on span "Add Item" at bounding box center [48, 366] width 30 height 8
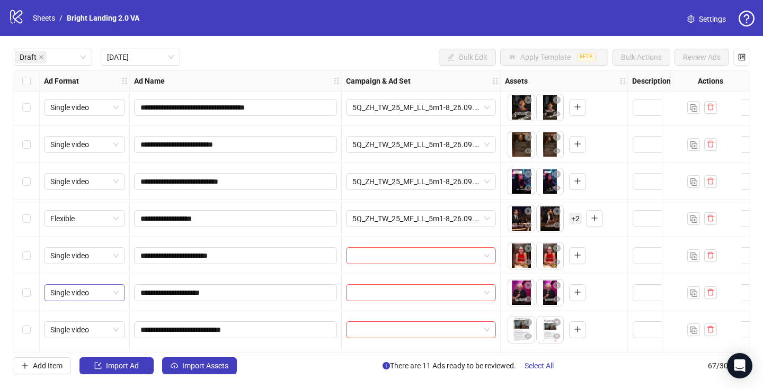
scroll to position [299, 0]
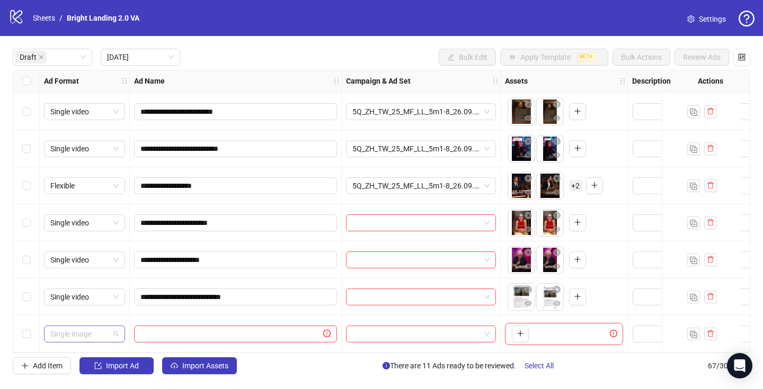
click at [105, 334] on span "Single image" at bounding box center [84, 334] width 68 height 16
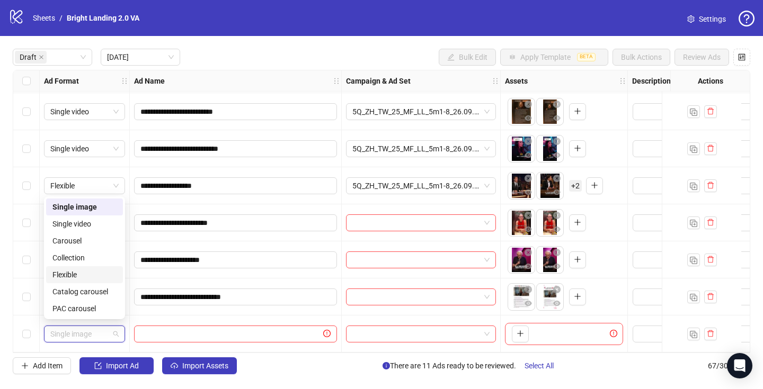
click at [88, 273] on div "Flexible" at bounding box center [84, 275] width 64 height 12
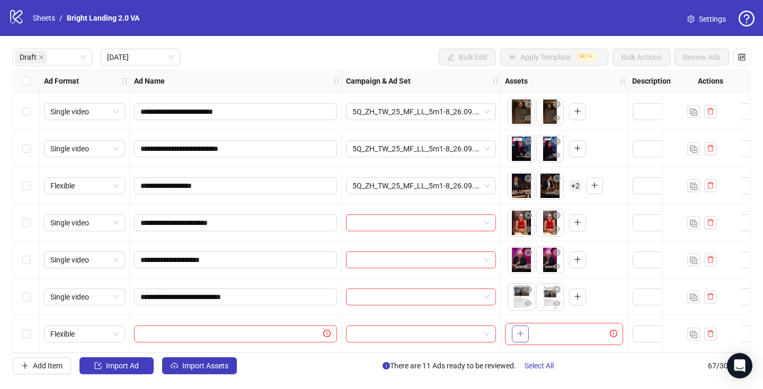
click at [519, 334] on span "button" at bounding box center [519, 333] width 7 height 8
click at [83, 333] on span "Flexible" at bounding box center [84, 334] width 68 height 16
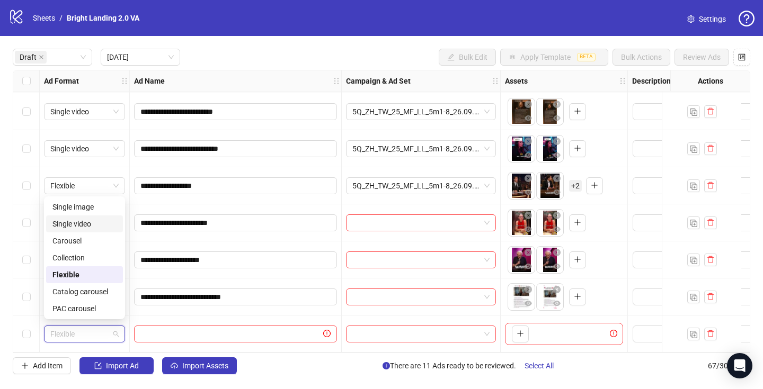
click at [82, 220] on div "Single video" at bounding box center [84, 224] width 64 height 12
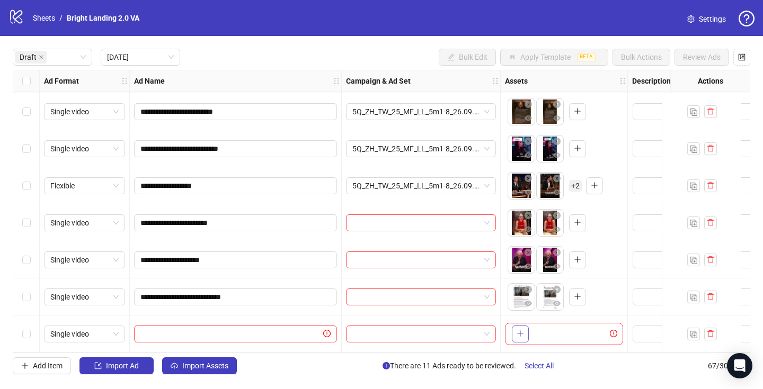
click at [522, 336] on button "button" at bounding box center [520, 334] width 17 height 17
click at [173, 328] on input "text" at bounding box center [230, 334] width 181 height 12
paste input "**********"
type input "**********"
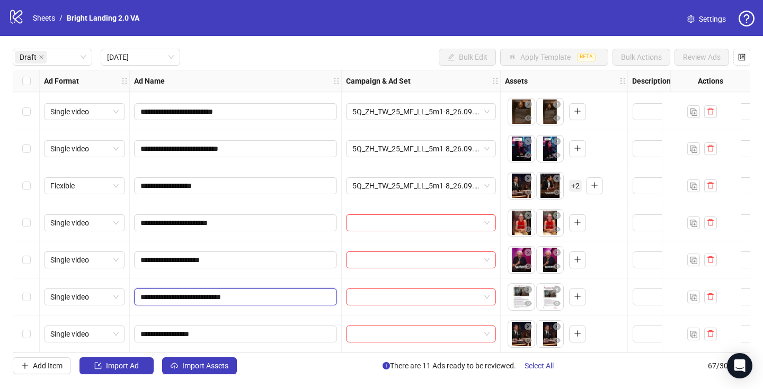
drag, startPoint x: 153, startPoint y: 292, endPoint x: 141, endPoint y: 292, distance: 11.1
click at [141, 292] on input "**********" at bounding box center [234, 297] width 188 height 12
drag, startPoint x: 172, startPoint y: 292, endPoint x: 129, endPoint y: 294, distance: 42.4
drag, startPoint x: 174, startPoint y: 292, endPoint x: 128, endPoint y: 295, distance: 46.2
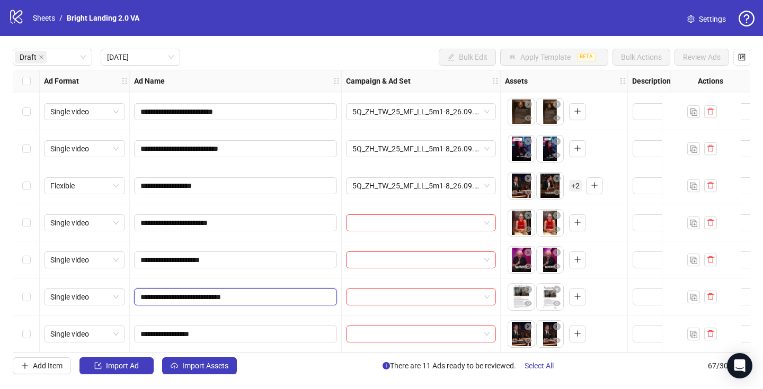
click at [139, 330] on span "**********" at bounding box center [235, 334] width 203 height 17
click at [141, 328] on input "**********" at bounding box center [234, 334] width 188 height 12
paste input "**********"
type input "**********"
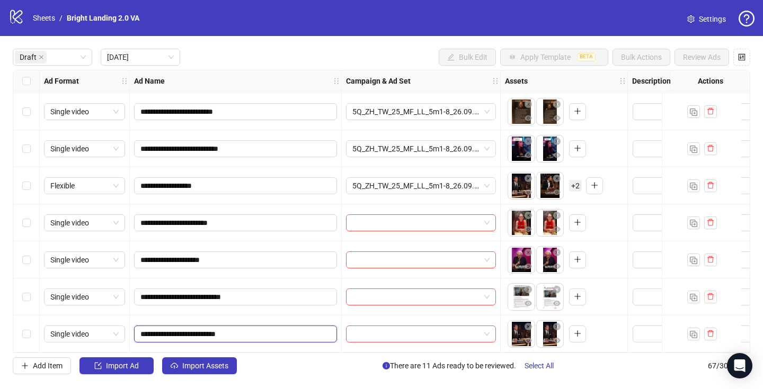
click at [258, 328] on input "**********" at bounding box center [234, 334] width 188 height 12
type input "**********"
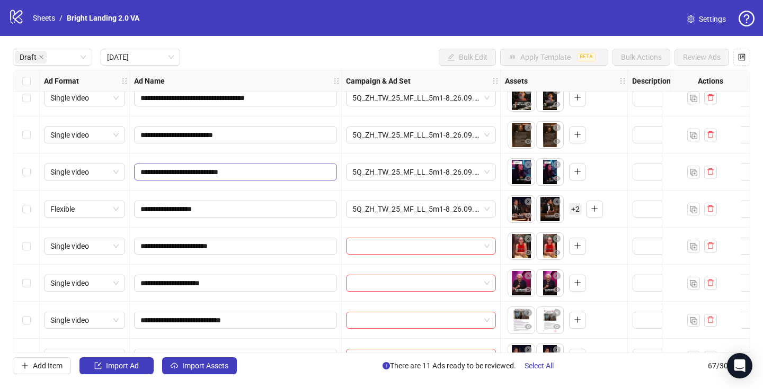
click at [139, 168] on span "**********" at bounding box center [235, 172] width 203 height 17
drag, startPoint x: 140, startPoint y: 170, endPoint x: 175, endPoint y: 169, distance: 34.4
click at [175, 169] on input "**********" at bounding box center [234, 172] width 188 height 12
click at [142, 208] on input "**********" at bounding box center [234, 209] width 188 height 12
paste input "**********"
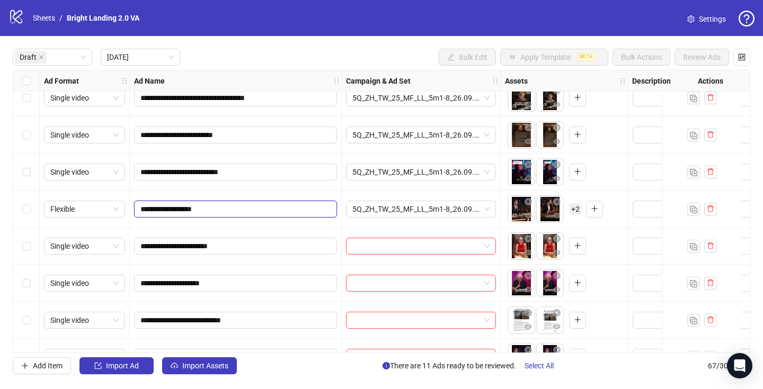
type input "**********"
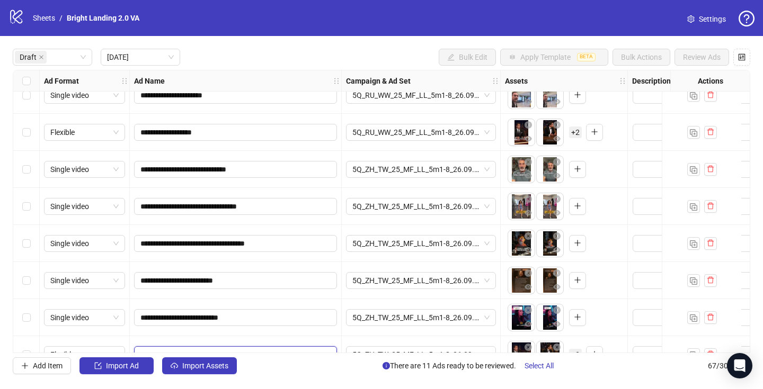
scroll to position [104, 0]
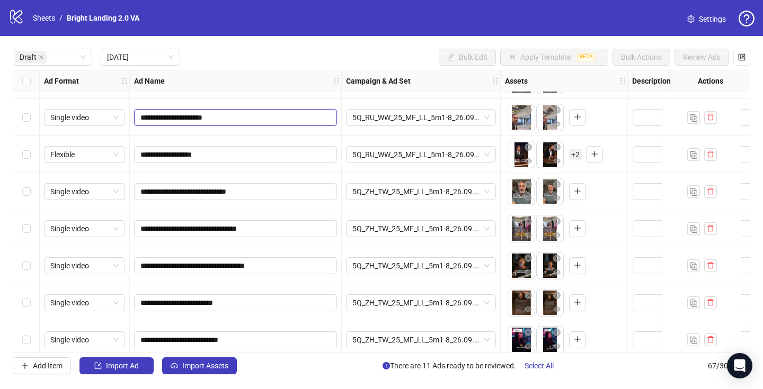
drag, startPoint x: 142, startPoint y: 118, endPoint x: 174, endPoint y: 116, distance: 32.3
click at [174, 116] on input "**********" at bounding box center [234, 118] width 188 height 12
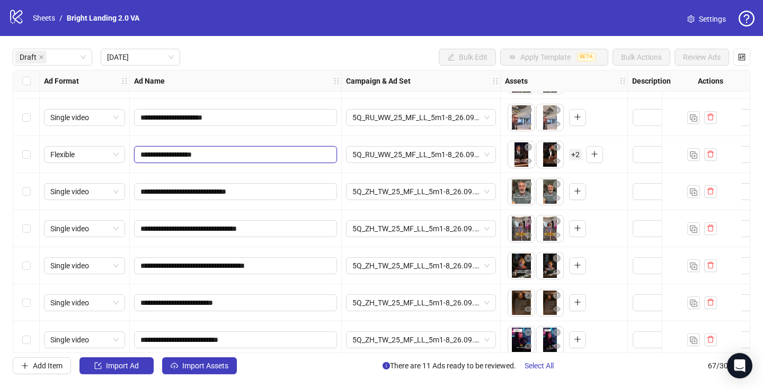
click at [141, 155] on input "**********" at bounding box center [234, 155] width 188 height 12
paste input "**********"
type input "**********"
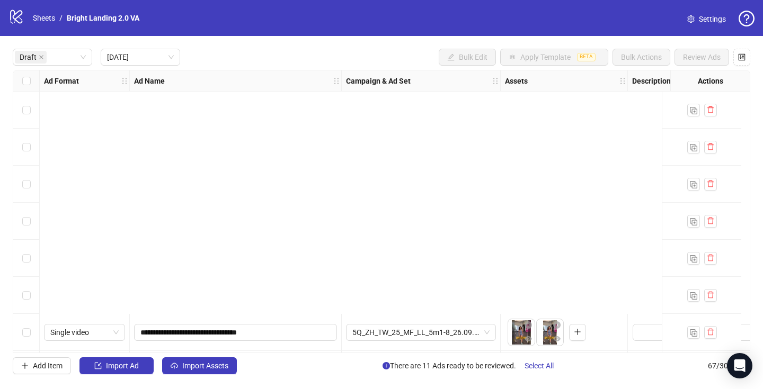
scroll to position [299, 0]
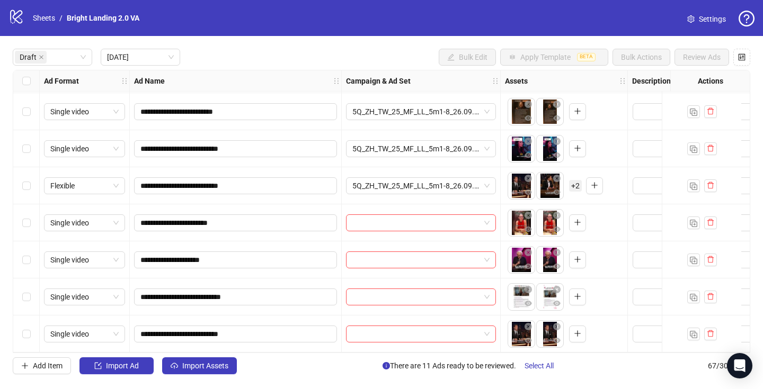
click at [21, 220] on div "Select row 12" at bounding box center [26, 222] width 26 height 37
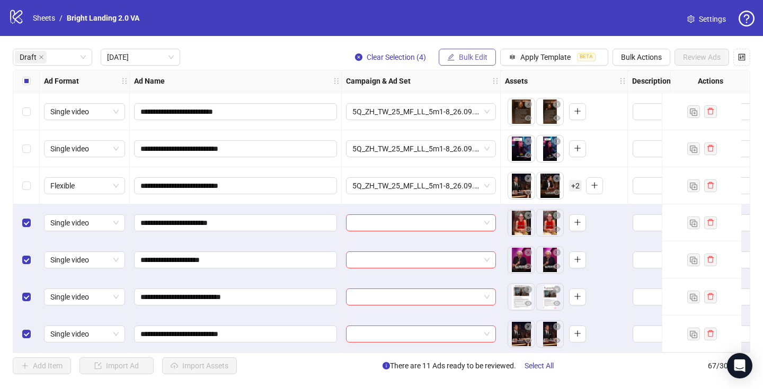
click at [477, 60] on span "Bulk Edit" at bounding box center [473, 57] width 29 height 8
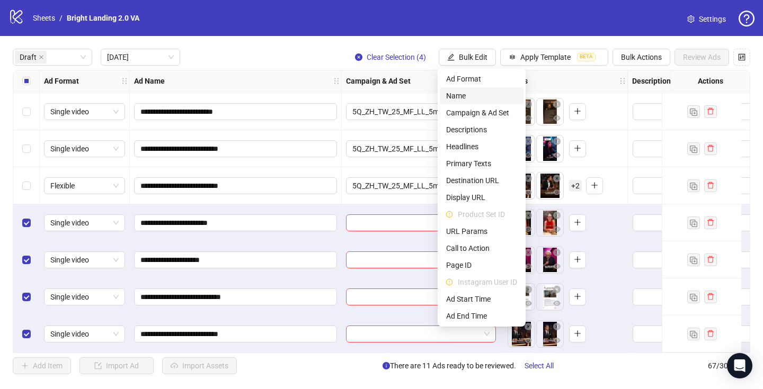
click at [473, 93] on span "Name" at bounding box center [481, 96] width 71 height 12
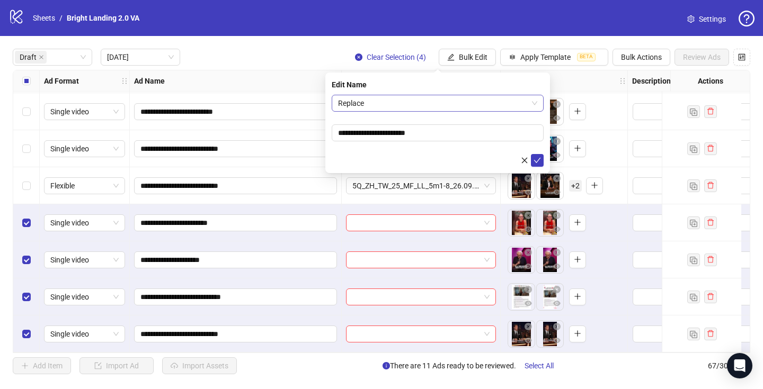
click at [445, 110] on span "Replace" at bounding box center [437, 103] width 199 height 16
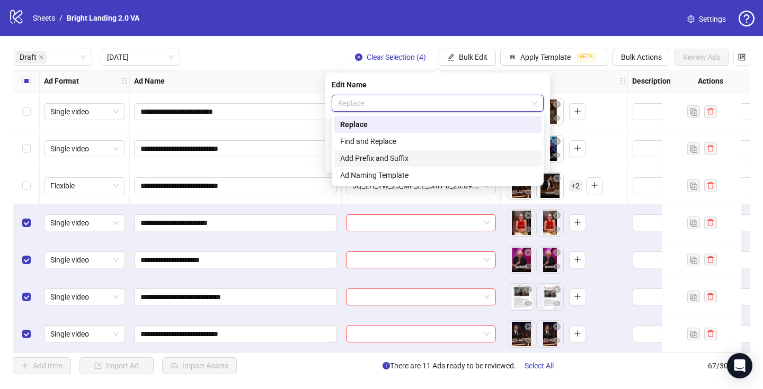
click at [437, 156] on div "Add Prefix and Suffix" at bounding box center [437, 159] width 195 height 12
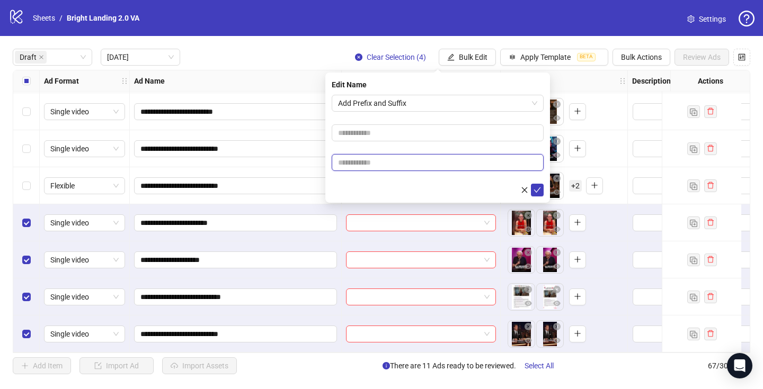
click at [437, 157] on input "text" at bounding box center [437, 162] width 212 height 17
type input "****"
click at [536, 190] on icon "check" at bounding box center [536, 189] width 7 height 7
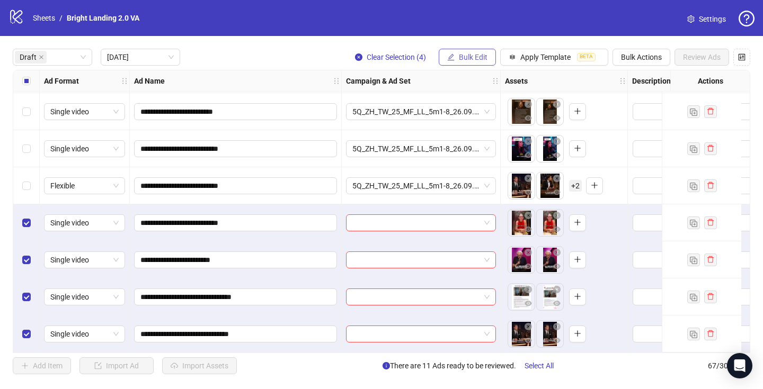
click at [479, 58] on span "Bulk Edit" at bounding box center [473, 57] width 29 height 8
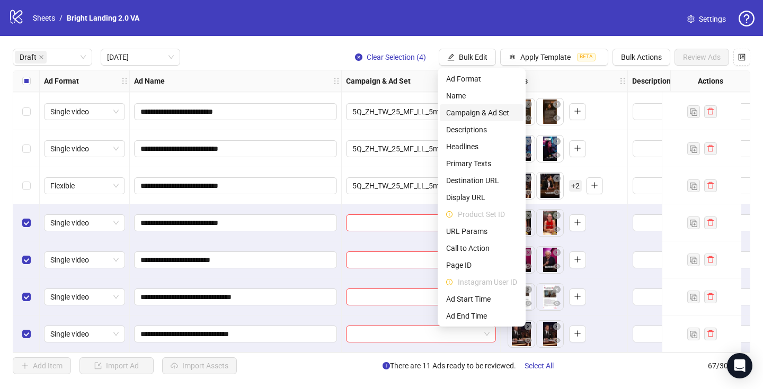
click at [483, 114] on span "Campaign & Ad Set" at bounding box center [481, 113] width 71 height 12
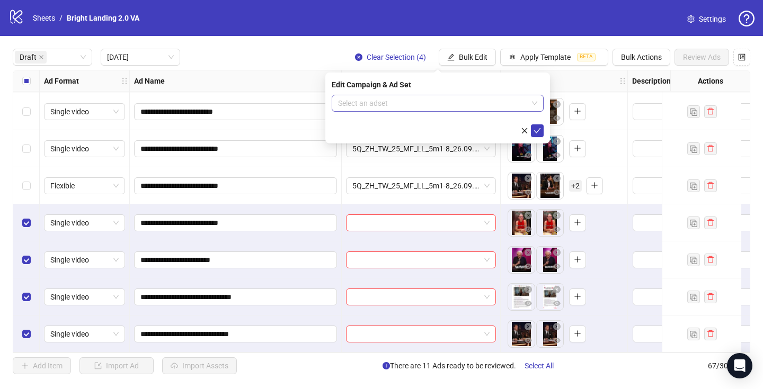
click at [478, 102] on input "search" at bounding box center [433, 103] width 190 height 16
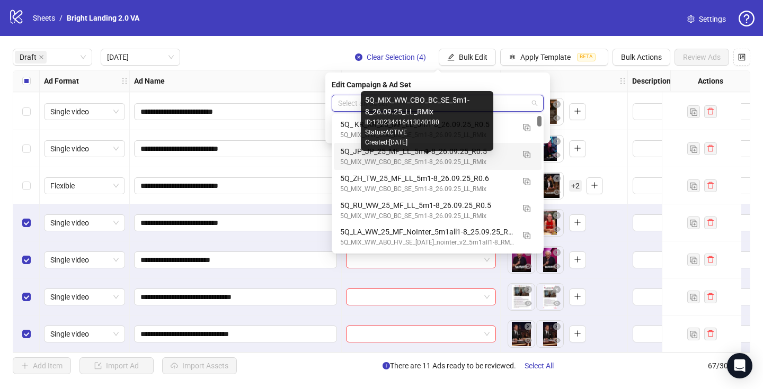
click at [469, 158] on div "5Q_MIX_WW_CBO_BC_SE_5m1-8_26.09.25_LL_RMix" at bounding box center [427, 162] width 174 height 10
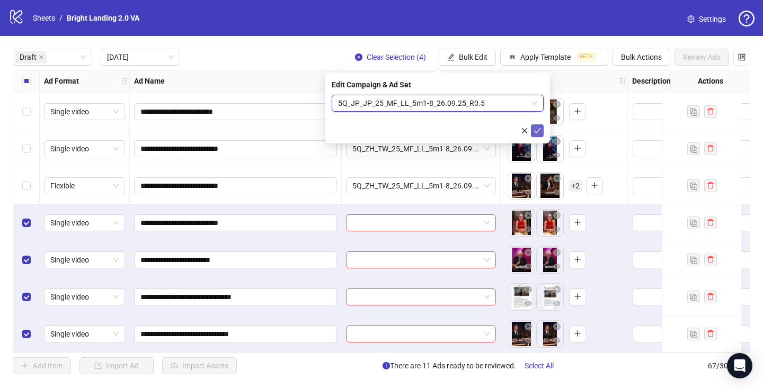
click at [538, 133] on icon "check" at bounding box center [536, 130] width 7 height 7
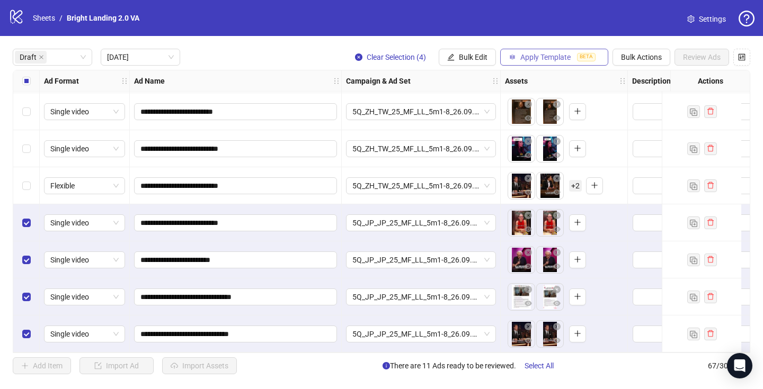
click at [560, 60] on span "Apply Template" at bounding box center [545, 57] width 50 height 8
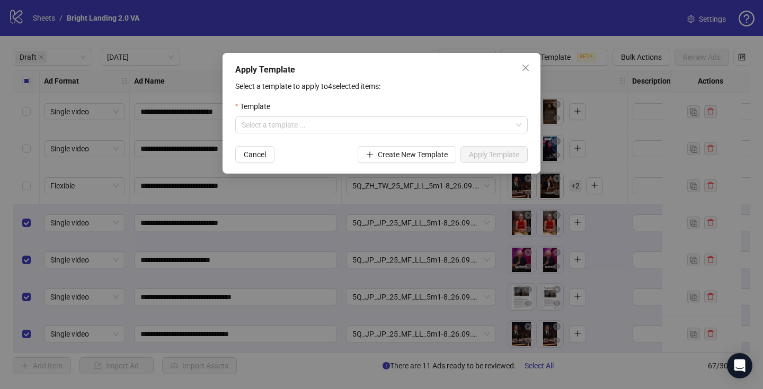
click at [447, 134] on form "Template Select a template ... Cancel Create New Template Apply Template" at bounding box center [381, 132] width 292 height 62
click at [452, 132] on input "search" at bounding box center [376, 125] width 270 height 16
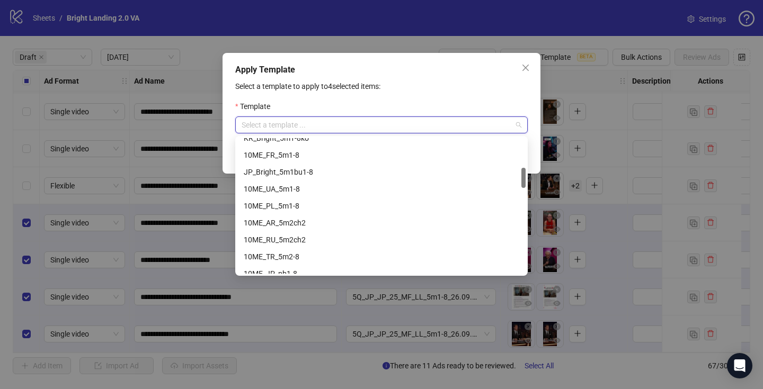
scroll to position [199, 0]
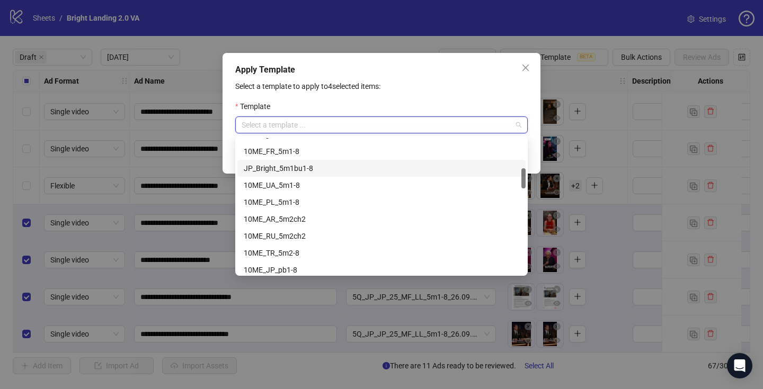
click at [422, 173] on div "JP_Bright_5m1bu1-8" at bounding box center [381, 169] width 275 height 12
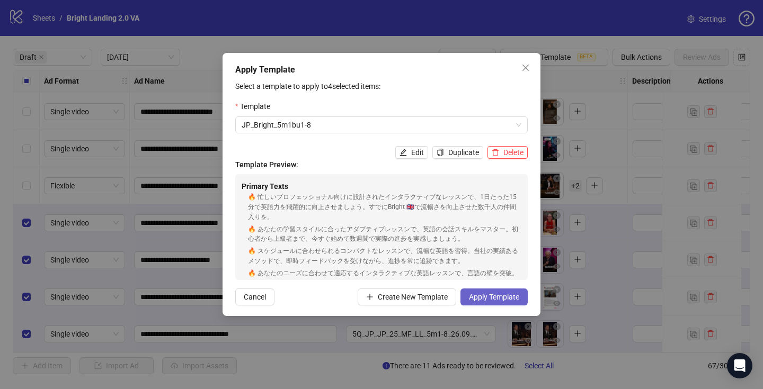
click at [510, 293] on span "Apply Template" at bounding box center [494, 297] width 50 height 8
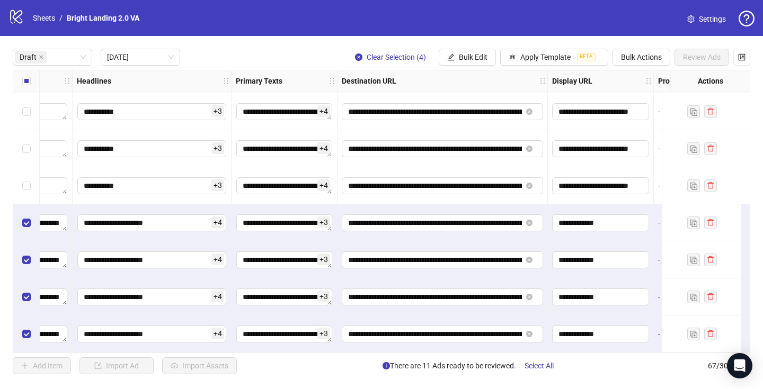
scroll to position [299, 731]
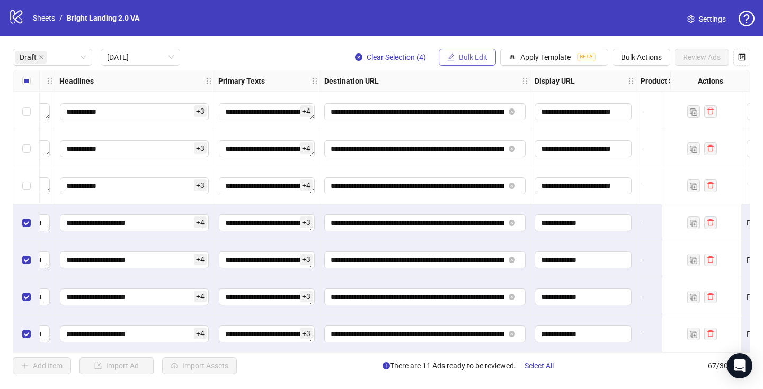
click at [474, 57] on span "Bulk Edit" at bounding box center [473, 57] width 29 height 8
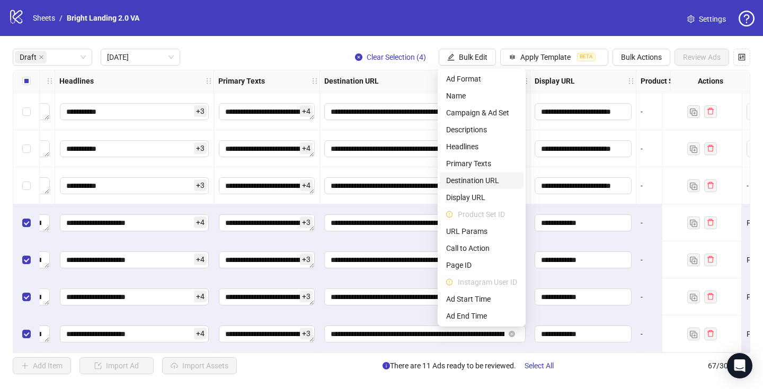
click at [491, 178] on span "Destination URL" at bounding box center [481, 181] width 71 height 12
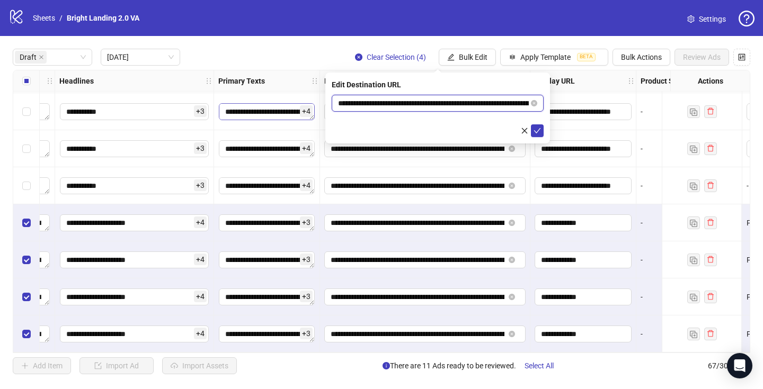
drag, startPoint x: 490, startPoint y: 102, endPoint x: 283, endPoint y: 98, distance: 207.1
click at [285, 98] on body "**********" at bounding box center [381, 194] width 763 height 389
paste input "text"
type input "**********"
click at [540, 128] on icon "check" at bounding box center [537, 130] width 7 height 5
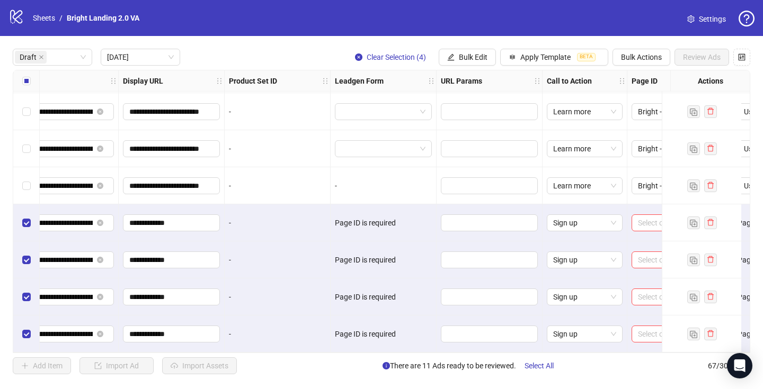
scroll to position [299, 1318]
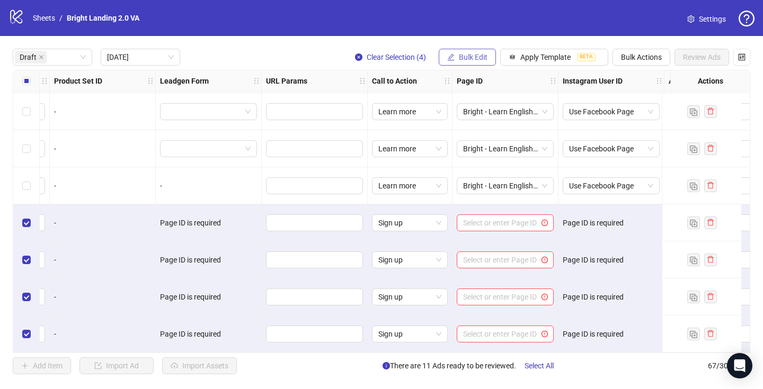
click at [456, 56] on button "Bulk Edit" at bounding box center [466, 57] width 57 height 17
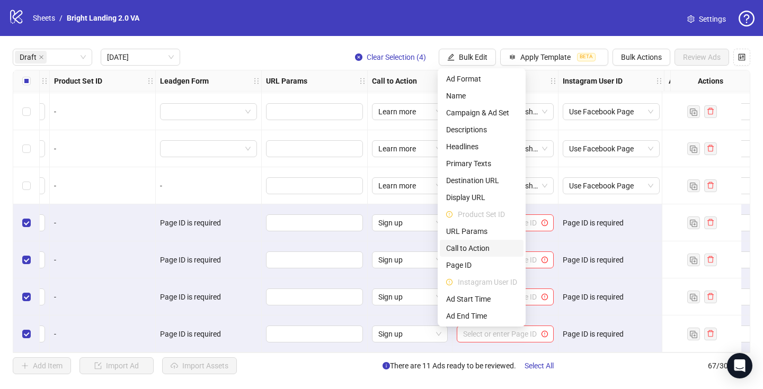
click at [487, 247] on span "Call to Action" at bounding box center [481, 249] width 71 height 12
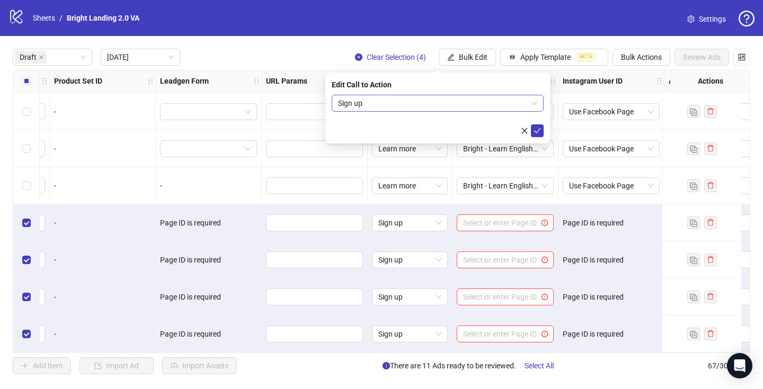
click at [486, 103] on span "Sign up" at bounding box center [437, 103] width 199 height 16
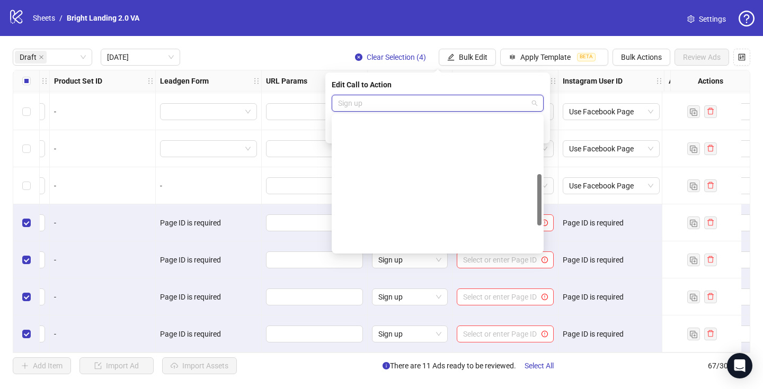
scroll to position [153, 0]
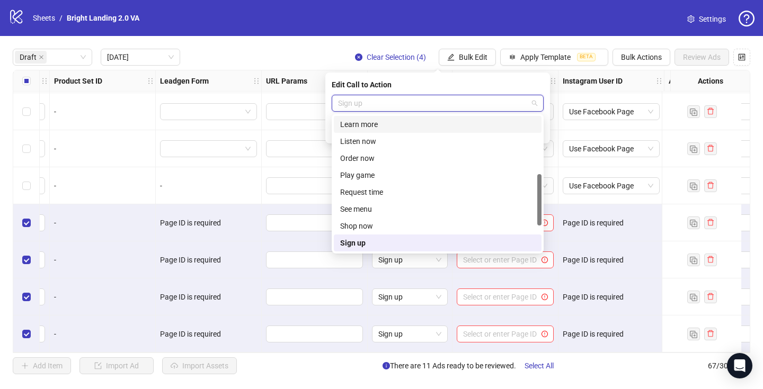
click at [459, 129] on div "Learn more" at bounding box center [437, 125] width 195 height 12
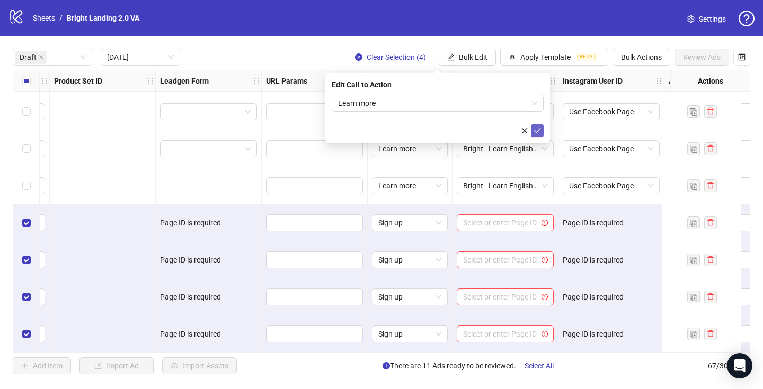
click at [535, 127] on icon "check" at bounding box center [536, 130] width 7 height 7
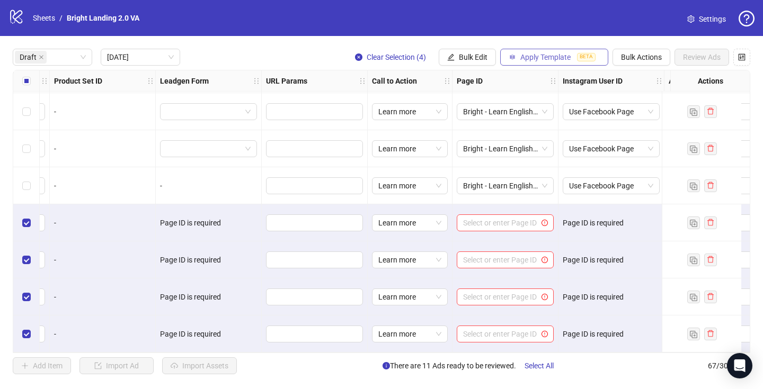
click at [517, 60] on button "Apply Template BETA" at bounding box center [554, 57] width 108 height 17
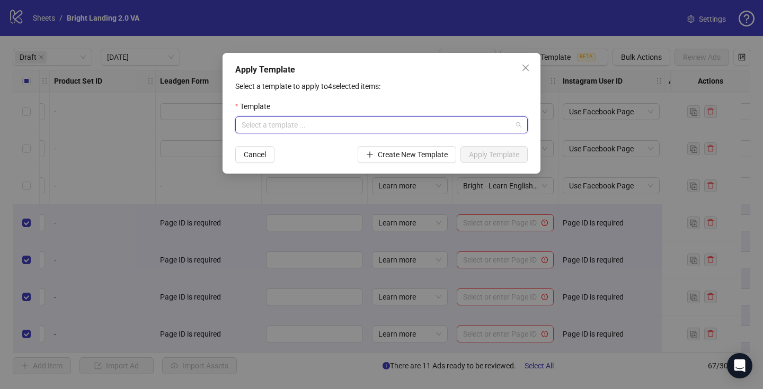
click at [419, 129] on input "search" at bounding box center [376, 125] width 270 height 16
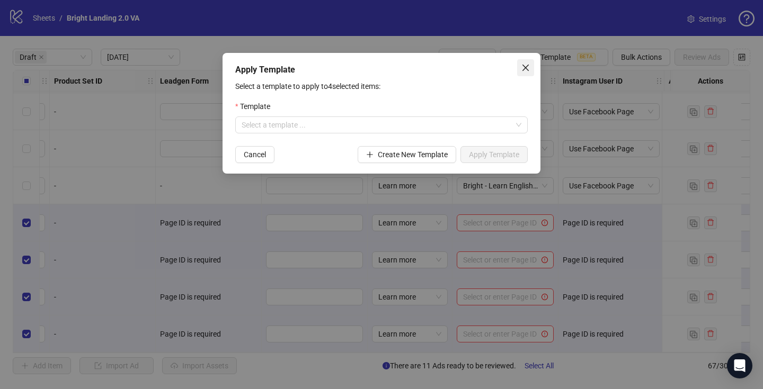
click at [518, 68] on span "Close" at bounding box center [525, 68] width 17 height 8
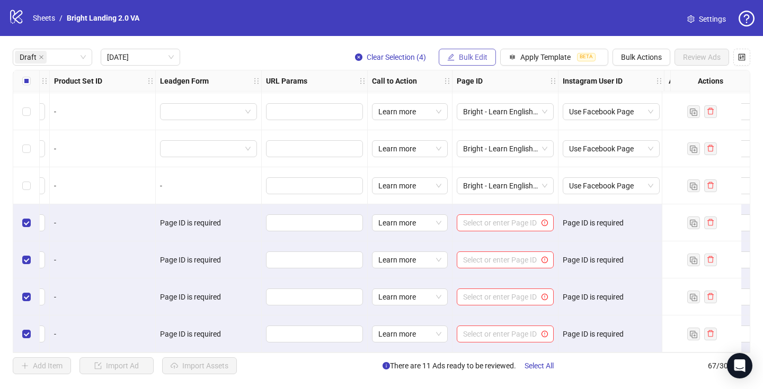
click at [481, 57] on span "Bulk Edit" at bounding box center [473, 57] width 29 height 8
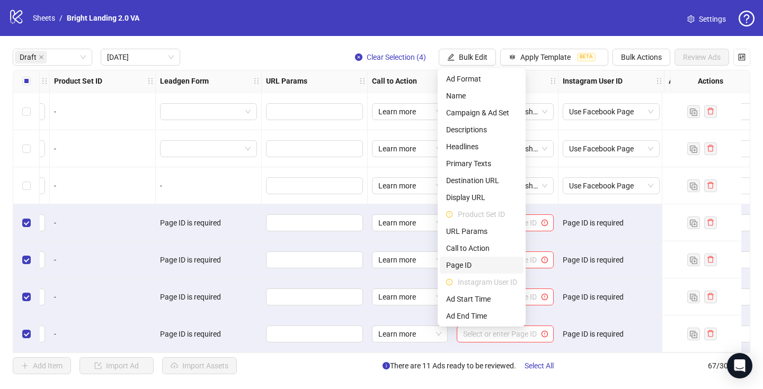
click at [497, 260] on span "Page ID" at bounding box center [481, 265] width 71 height 12
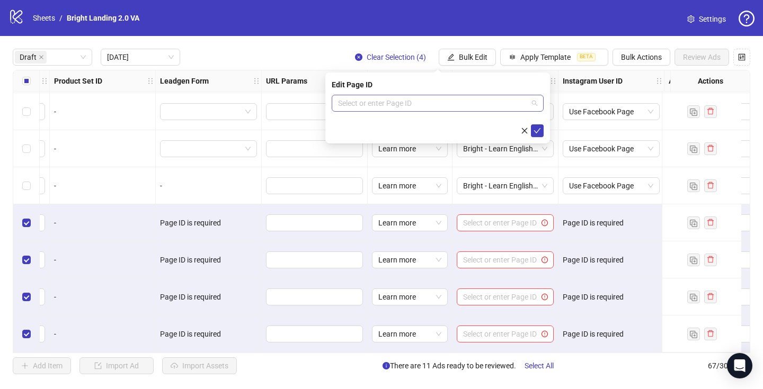
click at [478, 111] on div "Select or enter Page ID" at bounding box center [437, 103] width 212 height 17
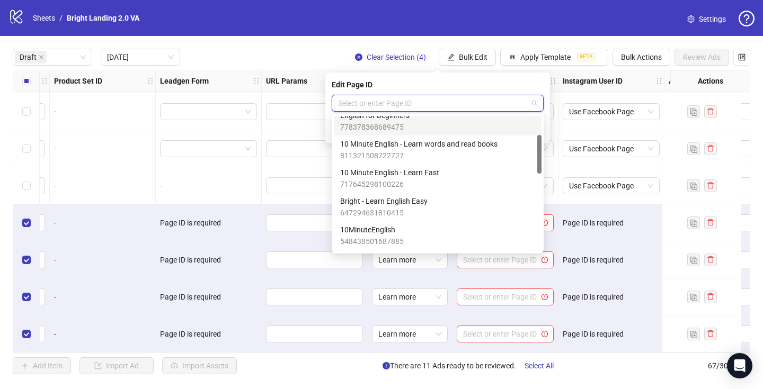
scroll to position [67, 0]
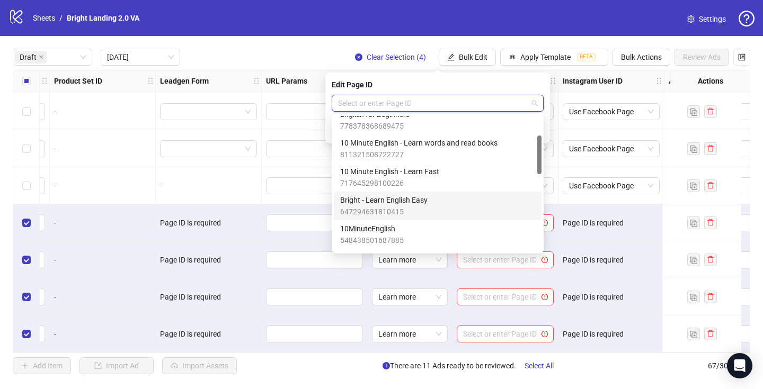
click at [469, 197] on div "Bright - Learn English Easy 647294631810415" at bounding box center [437, 205] width 195 height 23
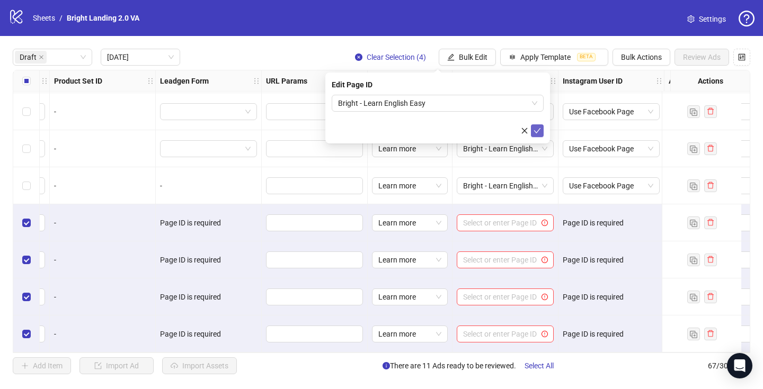
click at [539, 132] on icon "check" at bounding box center [536, 130] width 7 height 7
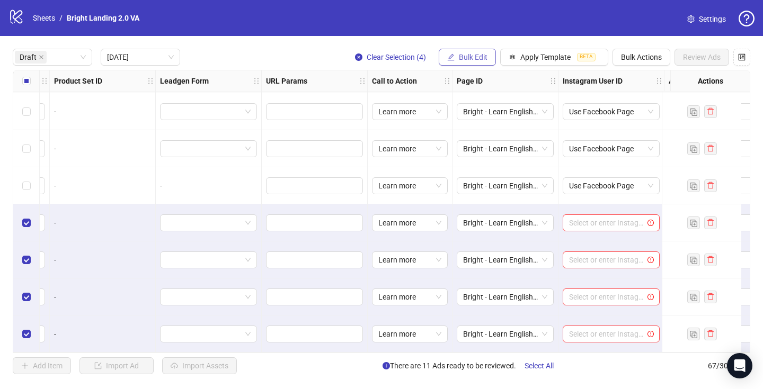
click at [461, 58] on span "Bulk Edit" at bounding box center [473, 57] width 29 height 8
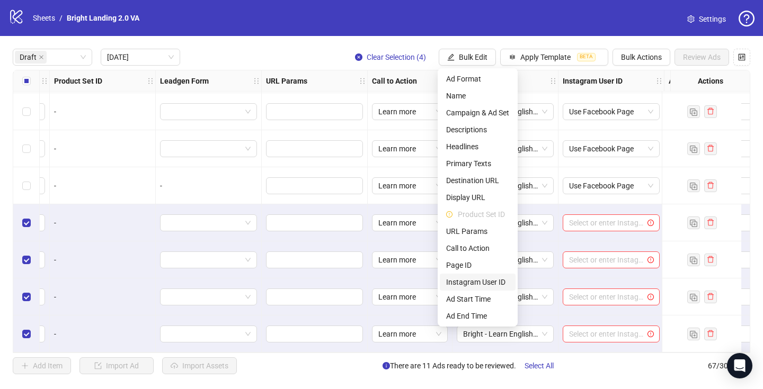
click at [497, 277] on span "Instagram User ID" at bounding box center [477, 282] width 63 height 12
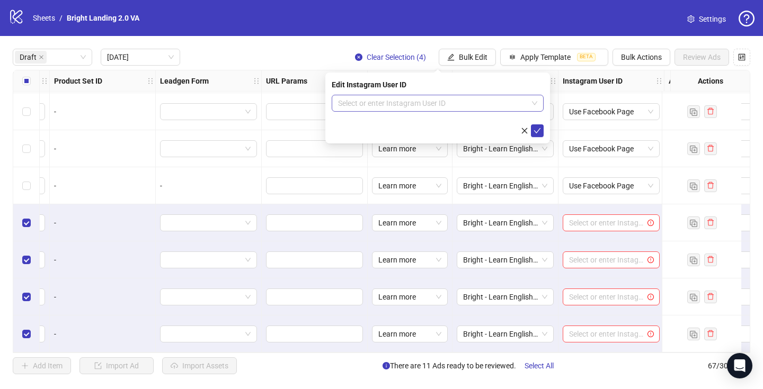
click at [496, 105] on input "search" at bounding box center [433, 103] width 190 height 16
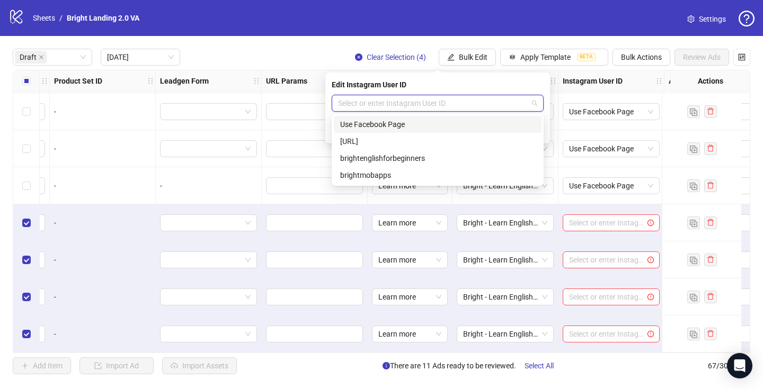
click at [483, 123] on div "Use Facebook Page" at bounding box center [437, 125] width 195 height 12
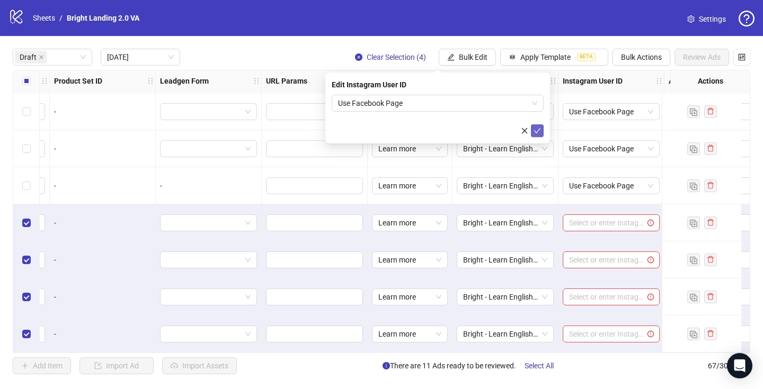
click at [535, 129] on icon "check" at bounding box center [536, 130] width 7 height 7
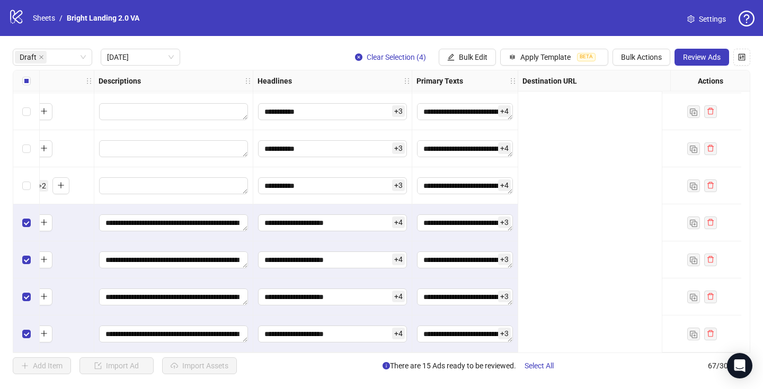
scroll to position [299, 0]
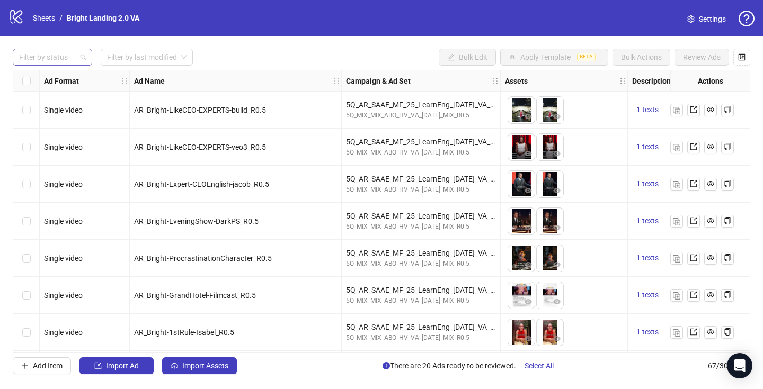
click at [68, 64] on div at bounding box center [47, 57] width 64 height 15
click at [76, 77] on div "Draft" at bounding box center [52, 79] width 62 height 12
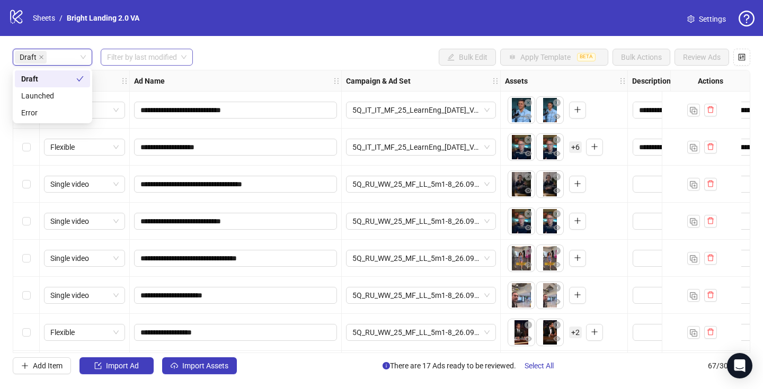
click at [141, 55] on input "search" at bounding box center [142, 57] width 70 height 16
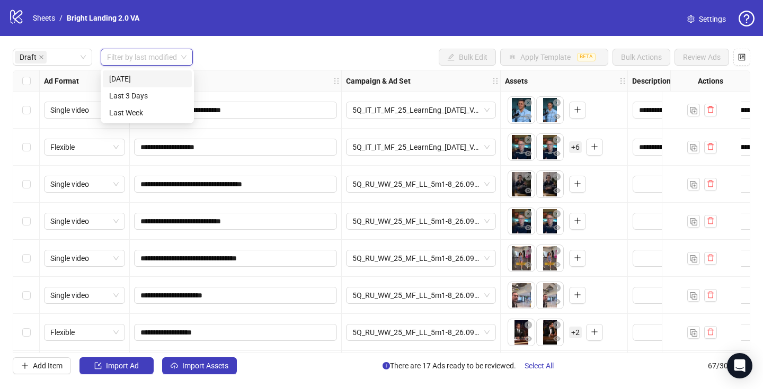
click at [142, 74] on div "[DATE]" at bounding box center [147, 79] width 76 height 12
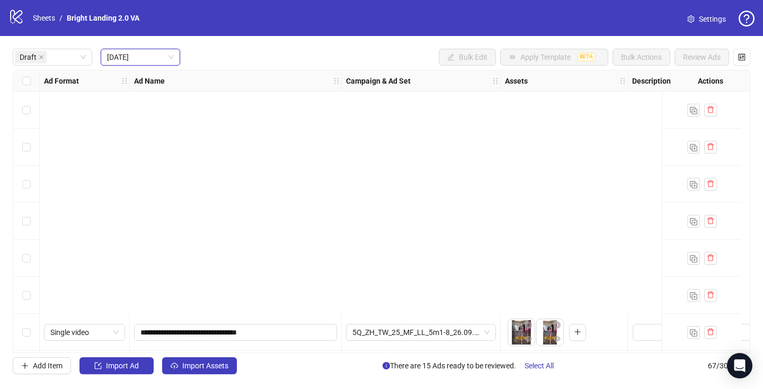
scroll to position [299, 0]
